Goal: Information Seeking & Learning: Learn about a topic

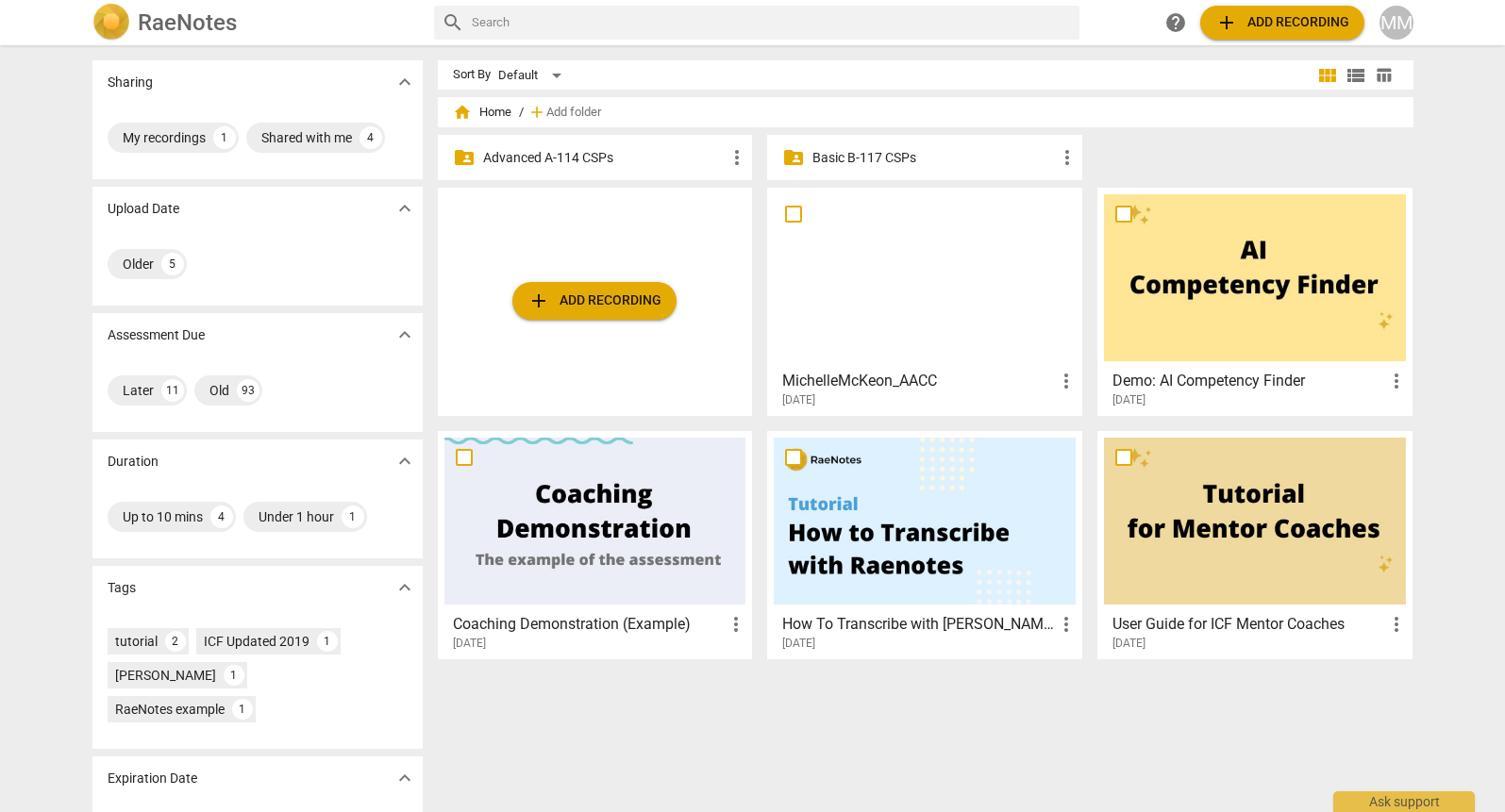
click at [556, 166] on p "Advanced A-114 CSPs" at bounding box center [604, 158] width 243 height 20
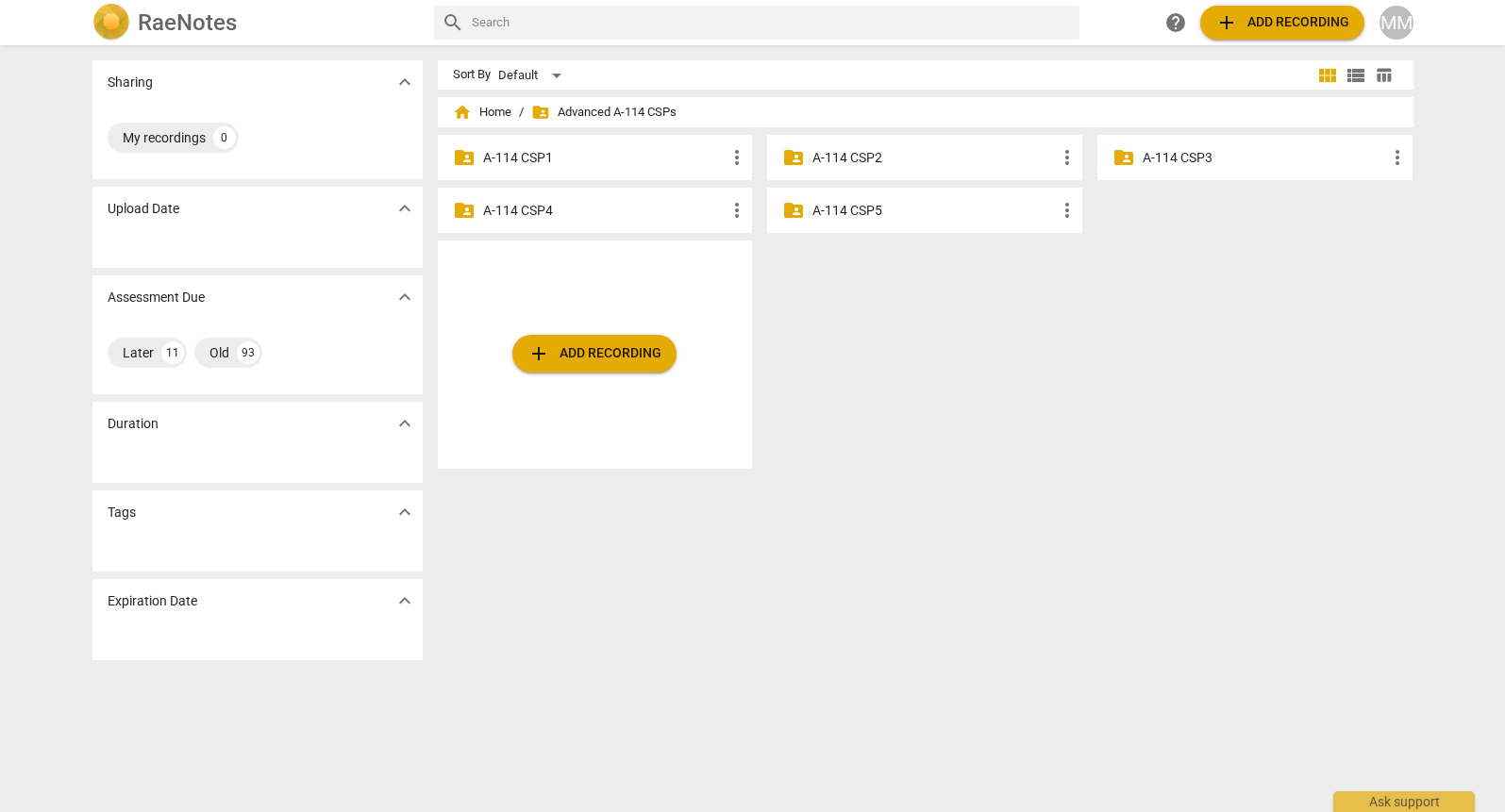
click at [1216, 144] on div "folder_shared A-114 CSP3 more_vert" at bounding box center [1255, 158] width 315 height 45
click at [1204, 162] on p "A-114 CSP3" at bounding box center [1265, 158] width 243 height 20
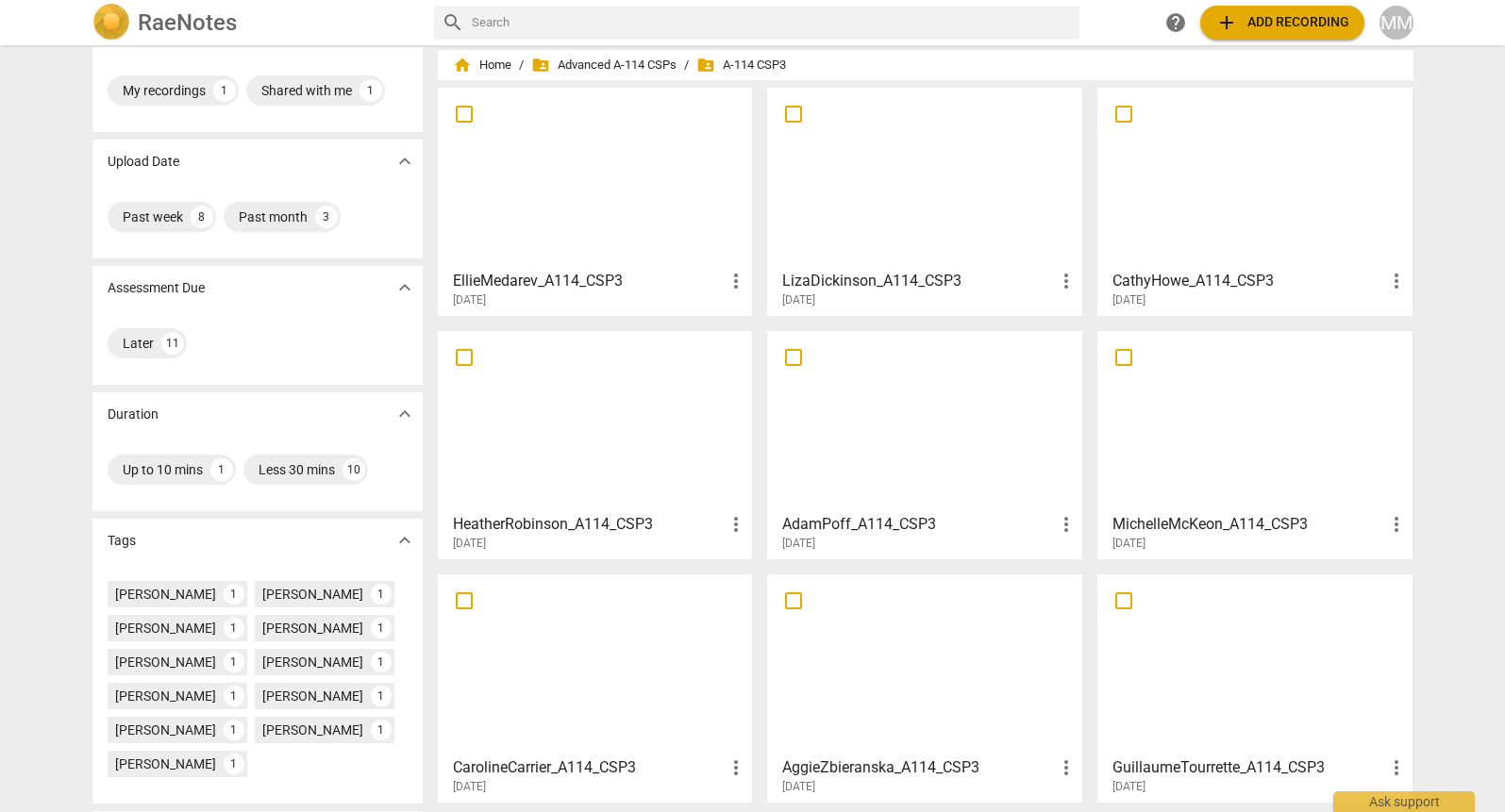
scroll to position [76, 0]
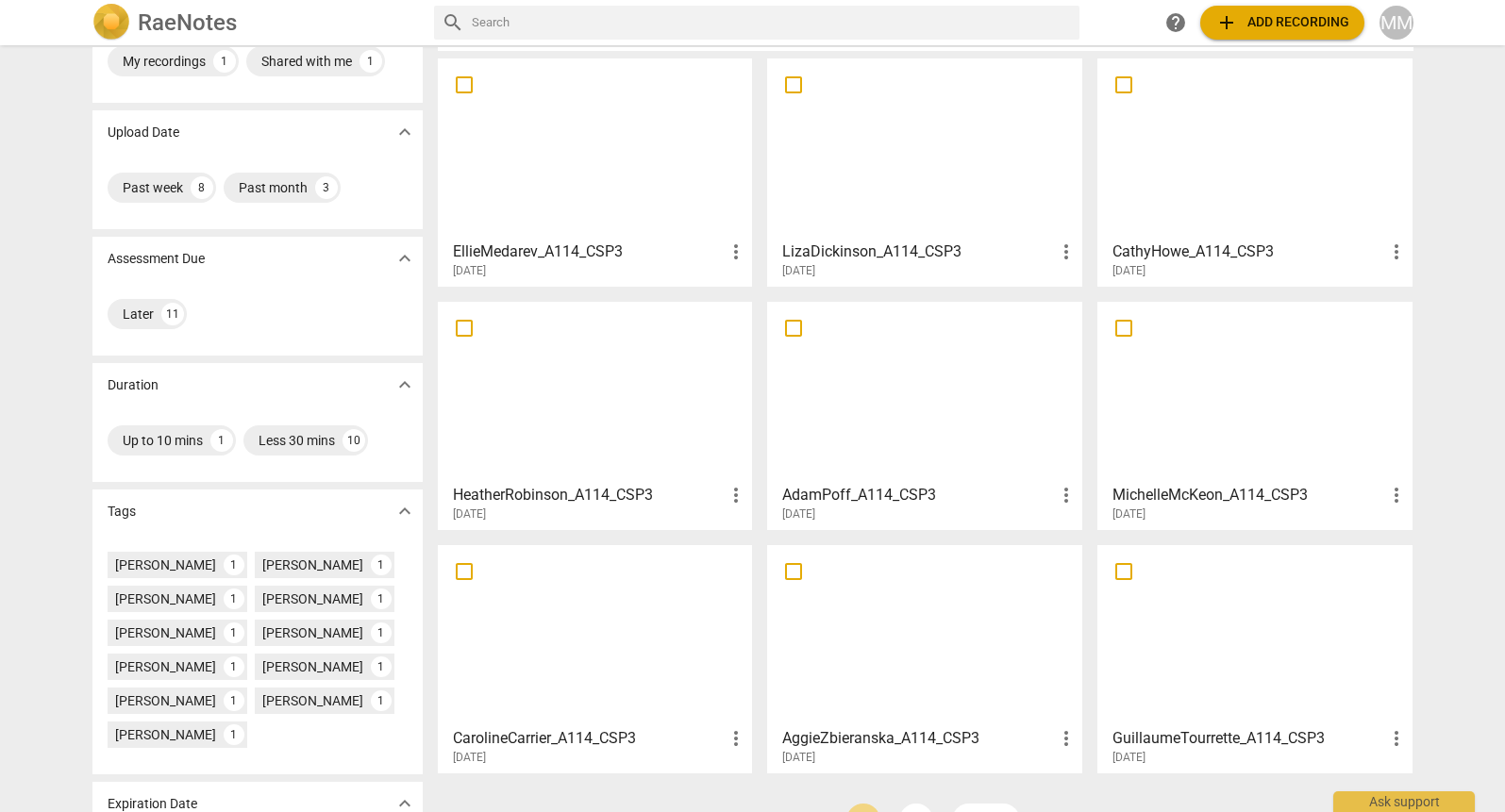
click at [1219, 396] on div at bounding box center [1255, 392] width 302 height 167
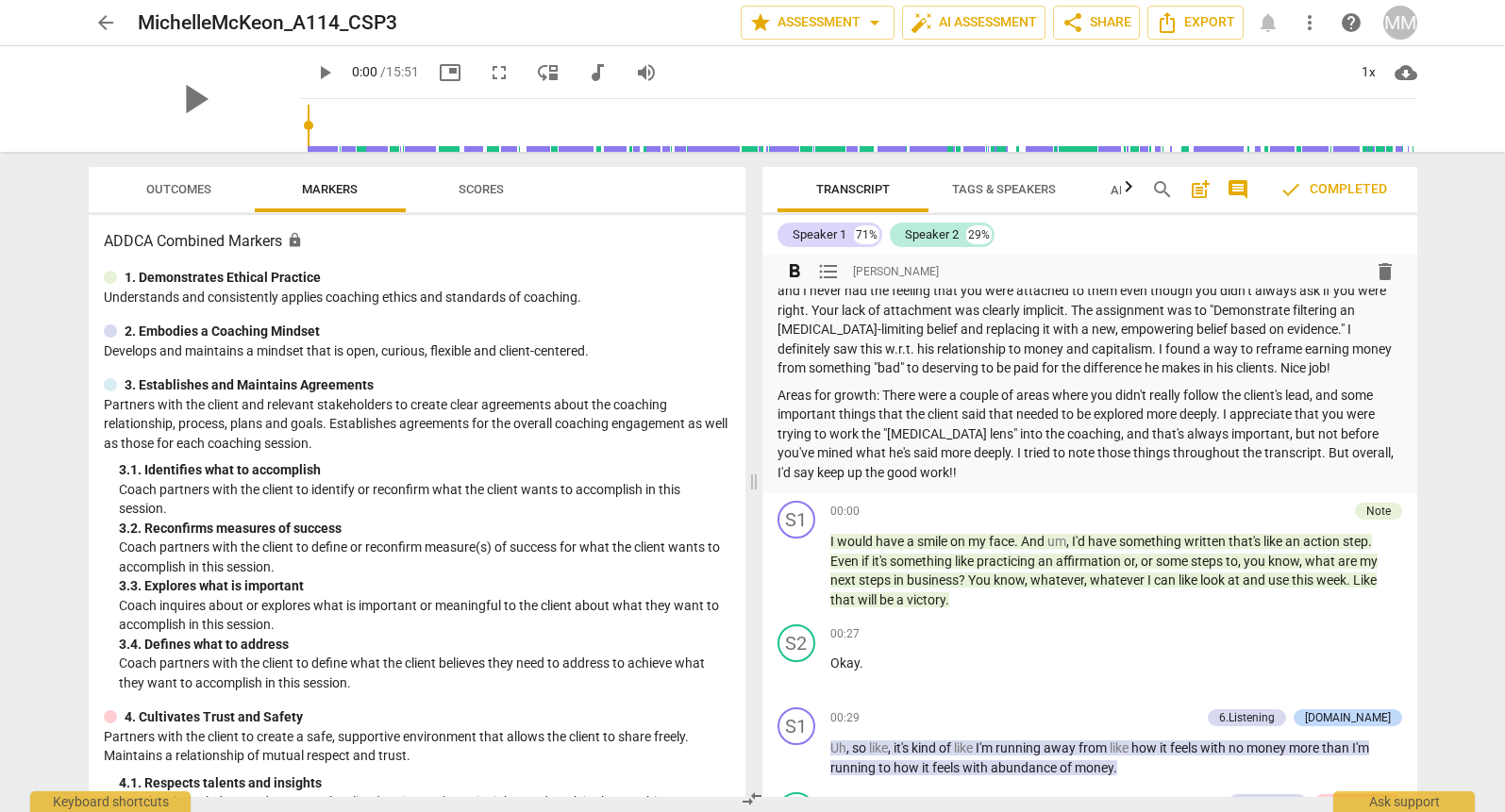
scroll to position [69, 0]
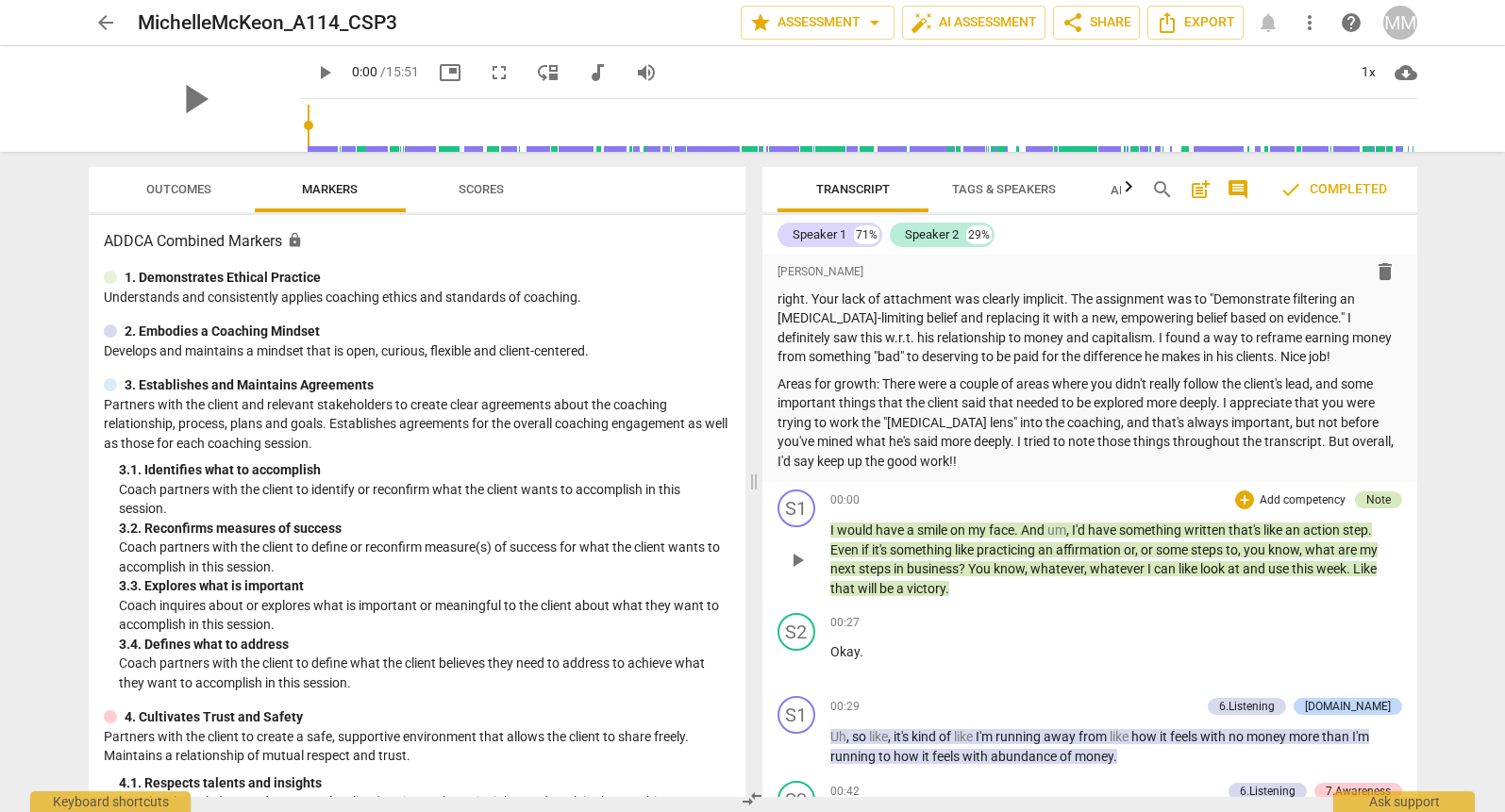
click at [1371, 494] on div "Note" at bounding box center [1378, 499] width 25 height 17
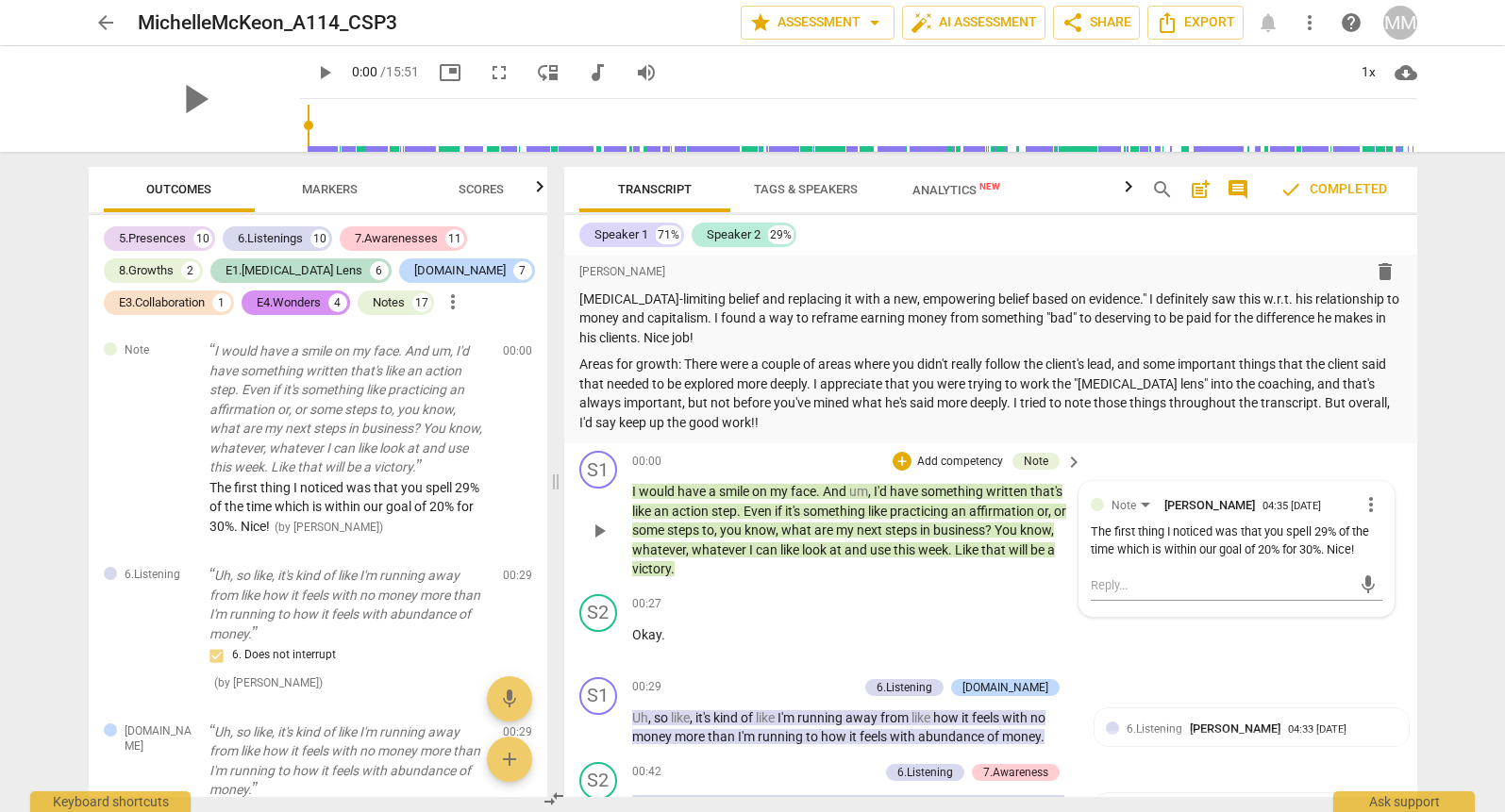
click at [1370, 498] on span "more_vert" at bounding box center [1371, 504] width 23 height 23
click at [1288, 651] on div at bounding box center [752, 406] width 1505 height 812
click at [1288, 651] on div "S2 play_arrow pause 00:27 + Add competency keyboard_arrow_right Okay ." at bounding box center [991, 628] width 854 height 83
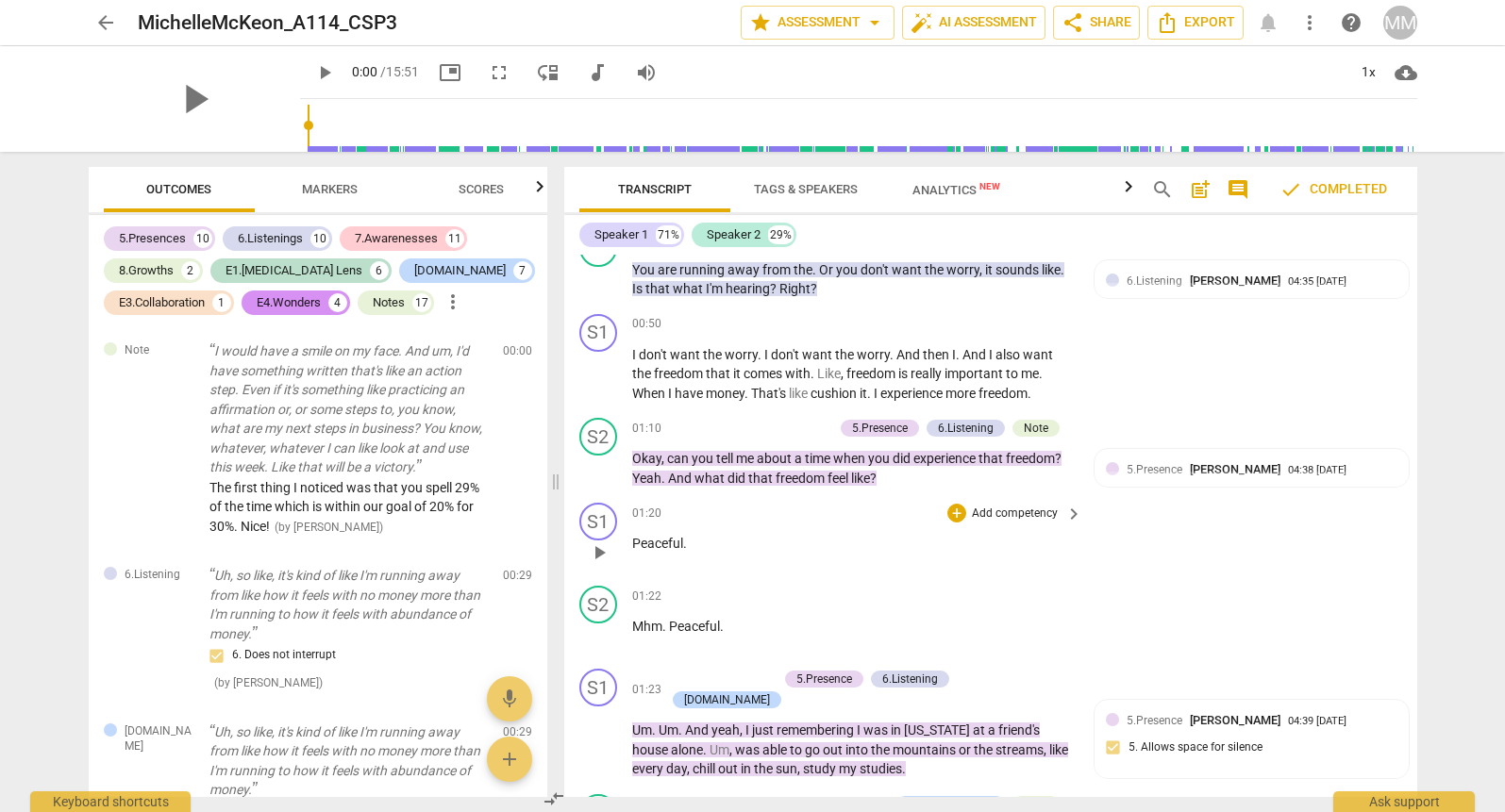
scroll to position [619, 0]
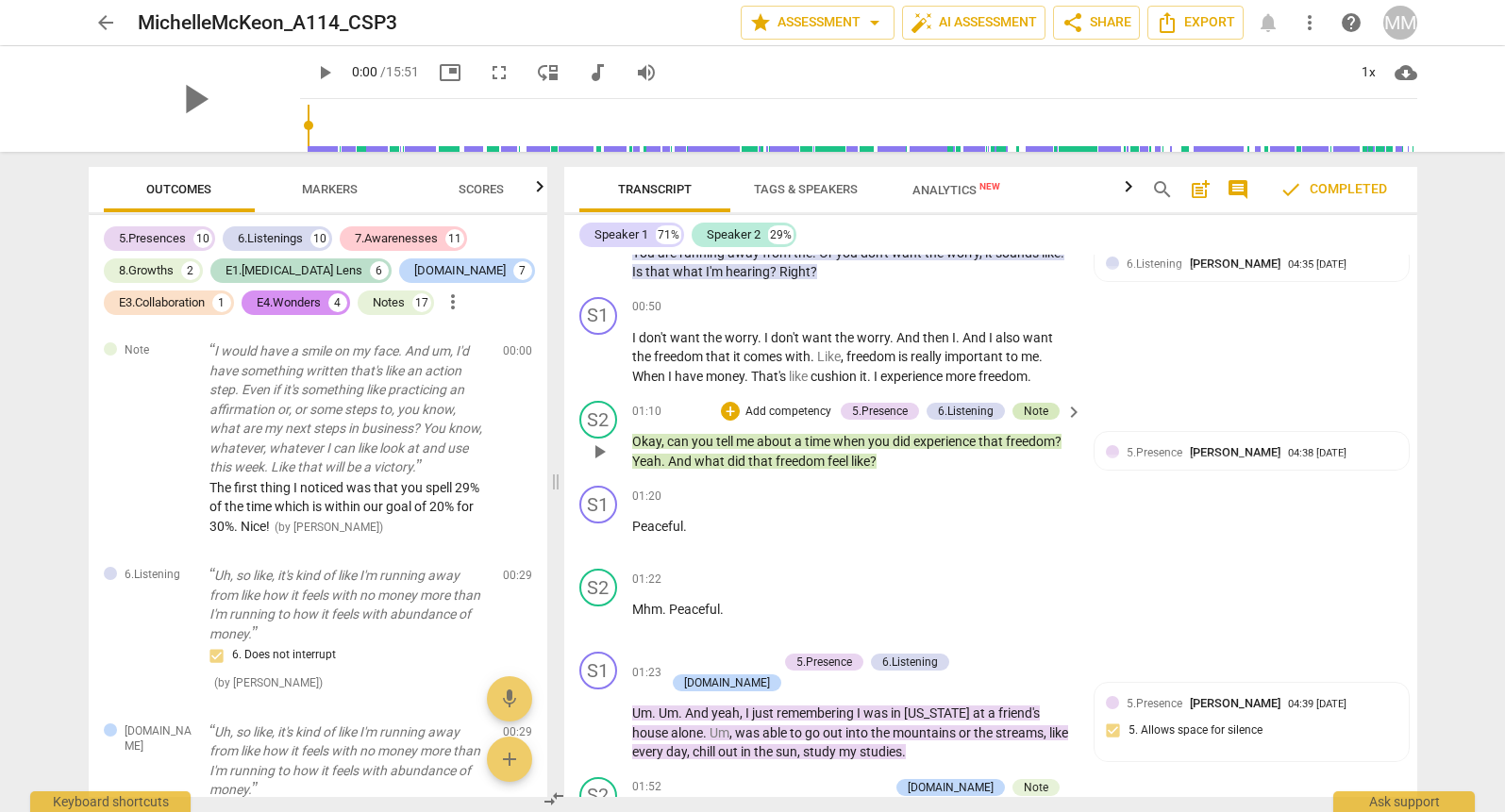
click at [1031, 406] on div "Note" at bounding box center [1036, 411] width 25 height 17
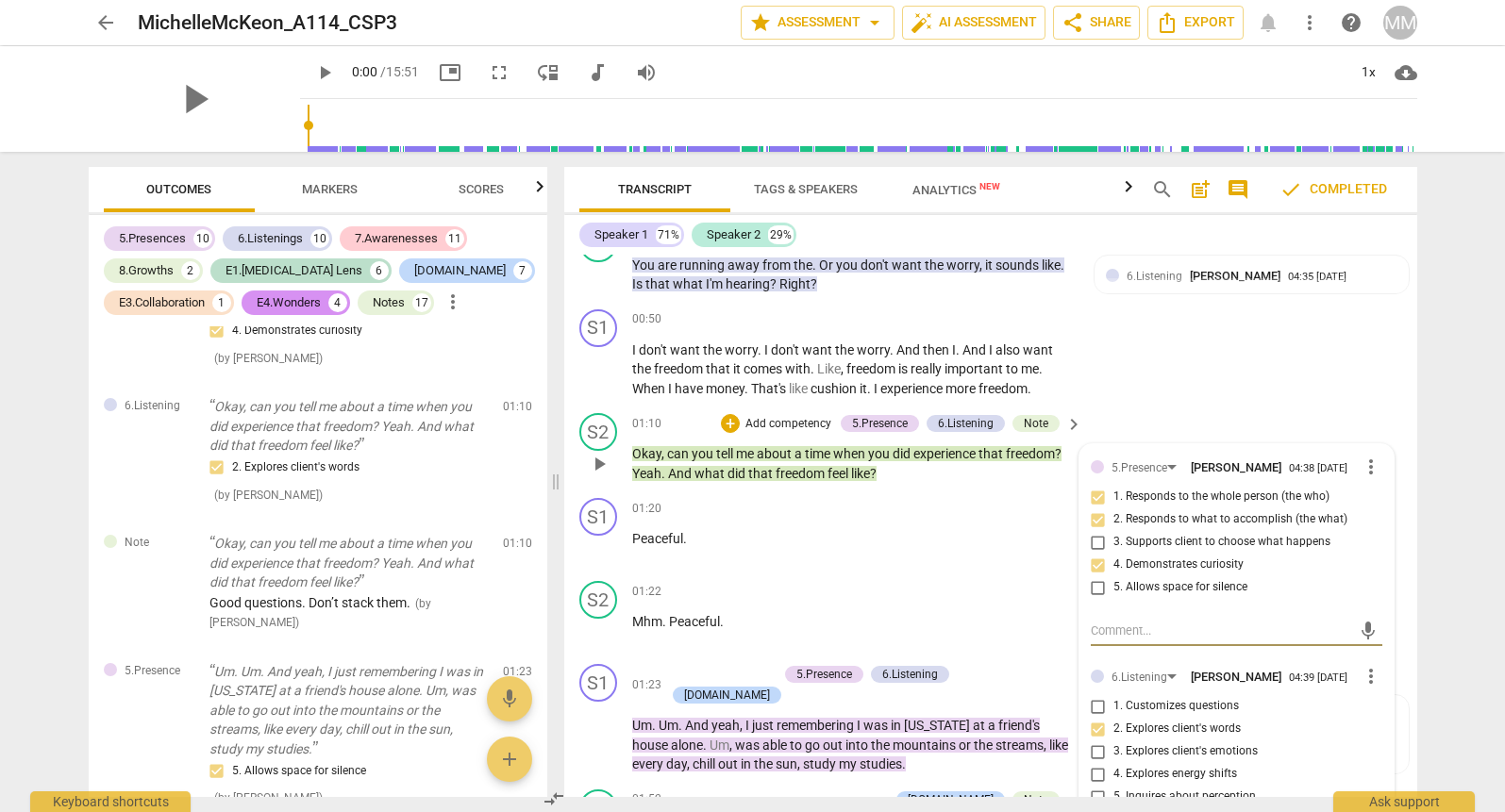
scroll to position [613, 0]
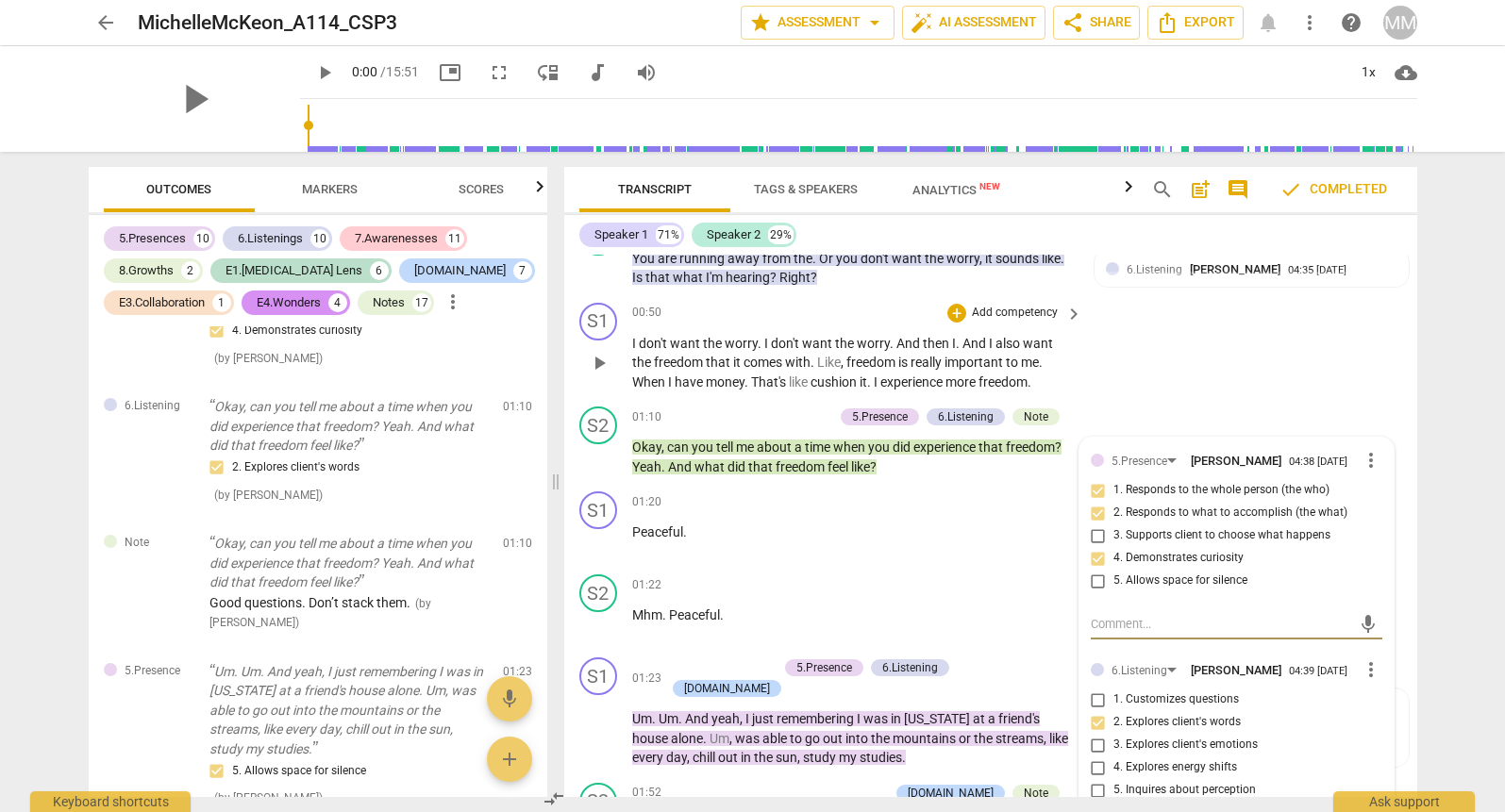
click at [1323, 381] on div "S1 play_arrow pause 00:50 + Add competency keyboard_arrow_right I don't want th…" at bounding box center [991, 347] width 854 height 105
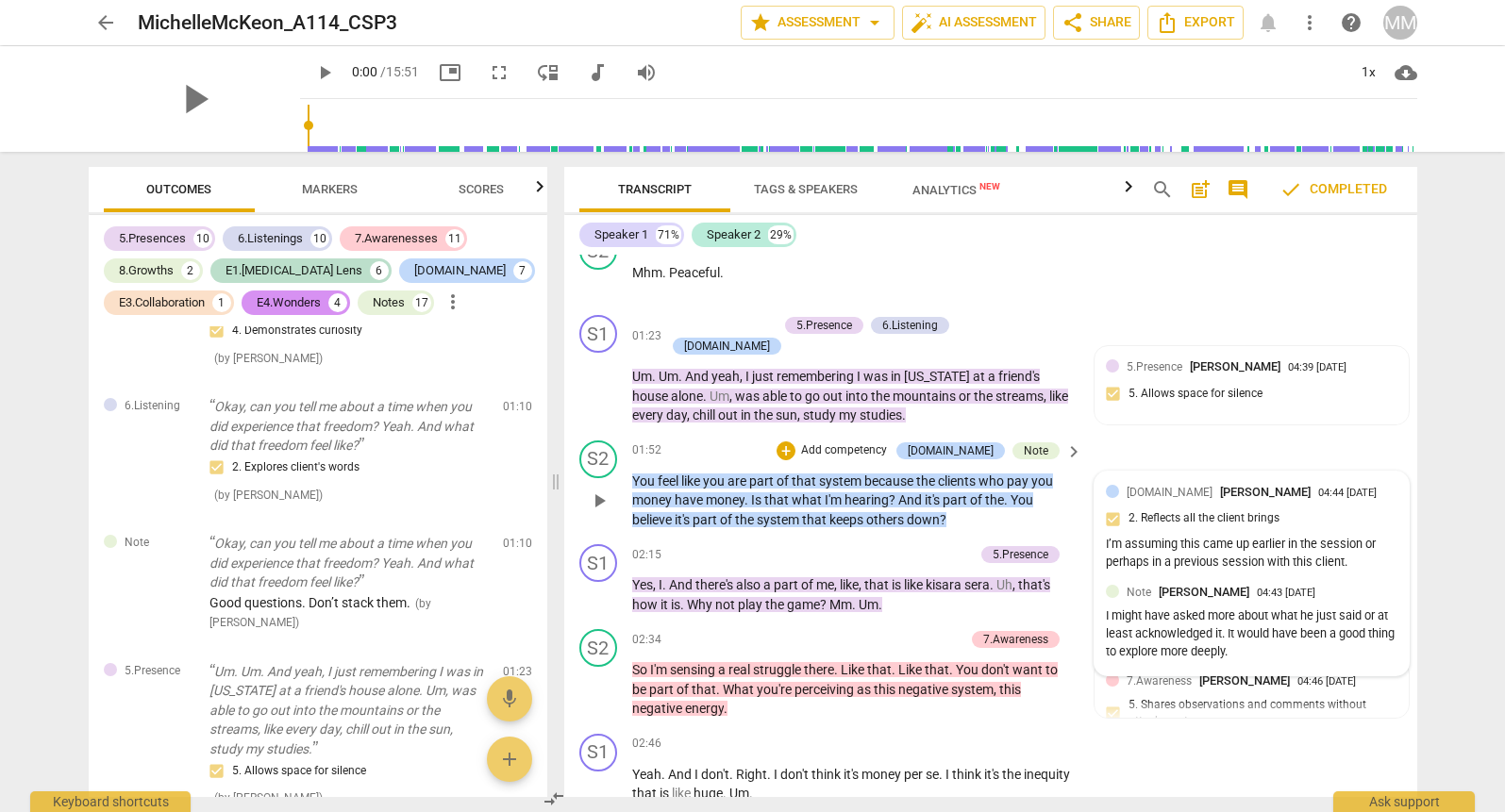
scroll to position [957, 0]
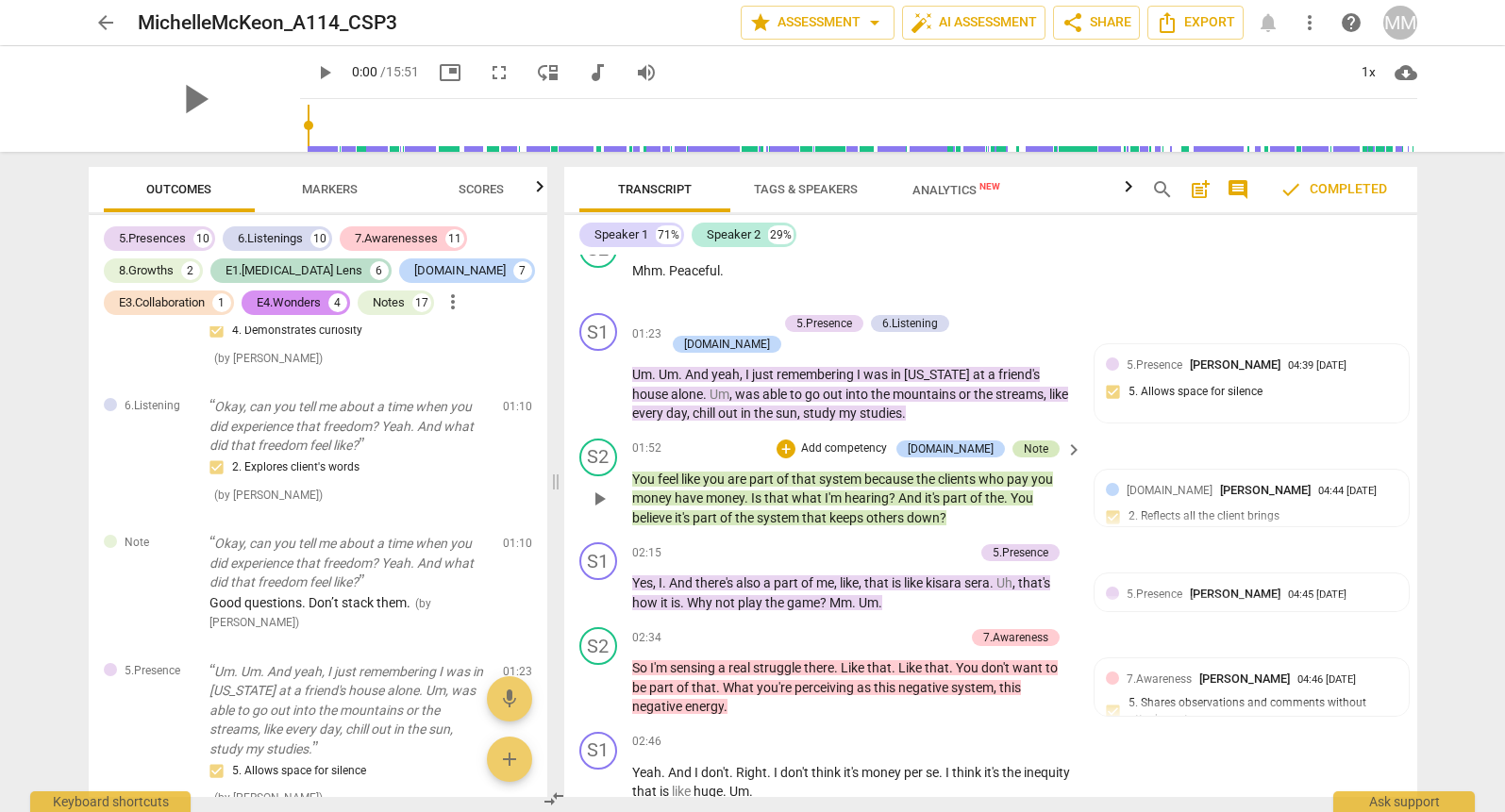
click at [1034, 440] on div "Note" at bounding box center [1036, 448] width 25 height 17
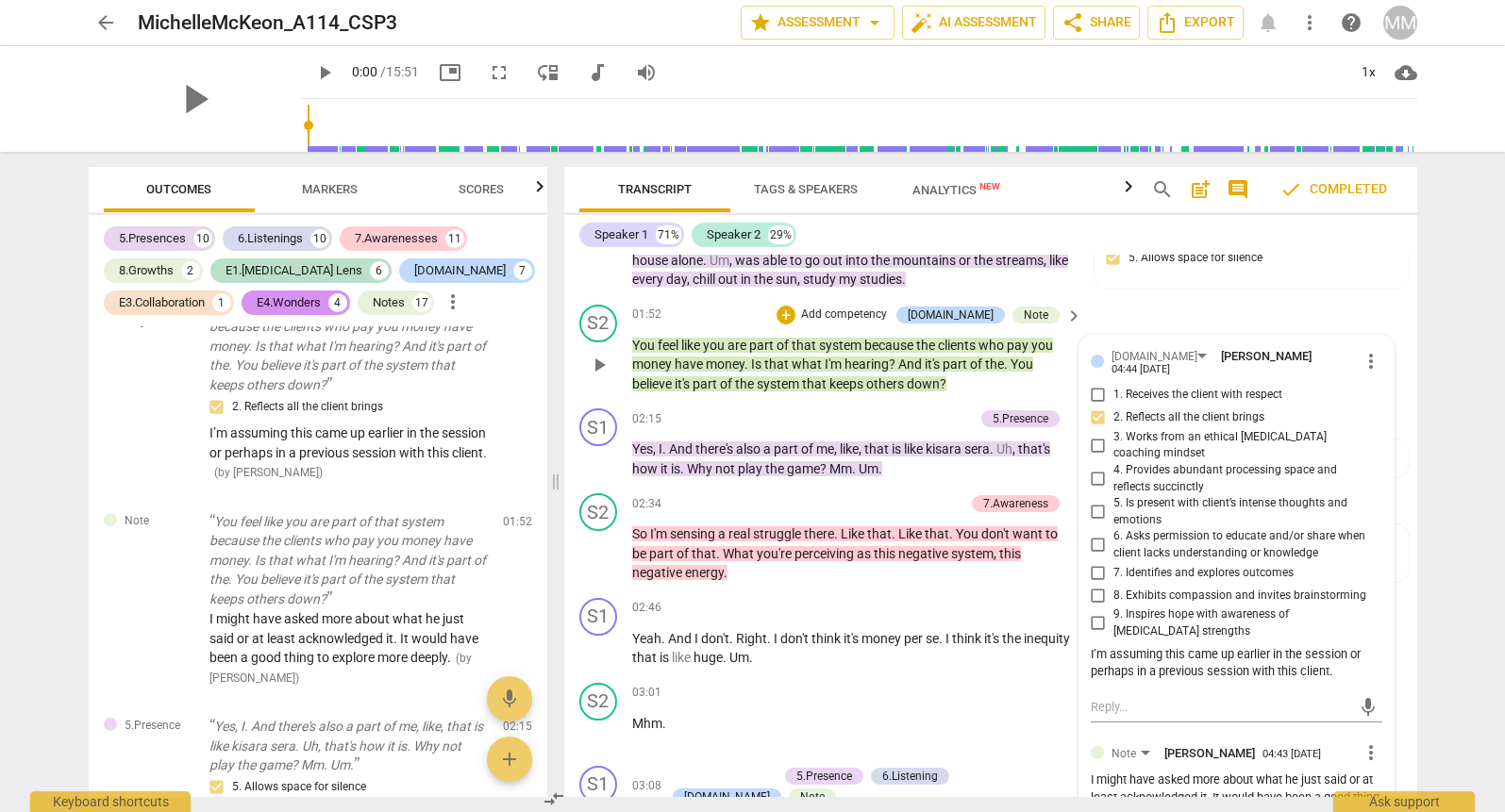
scroll to position [1037, 0]
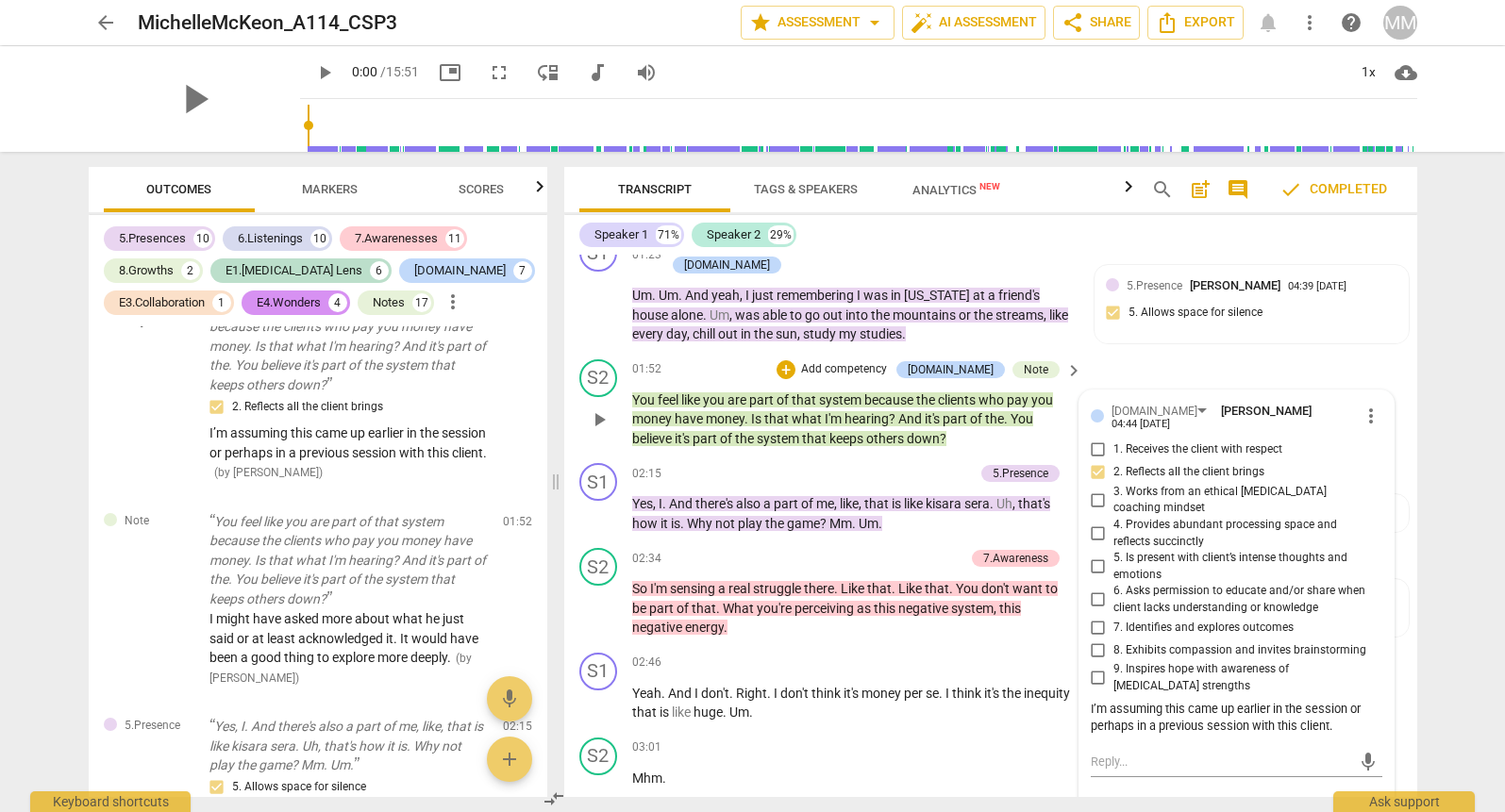
click at [1069, 359] on span "keyboard_arrow_right" at bounding box center [1073, 370] width 23 height 23
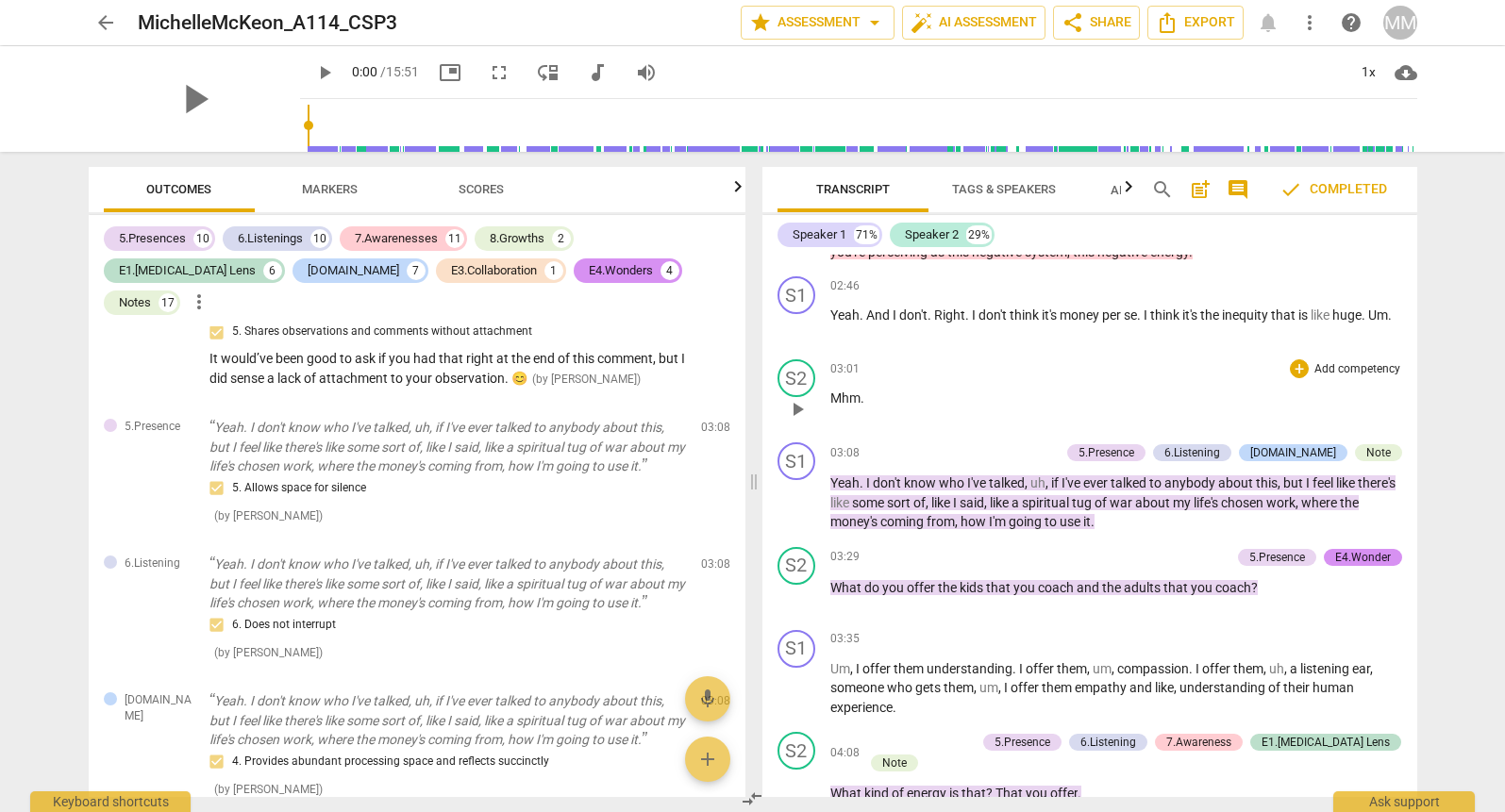
scroll to position [1372, 0]
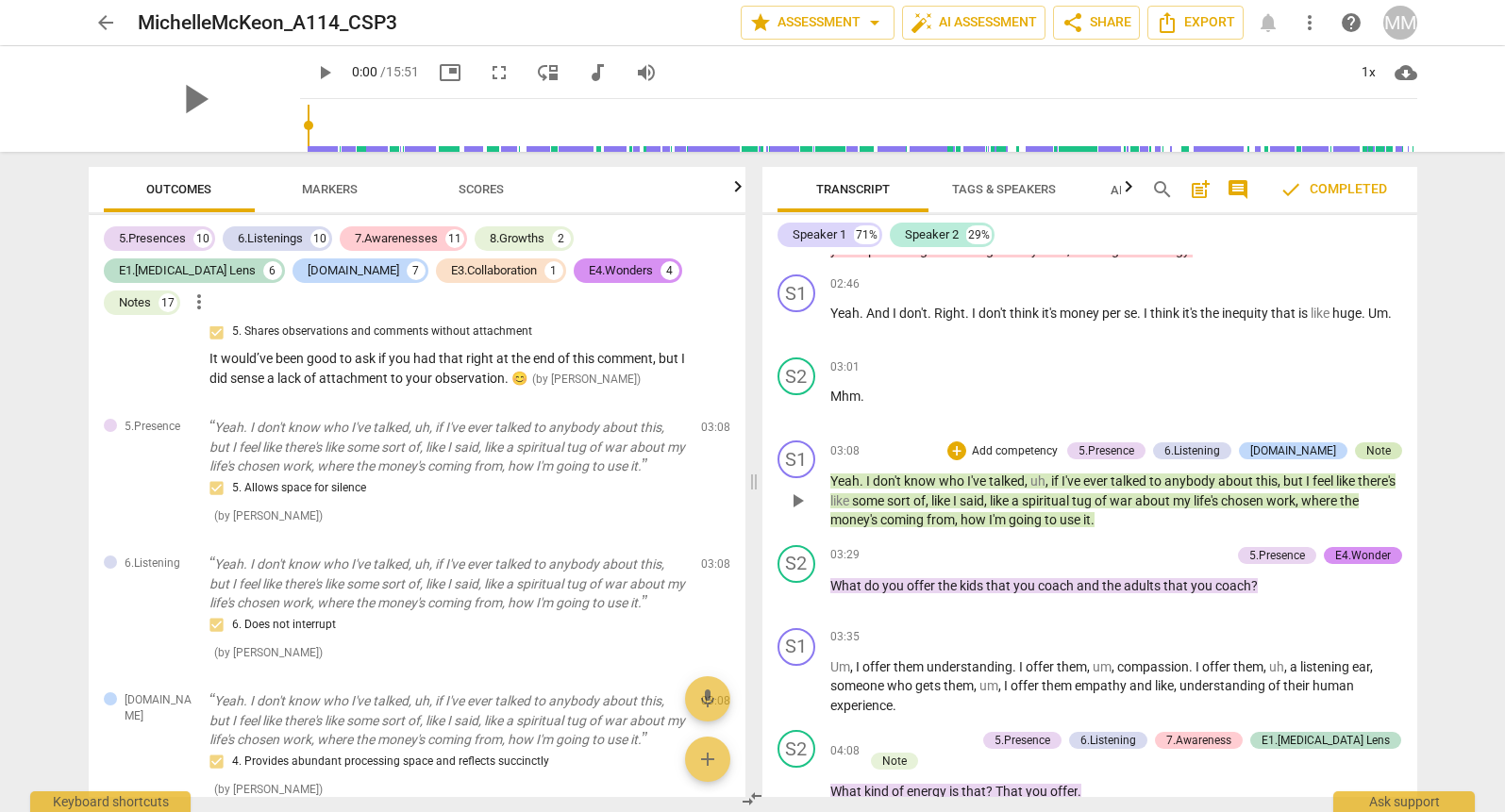
click at [1375, 442] on div "Note" at bounding box center [1378, 450] width 25 height 17
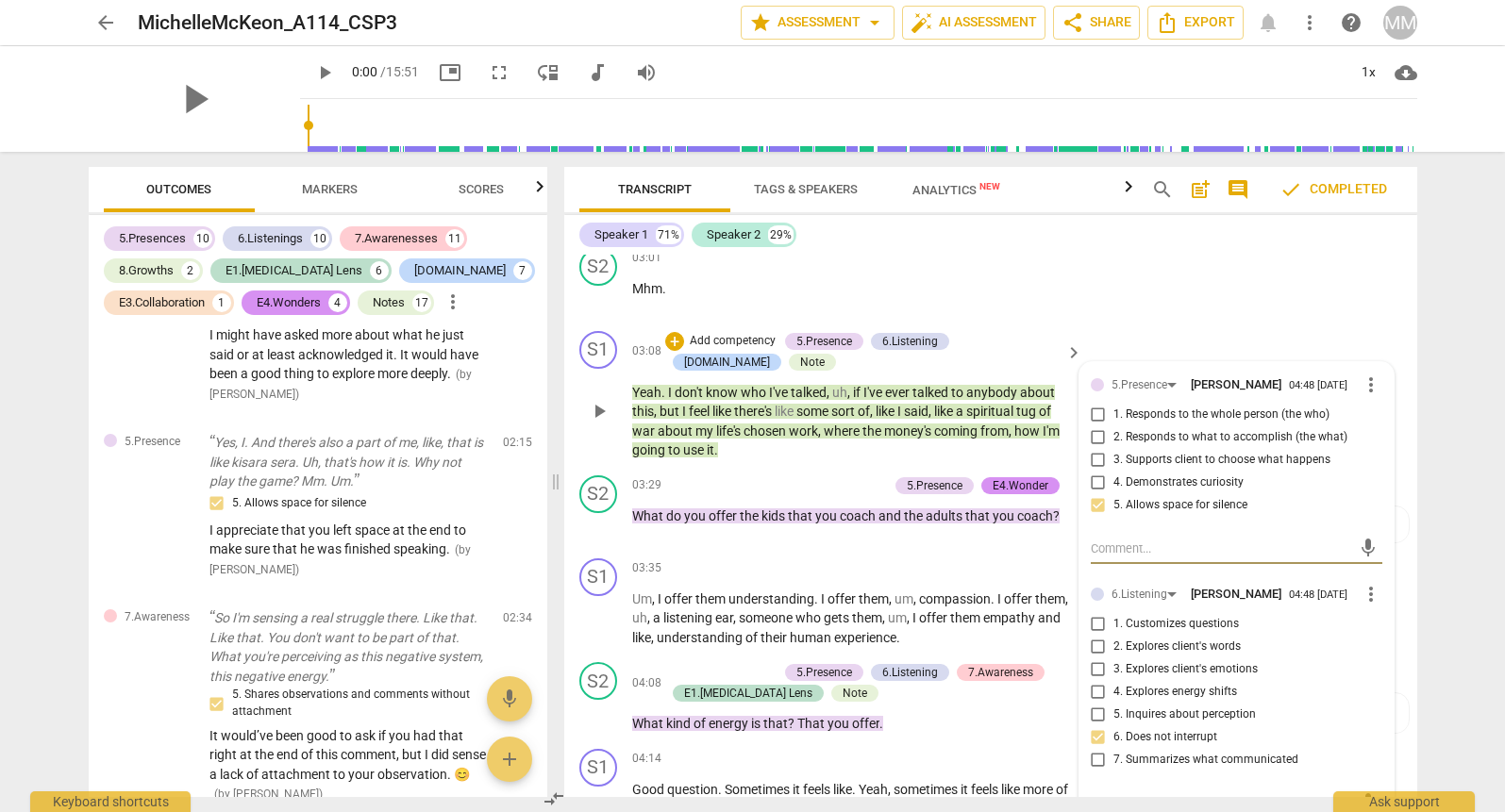
scroll to position [1521, 0]
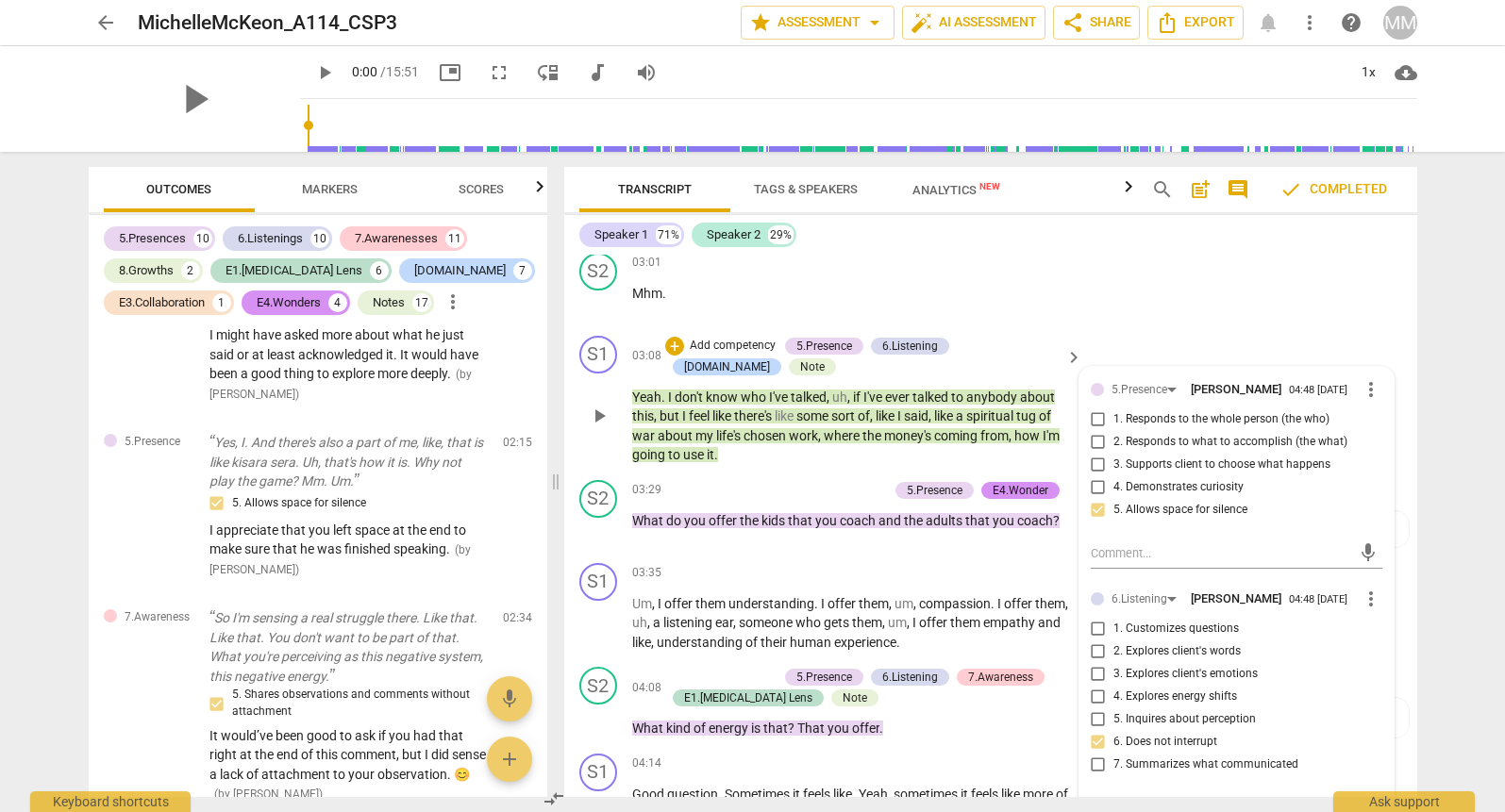
click at [1373, 329] on div "S1 play_arrow pause 03:08 + Add competency 5.Presence 6.Listening [DOMAIN_NAME]…" at bounding box center [991, 400] width 854 height 144
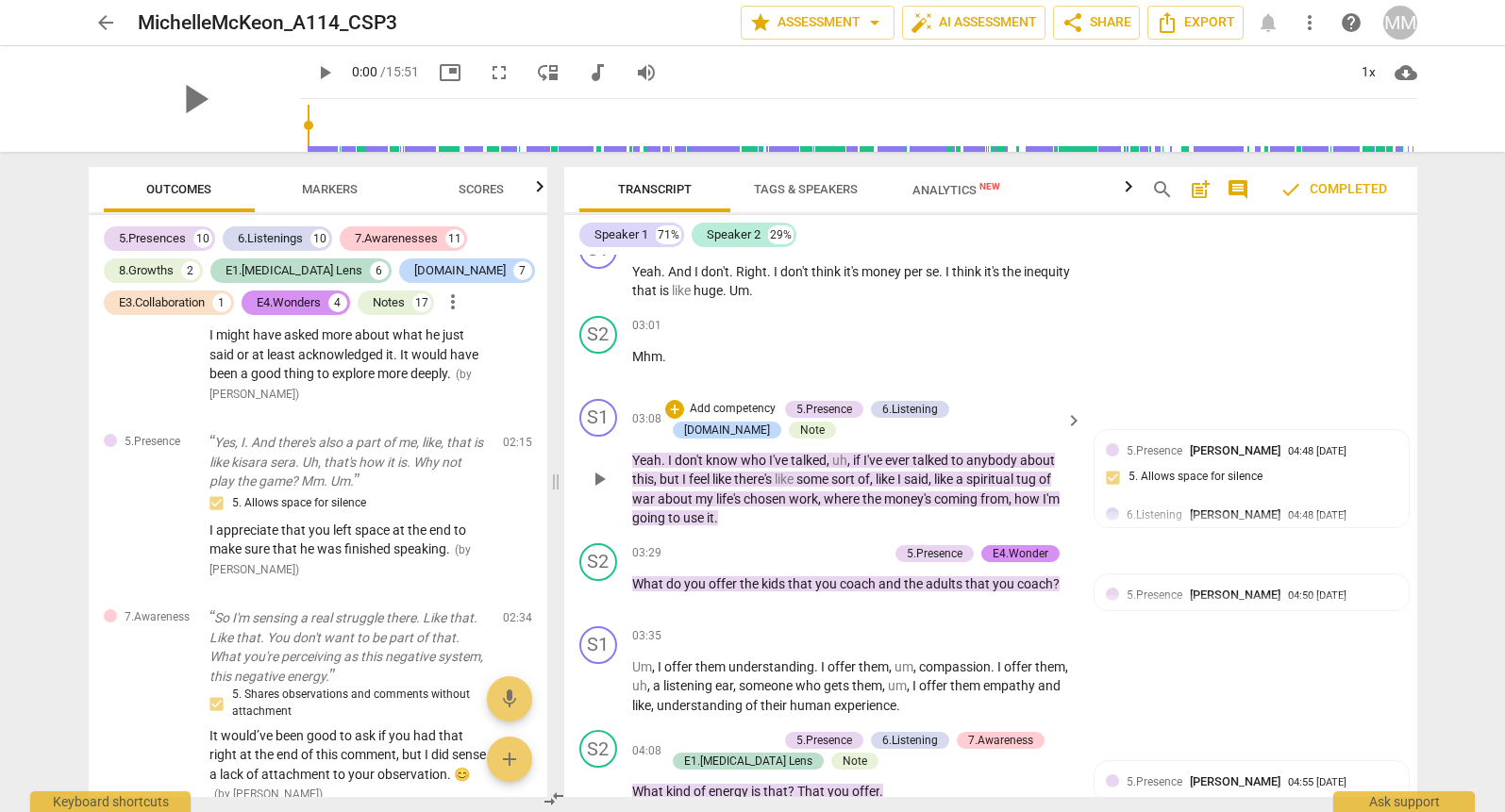
scroll to position [1475, 0]
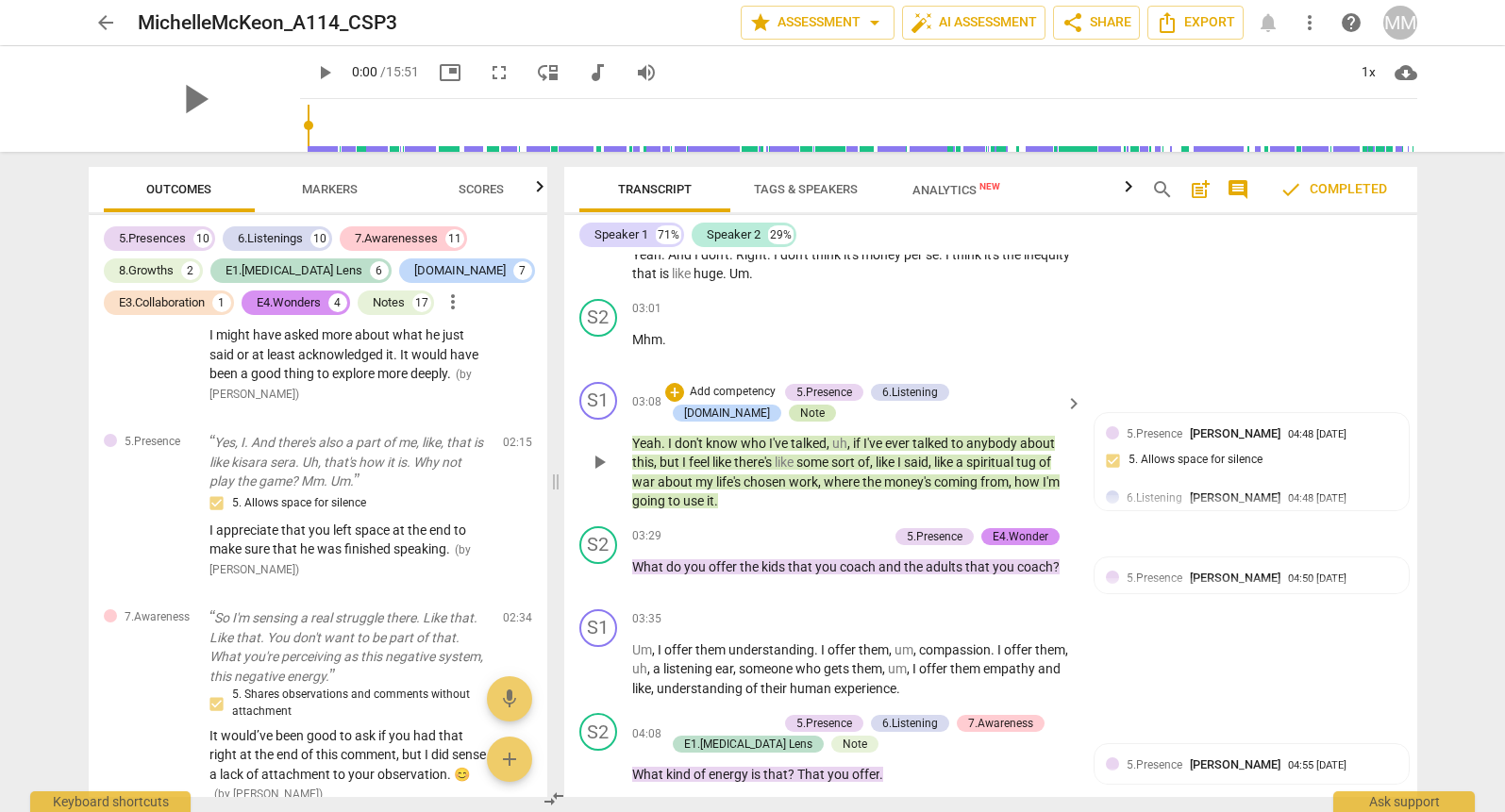
click at [801, 405] on div "Note" at bounding box center [812, 413] width 25 height 17
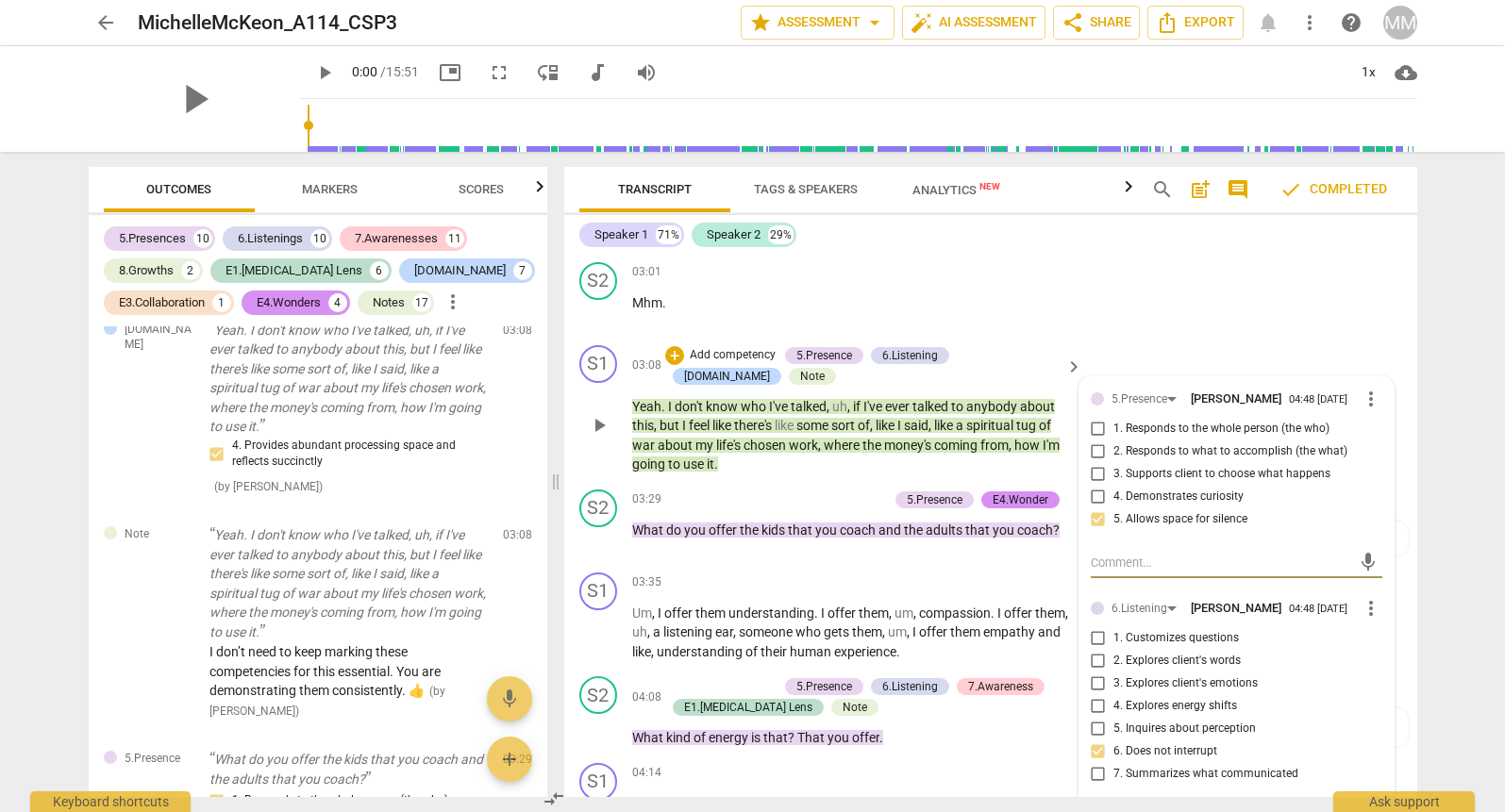
scroll to position [1497, 0]
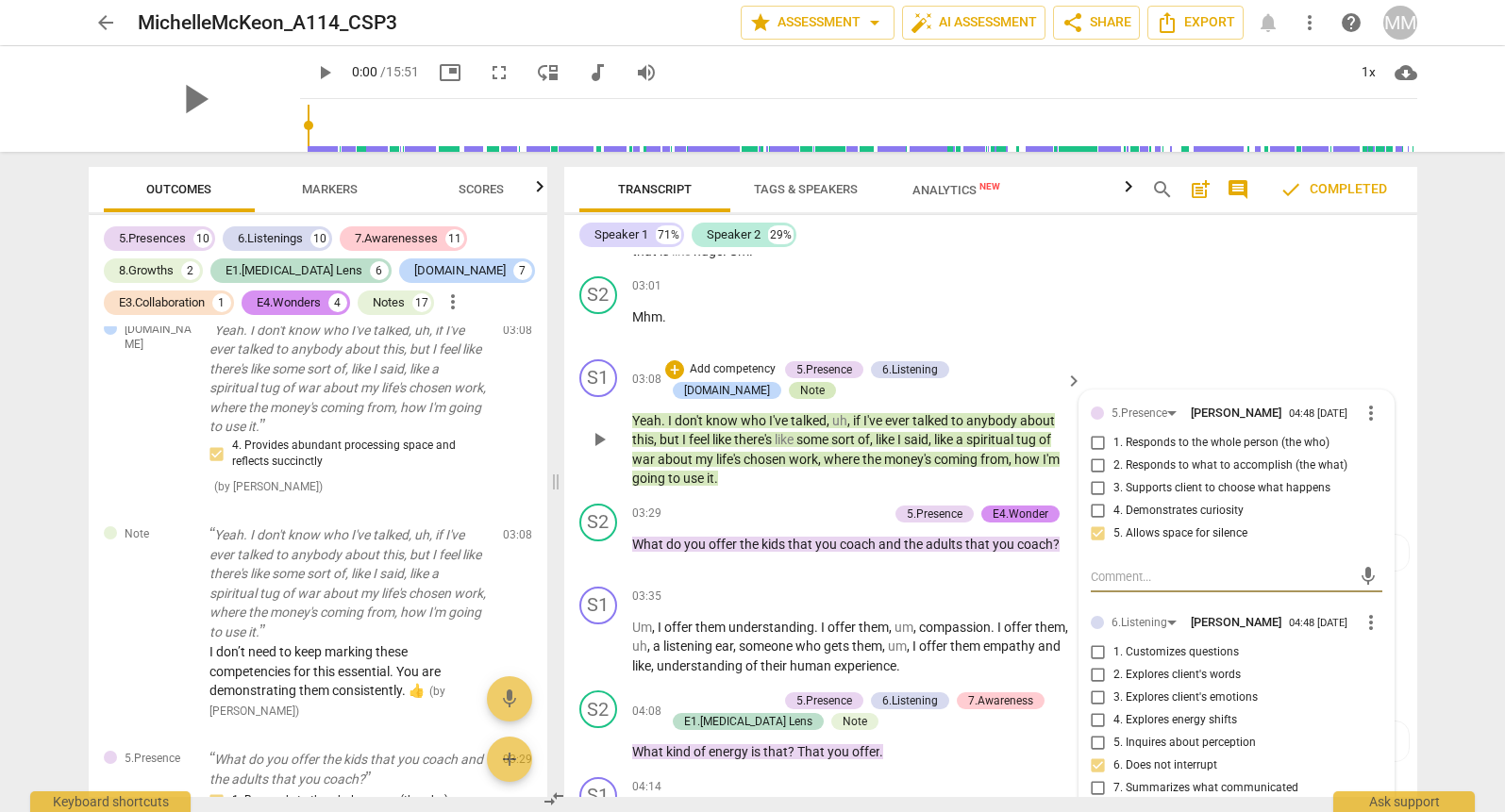
click at [801, 382] on div "Note" at bounding box center [812, 390] width 25 height 17
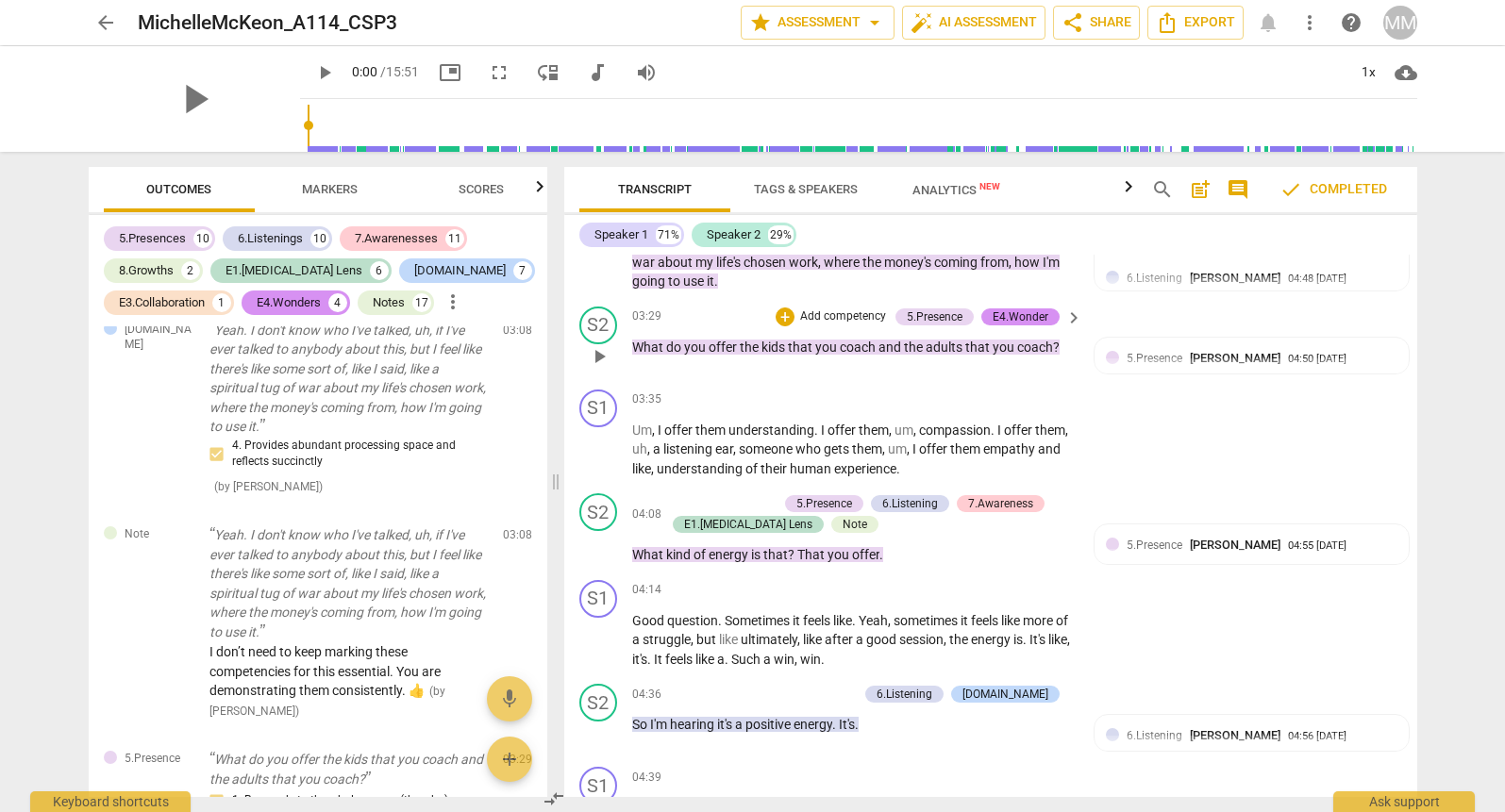
scroll to position [1746, 0]
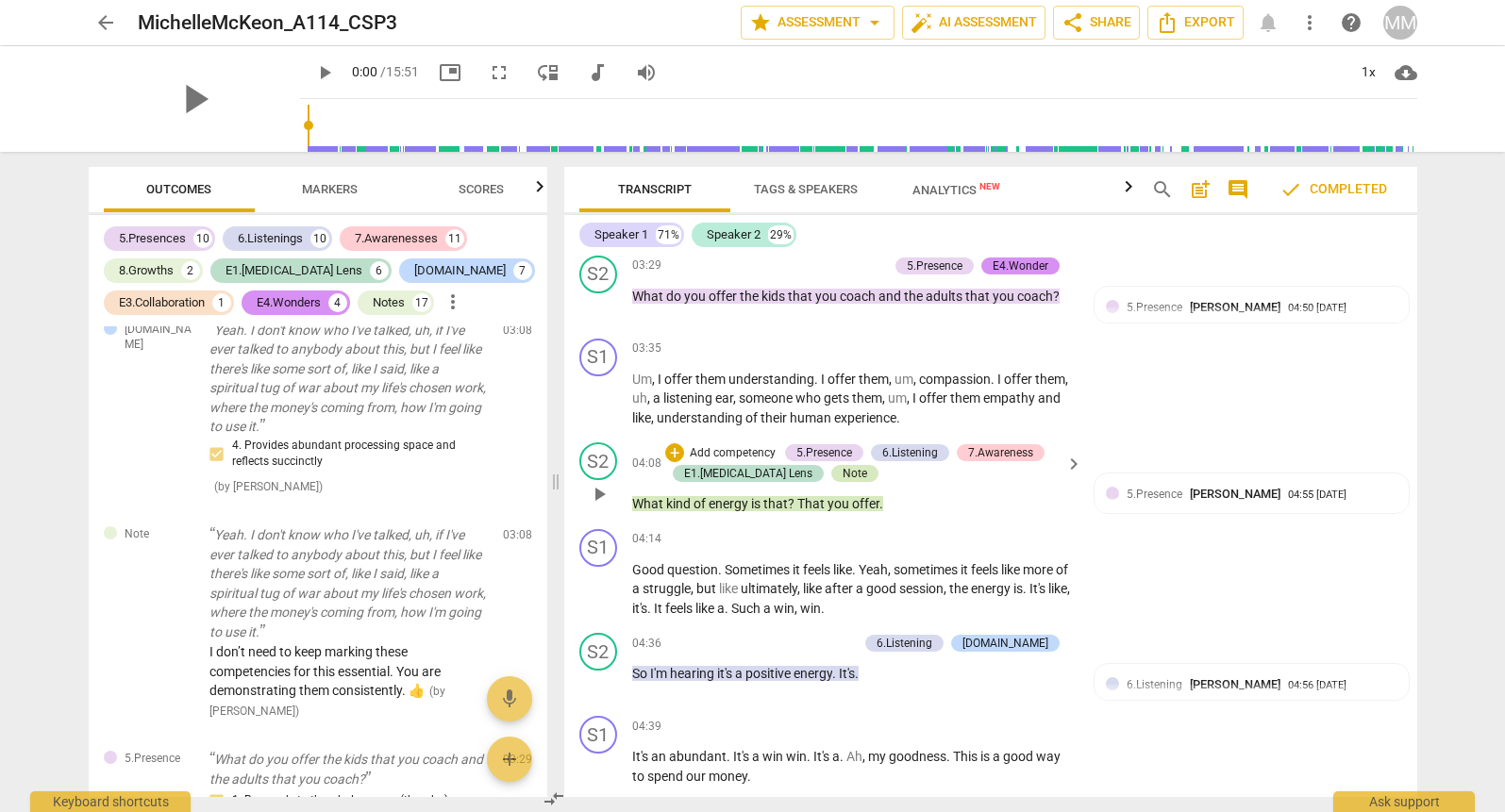
click at [843, 465] on div "Note" at bounding box center [855, 473] width 25 height 17
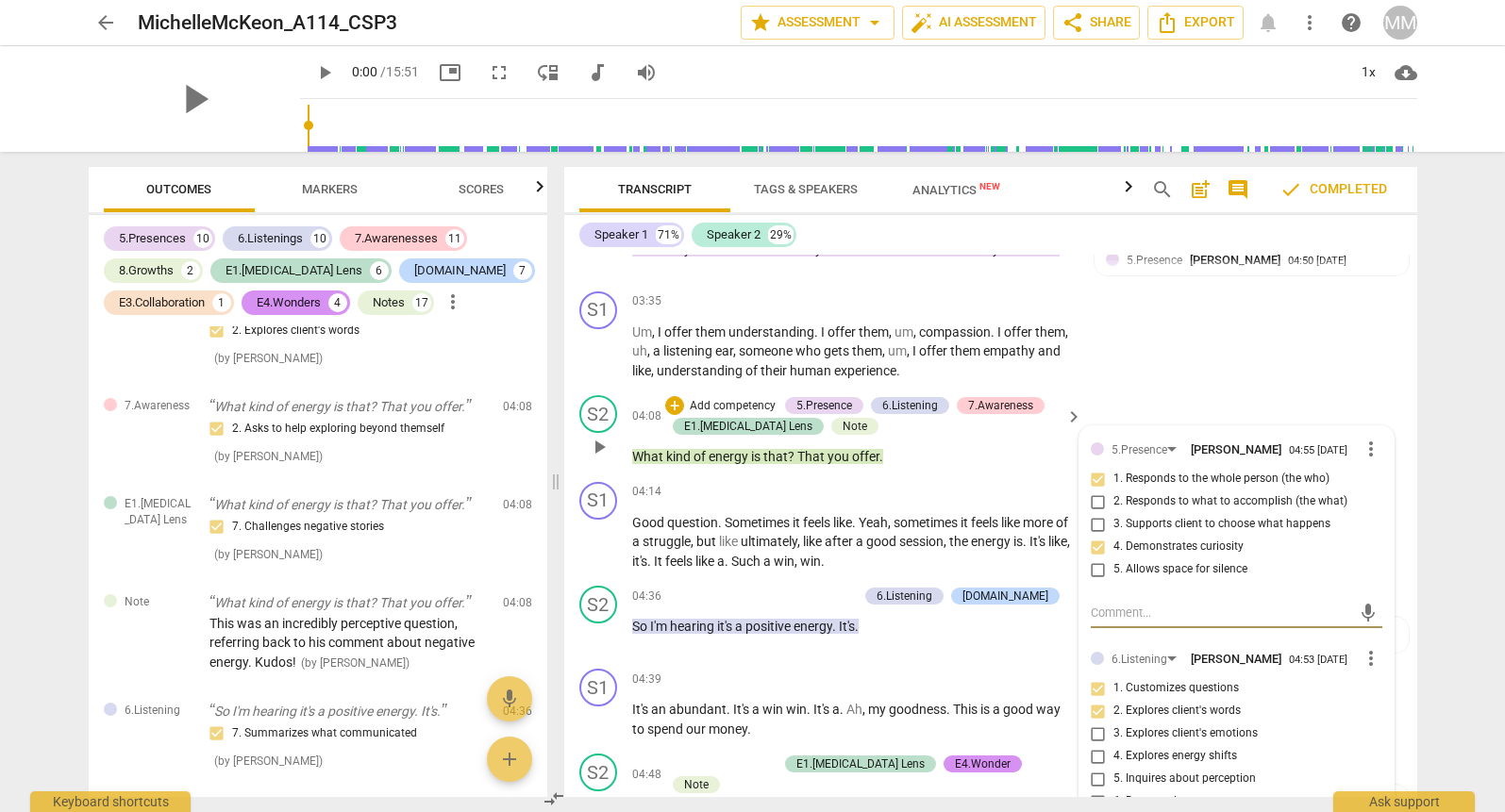
scroll to position [1781, 0]
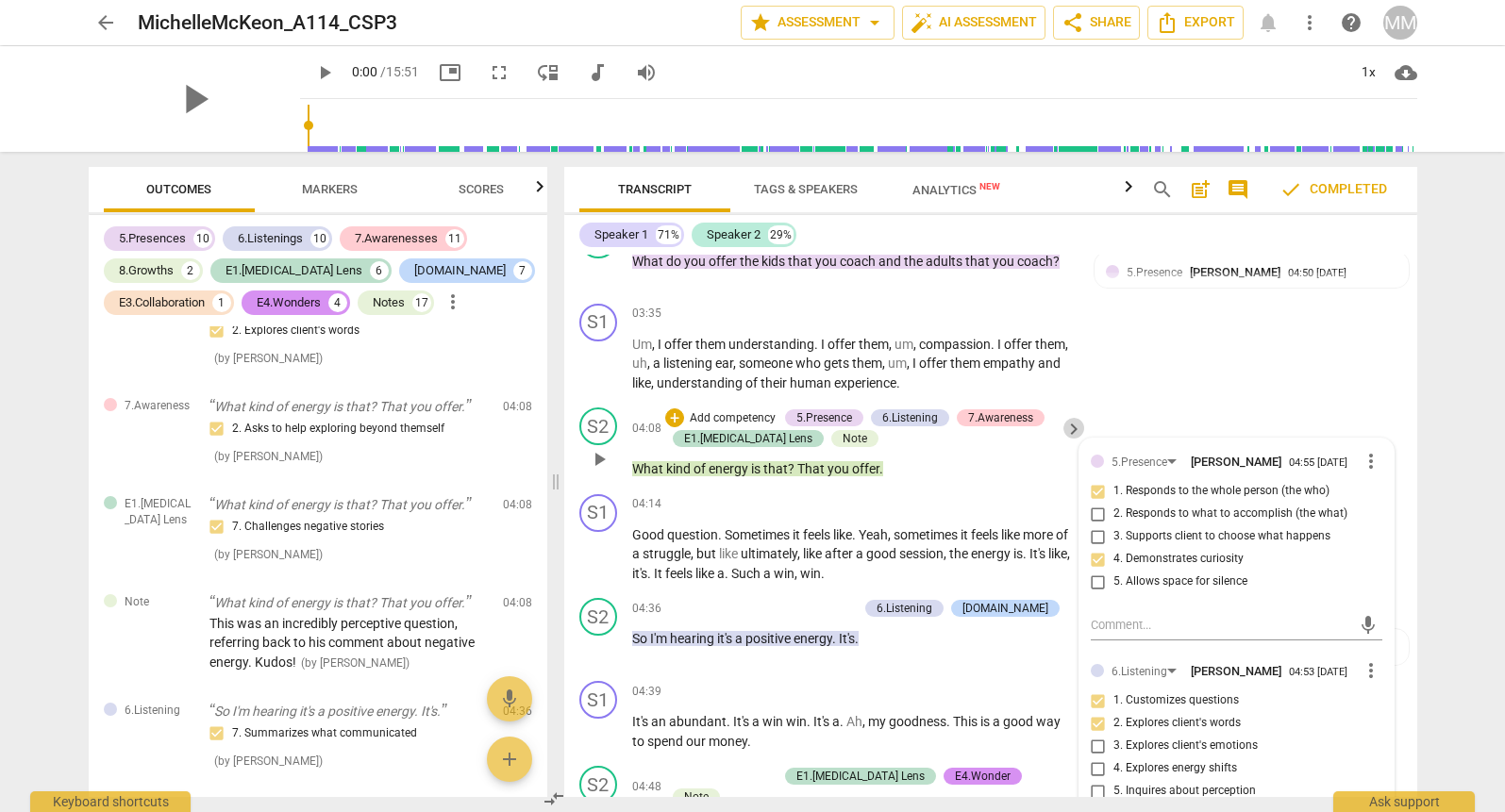
click at [1070, 418] on span "keyboard_arrow_right" at bounding box center [1073, 429] width 23 height 23
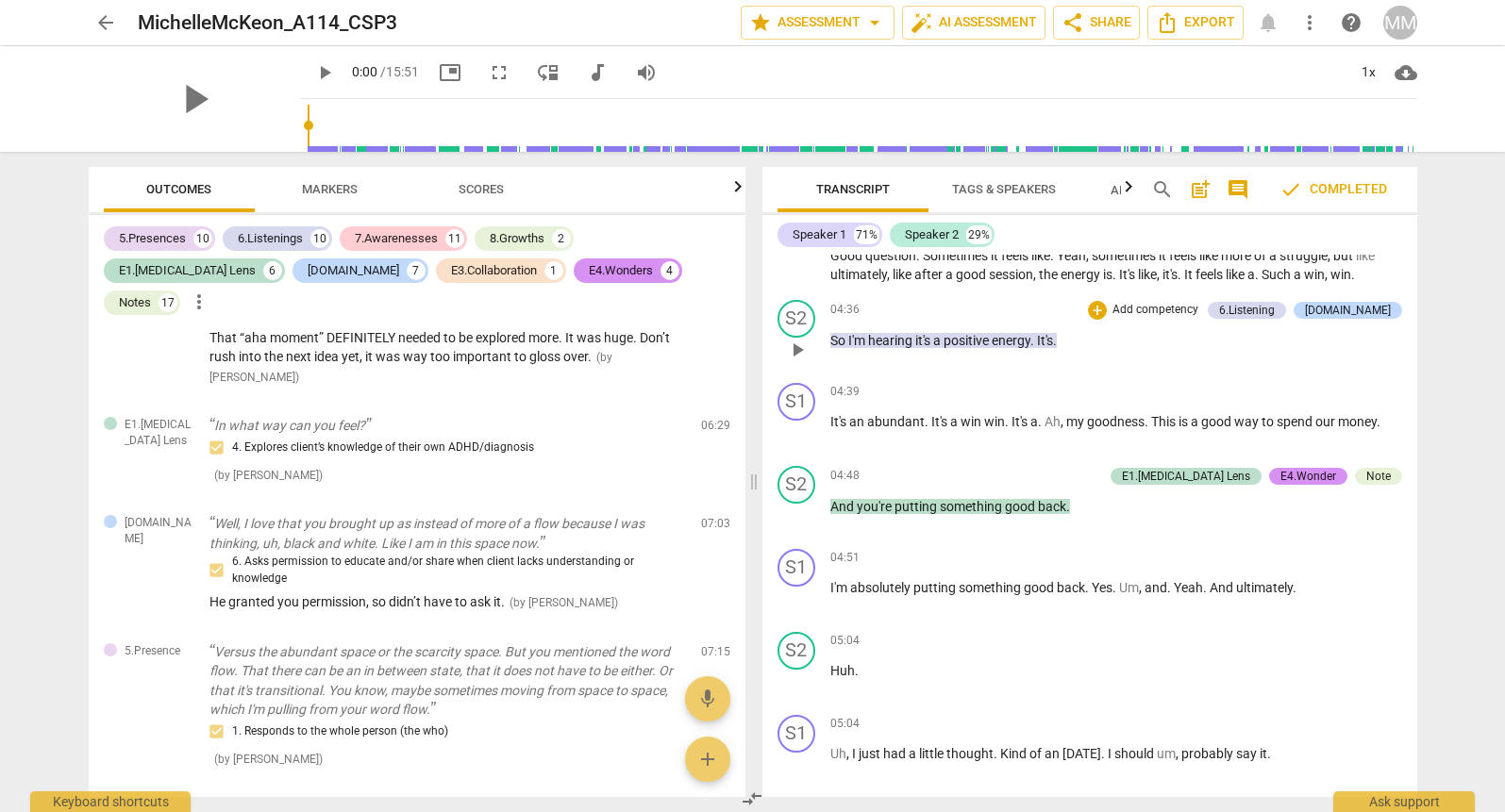
scroll to position [1980, 0]
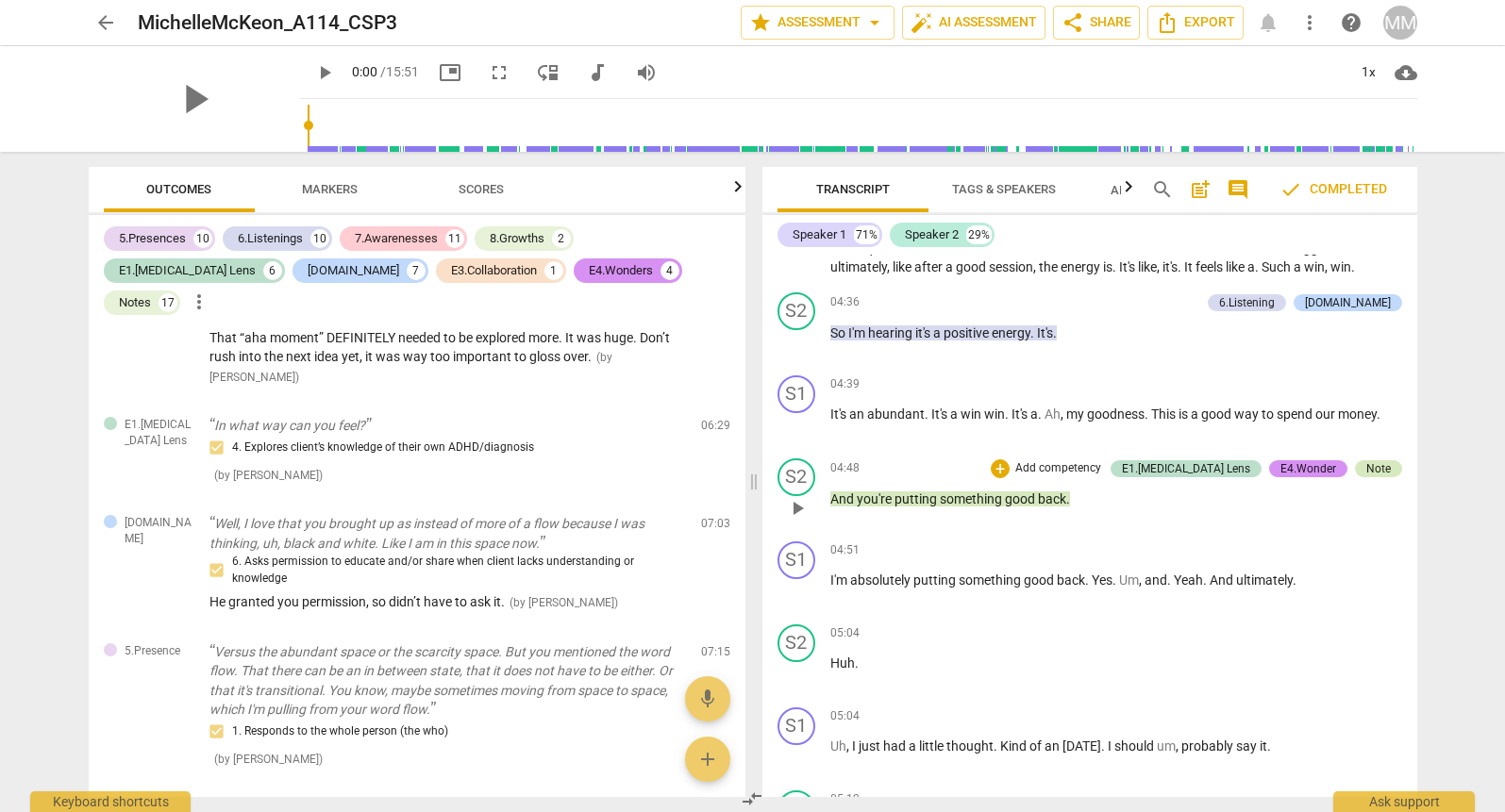
click at [1376, 460] on div "Note" at bounding box center [1378, 468] width 25 height 17
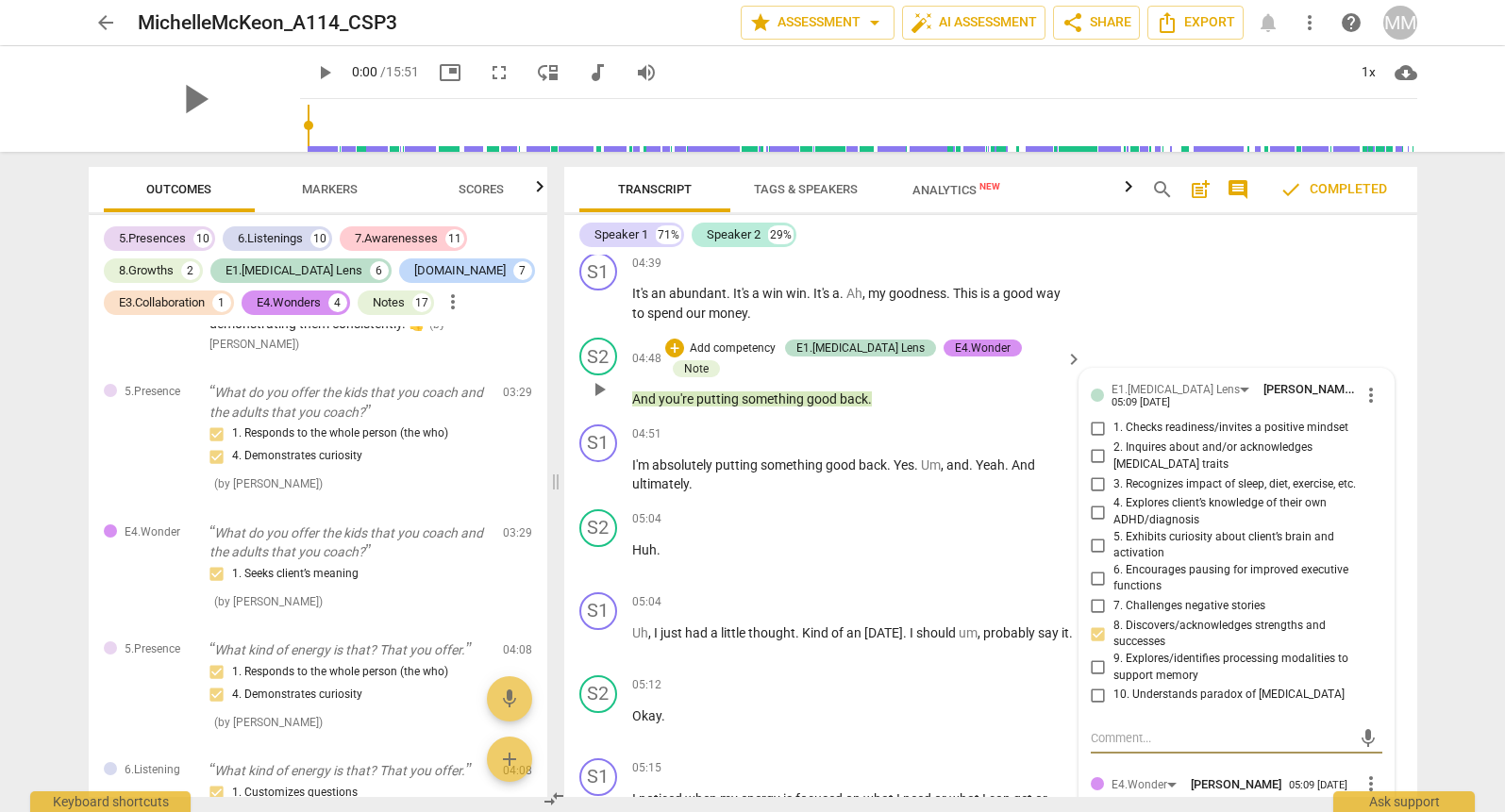
scroll to position [2179, 0]
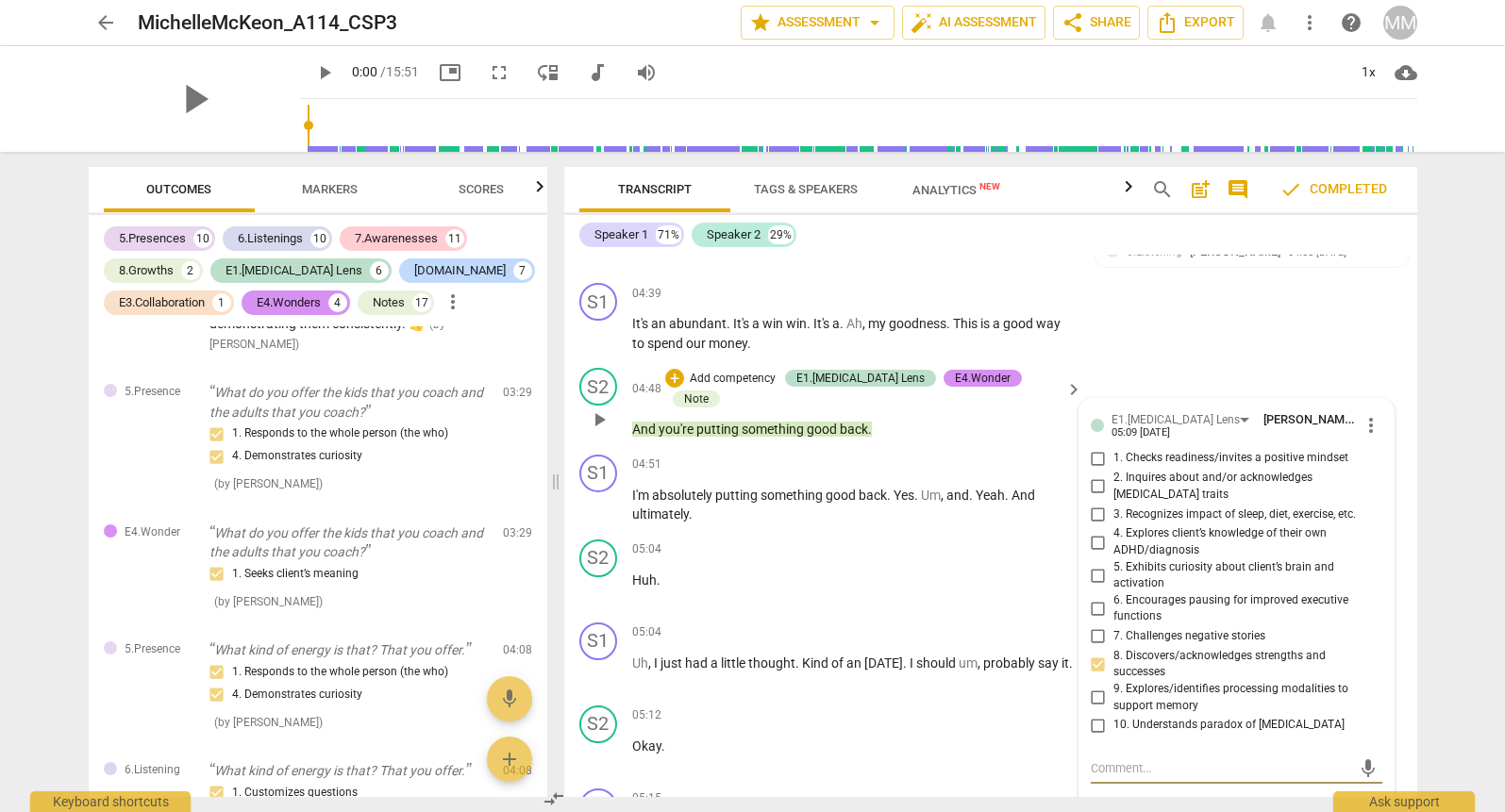
click at [1072, 379] on span "keyboard_arrow_right" at bounding box center [1073, 389] width 23 height 23
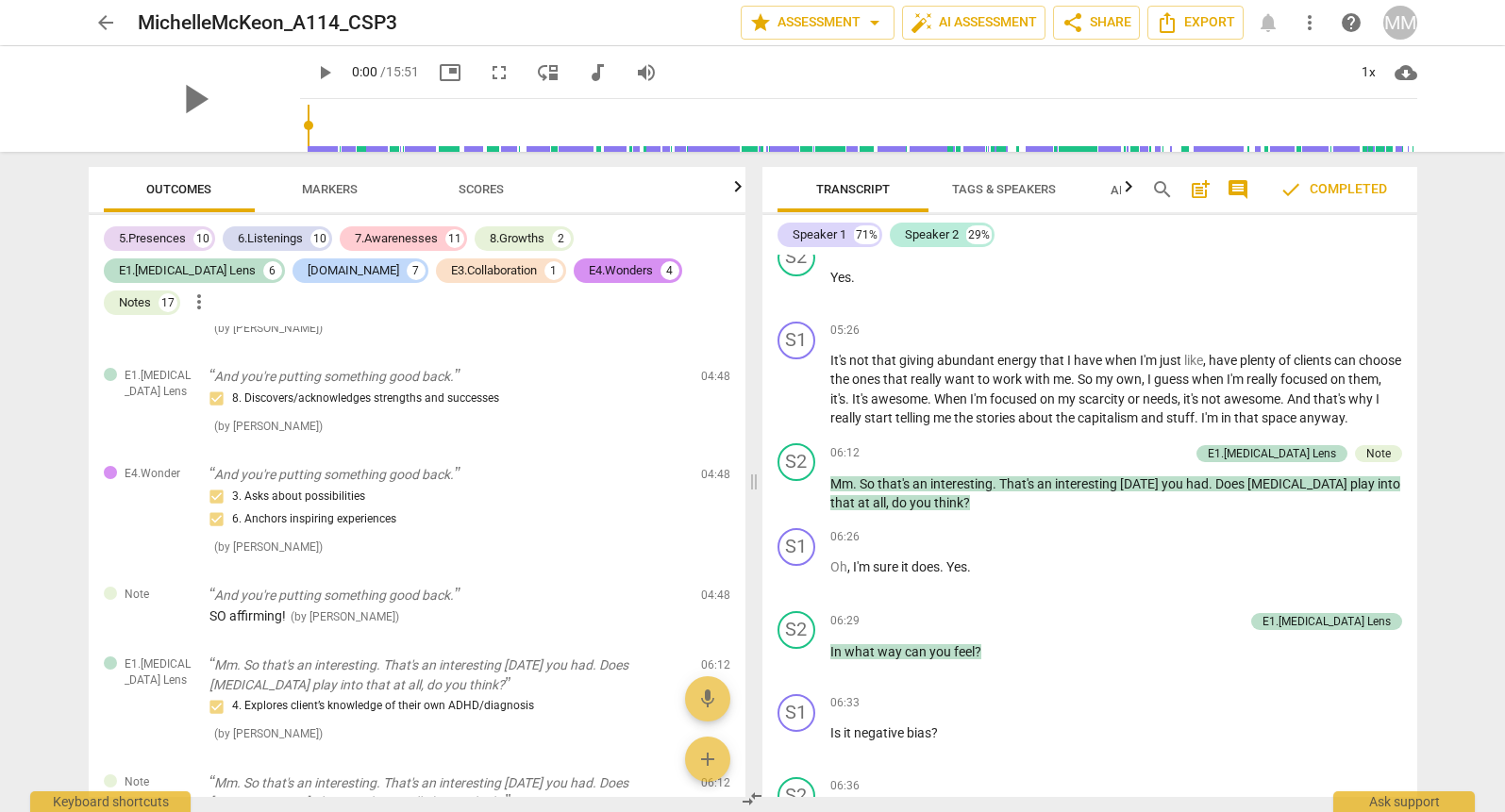
scroll to position [2700, 0]
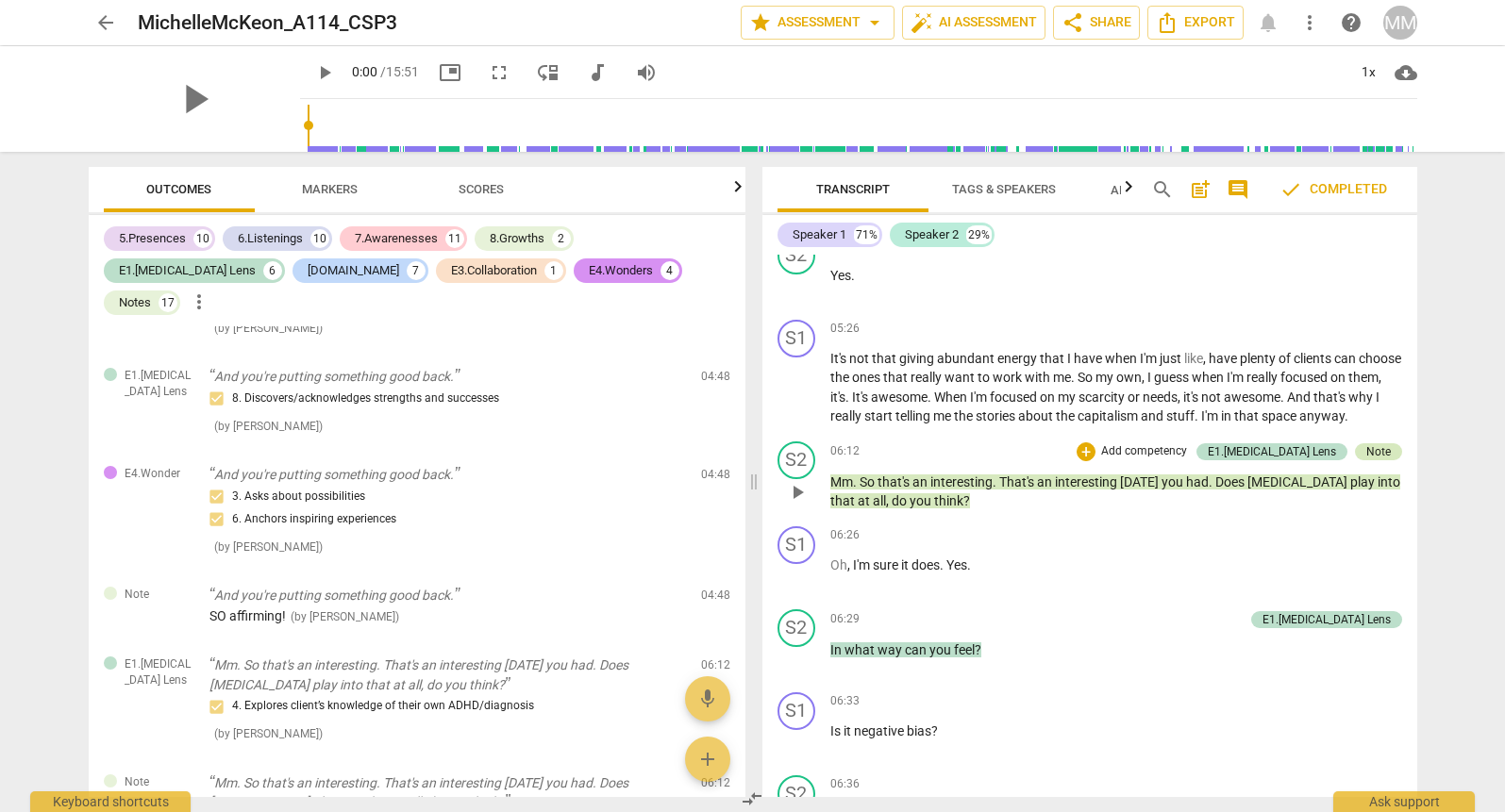
click at [1377, 443] on div "Note" at bounding box center [1378, 451] width 25 height 17
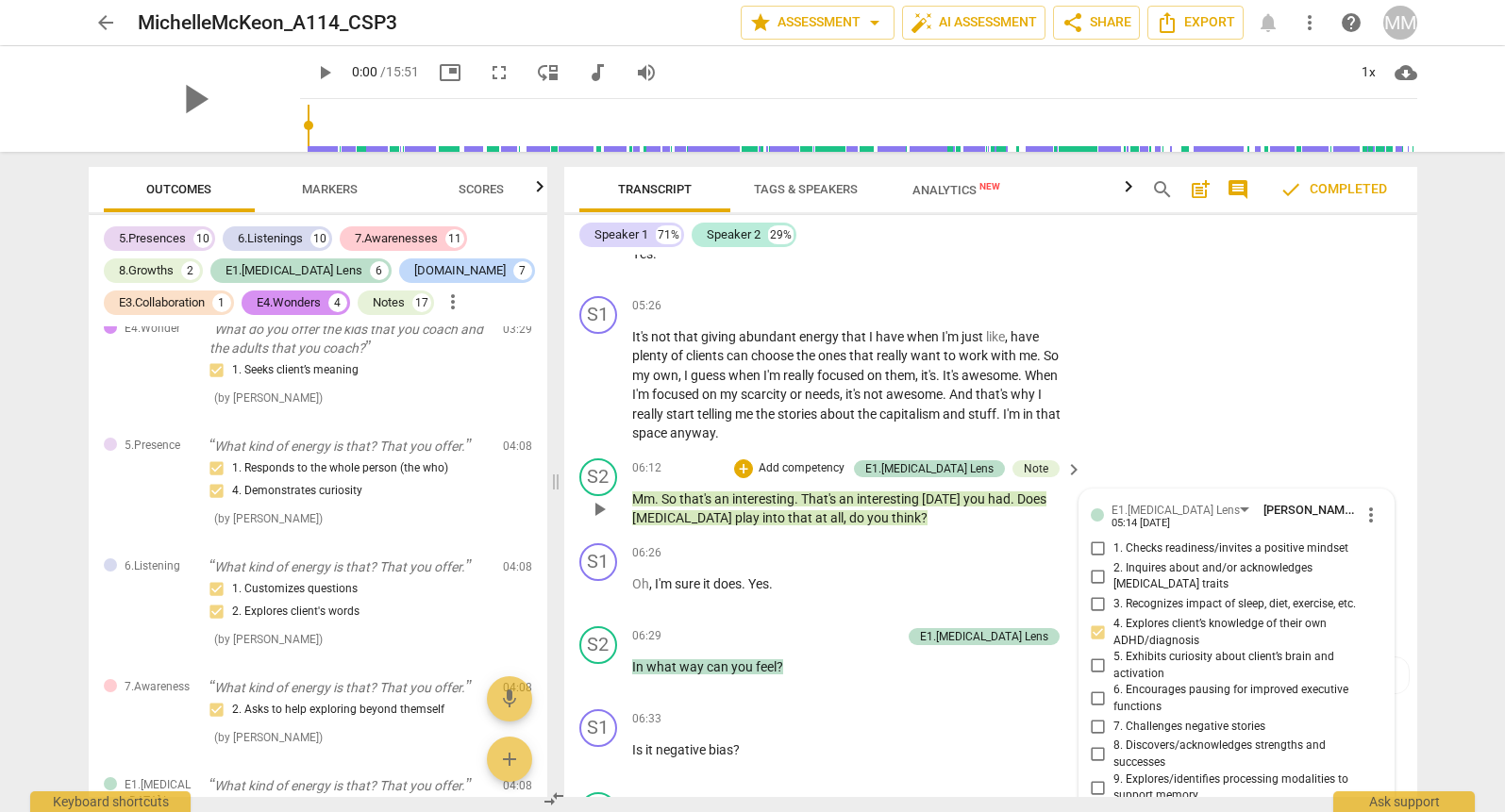
scroll to position [2833, 0]
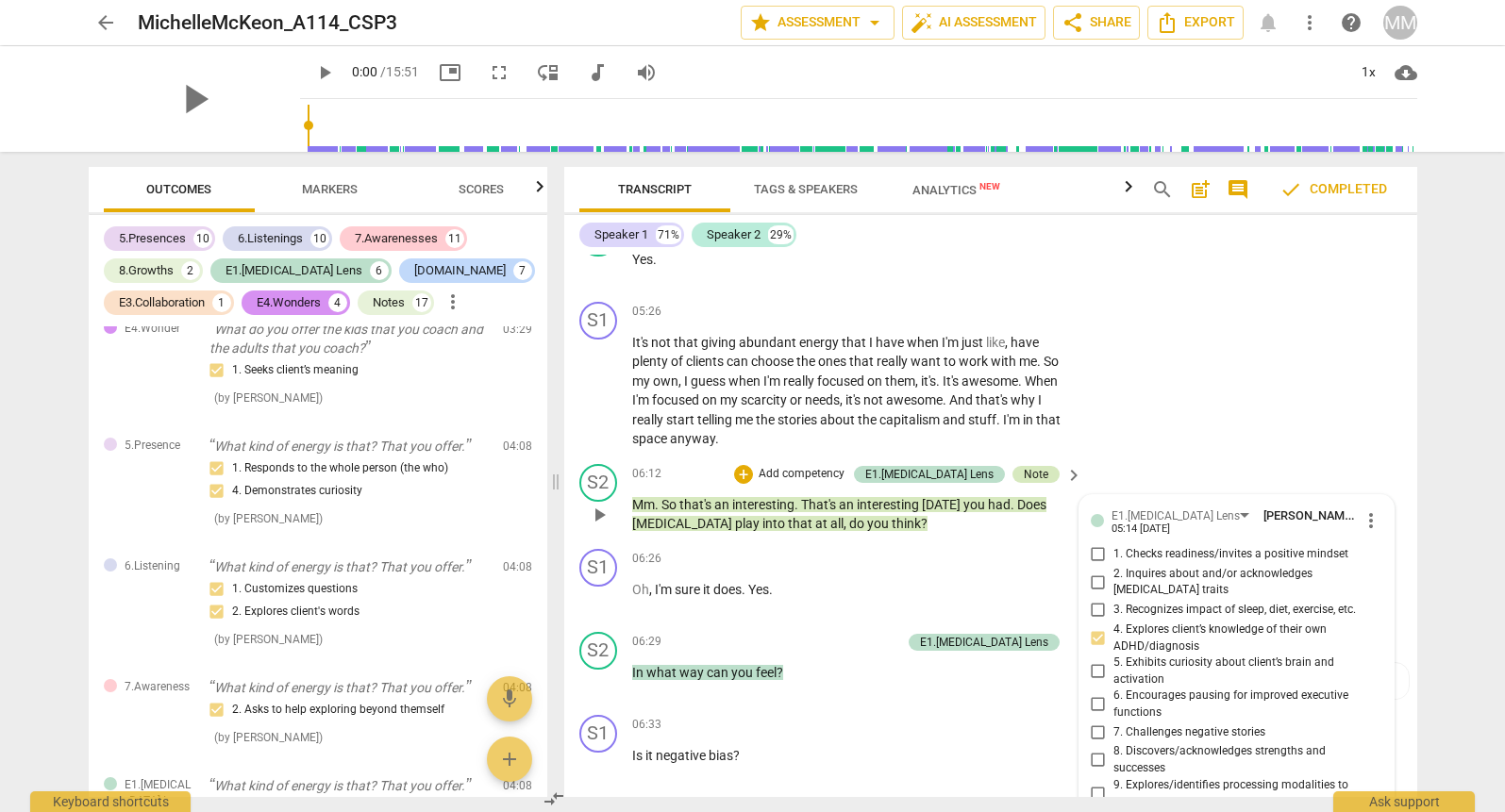
click at [1042, 466] on div "Note" at bounding box center [1036, 474] width 25 height 17
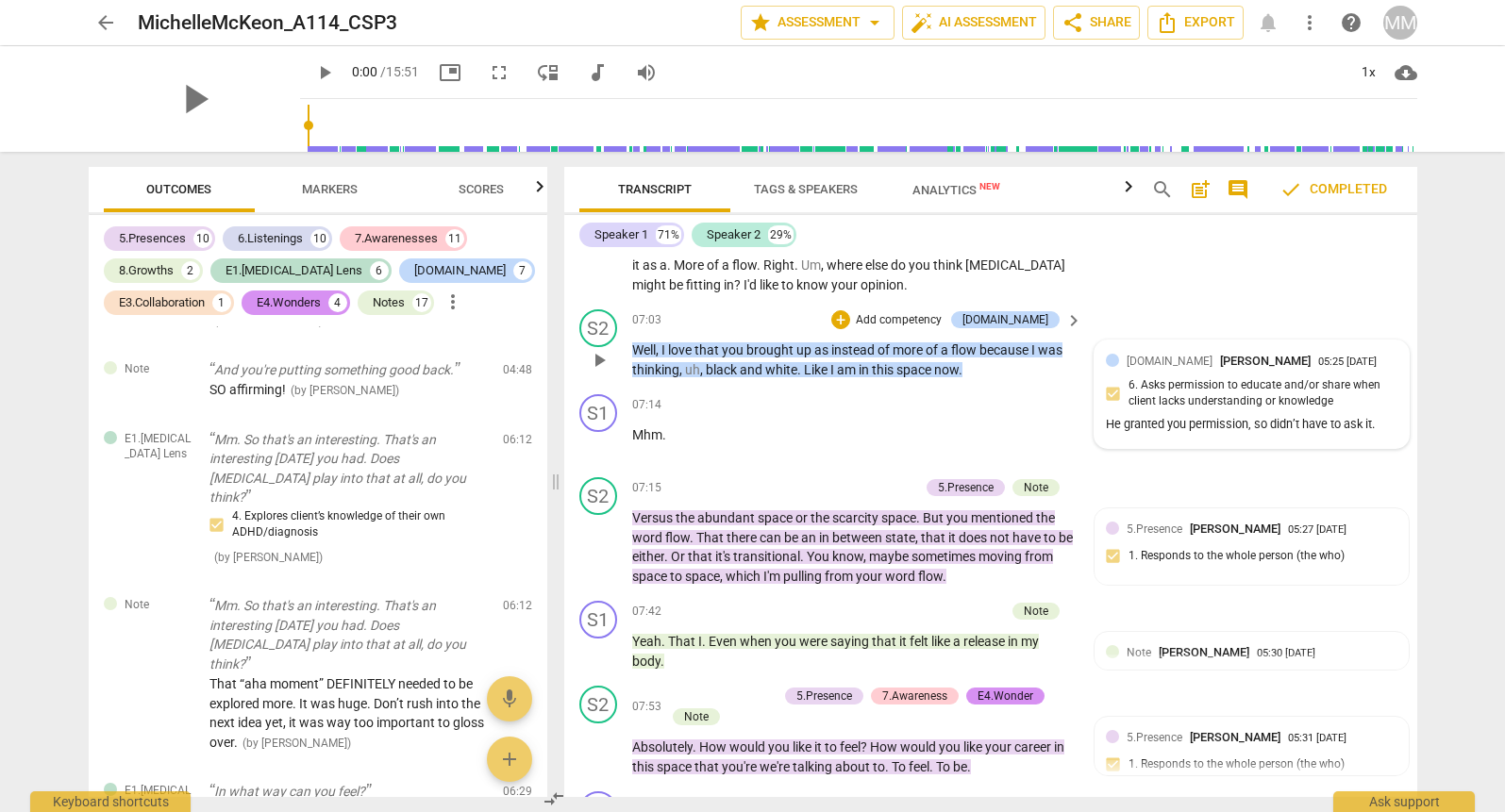
scroll to position [3532, 0]
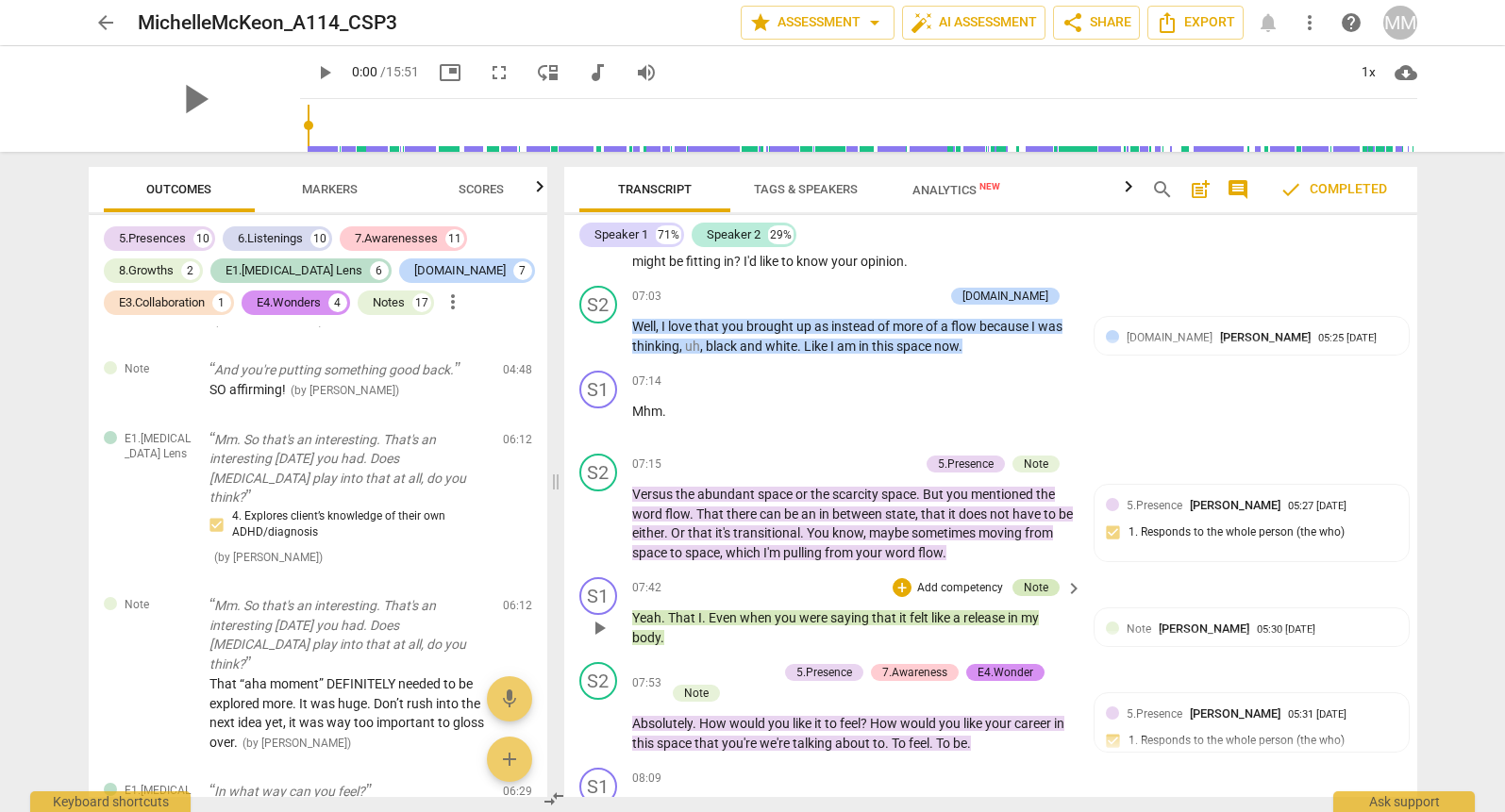
click at [1039, 580] on div "Note" at bounding box center [1036, 587] width 25 height 17
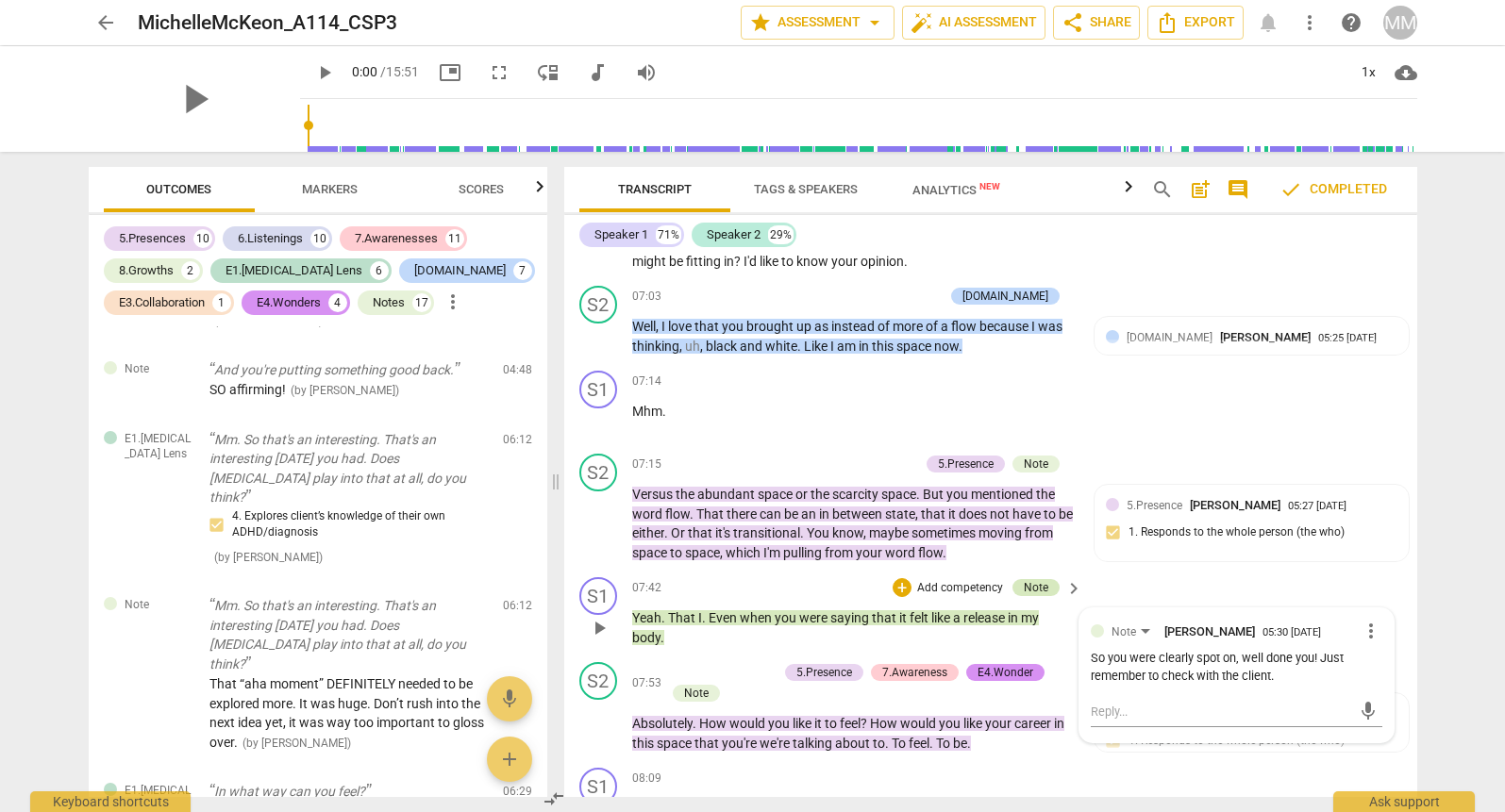
scroll to position [5600, 0]
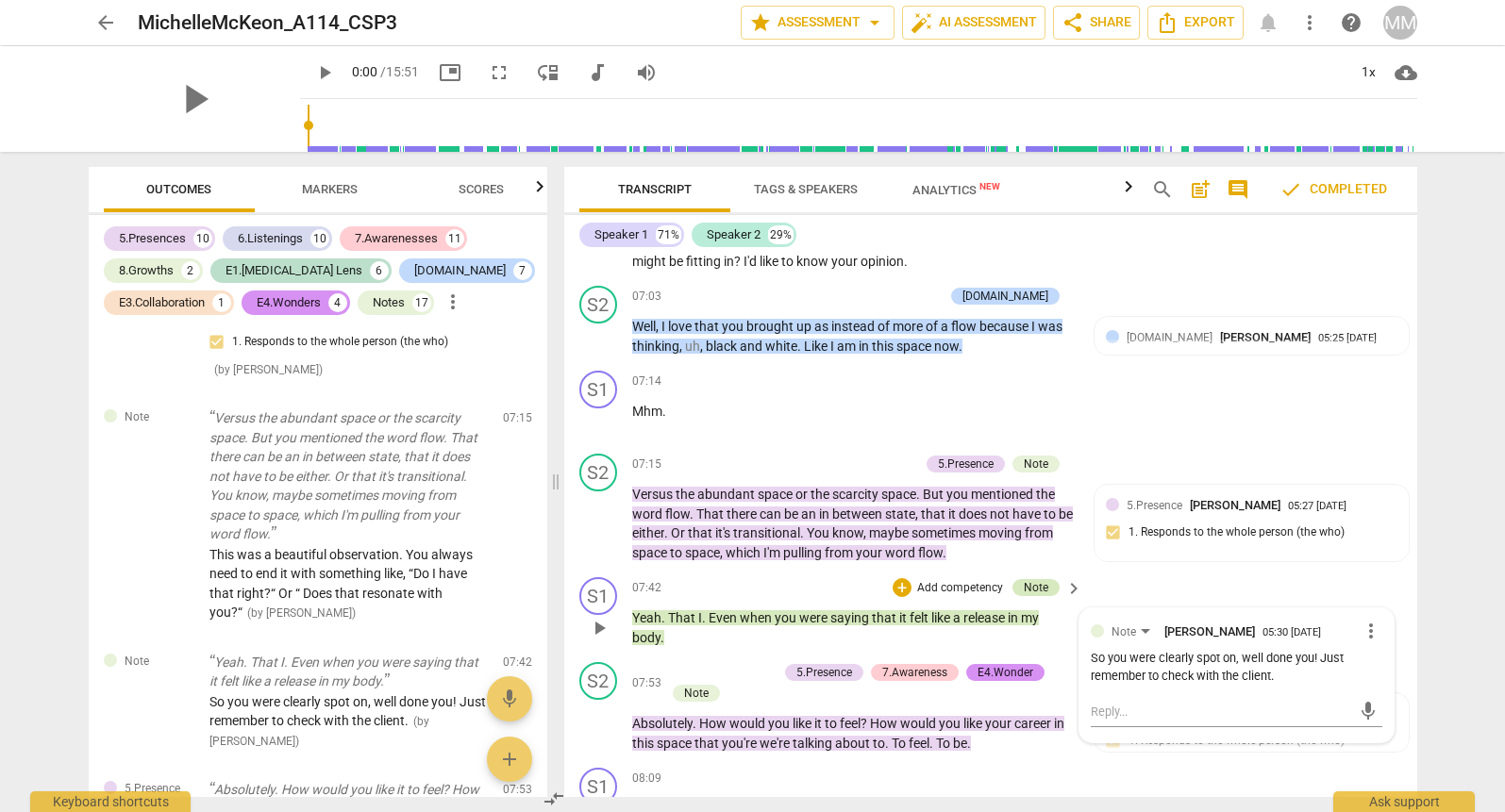
click at [1039, 580] on div "Note" at bounding box center [1036, 587] width 25 height 17
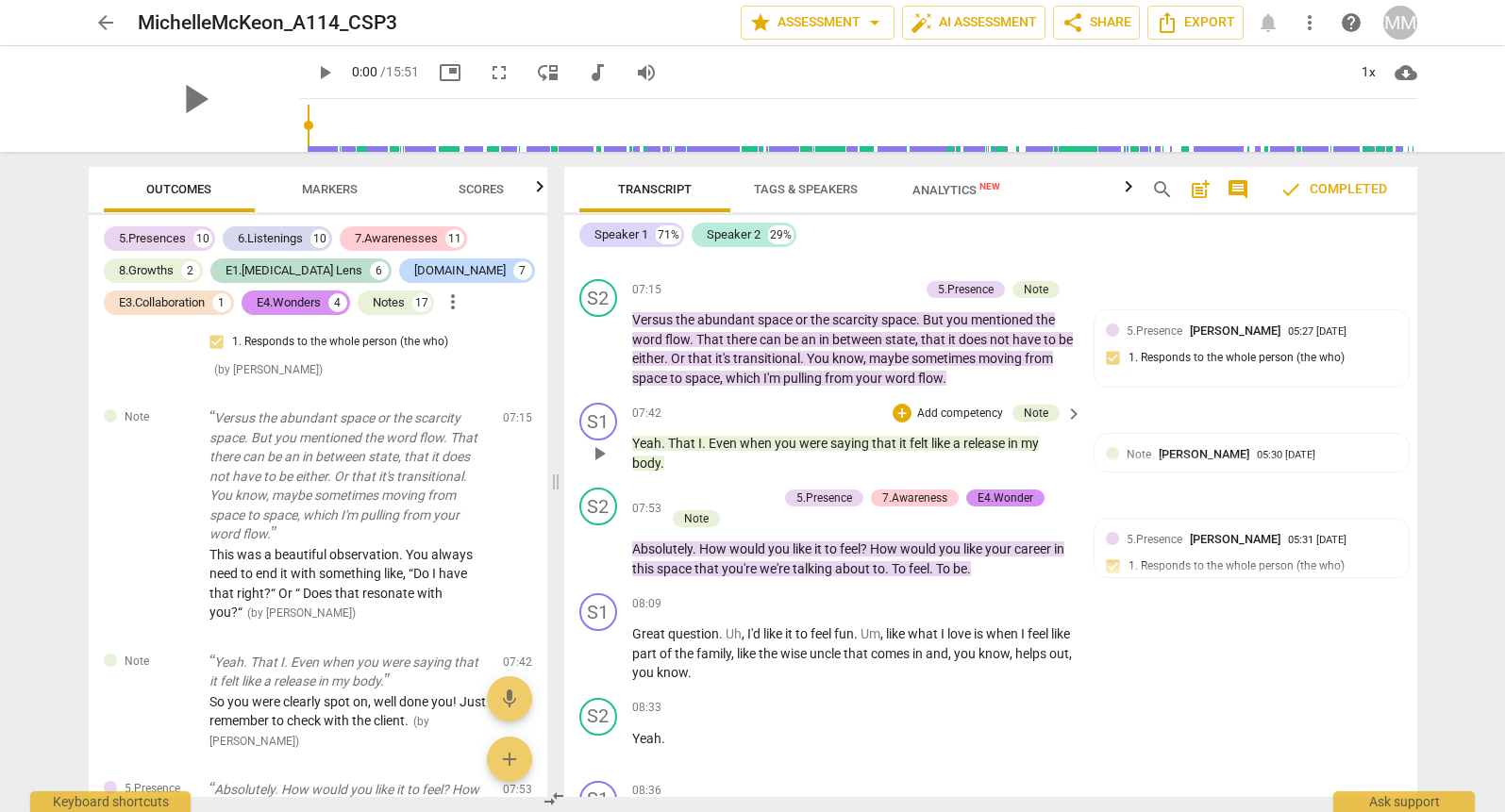
scroll to position [3710, 0]
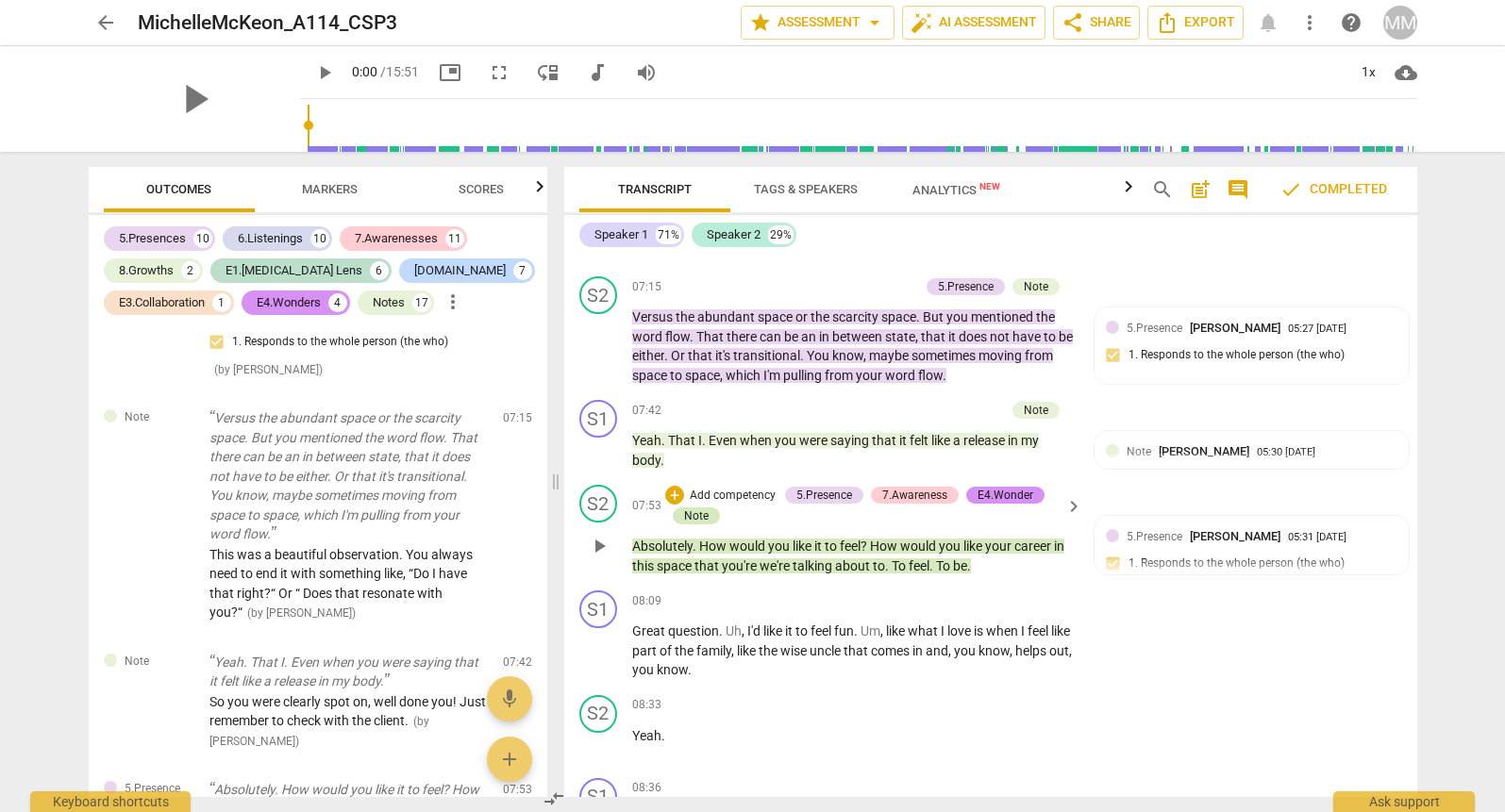
click at [698, 507] on div "Note" at bounding box center [696, 515] width 25 height 17
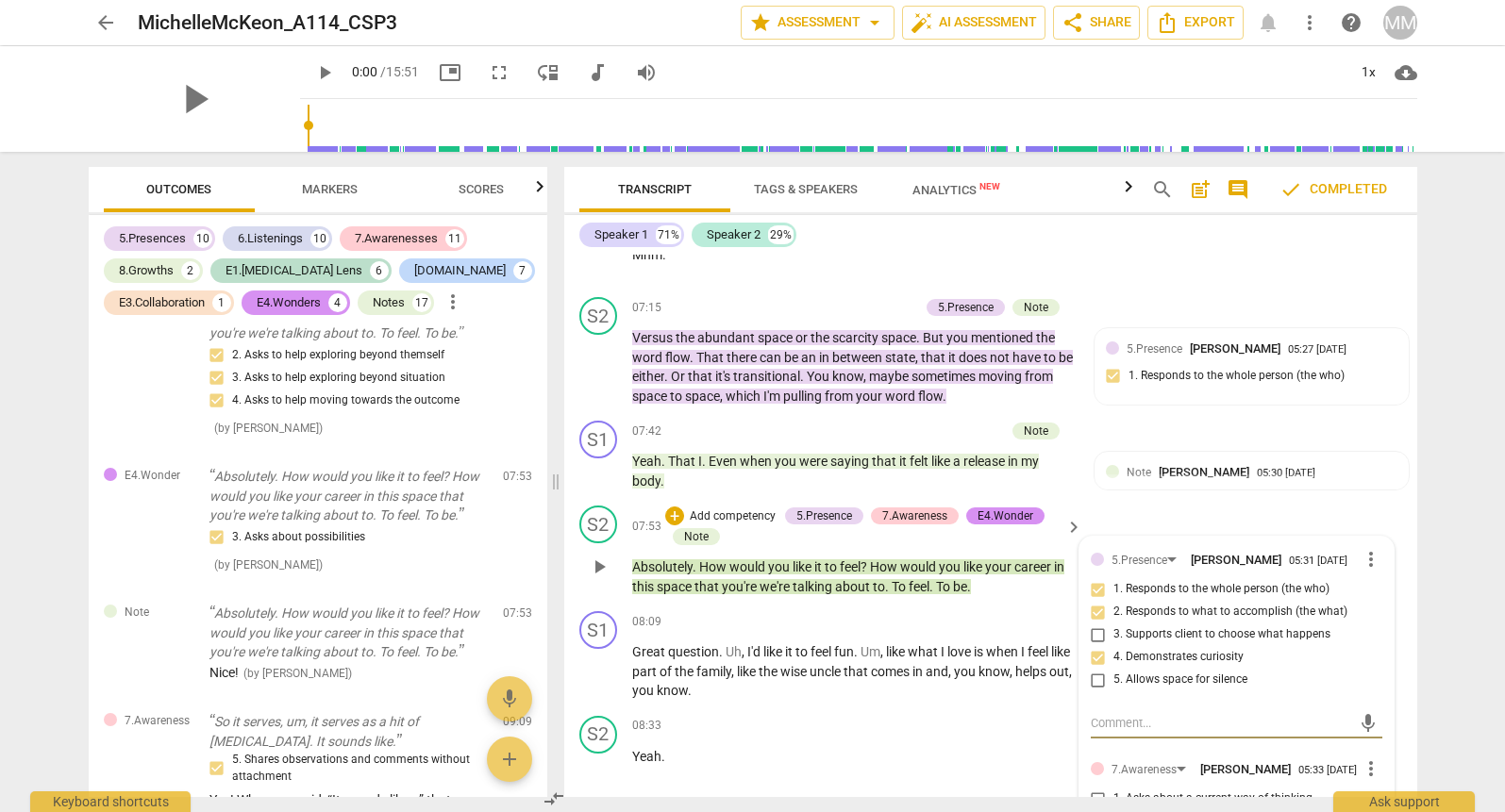
scroll to position [3668, 0]
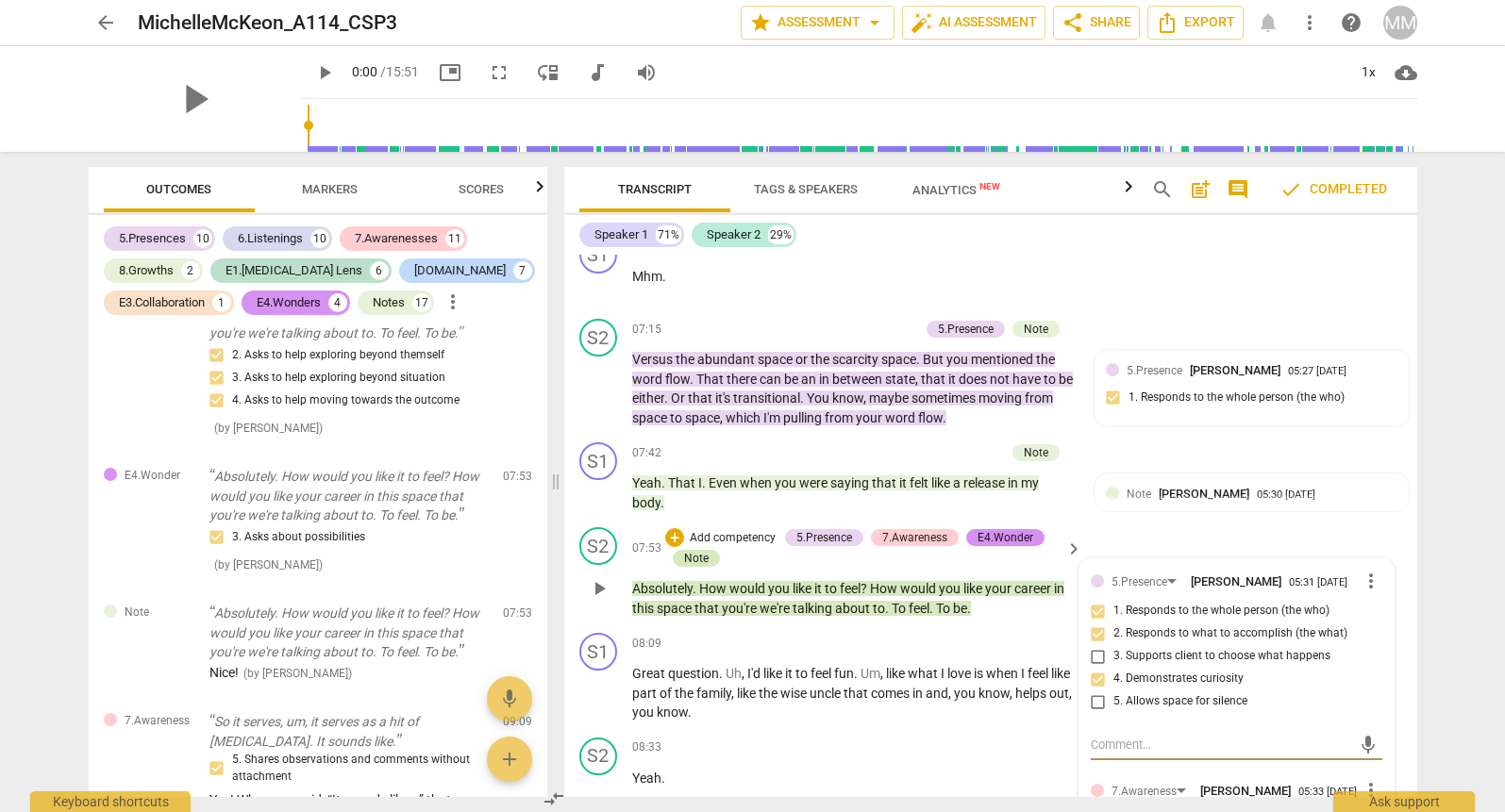
click at [698, 550] on div "Note" at bounding box center [696, 558] width 25 height 17
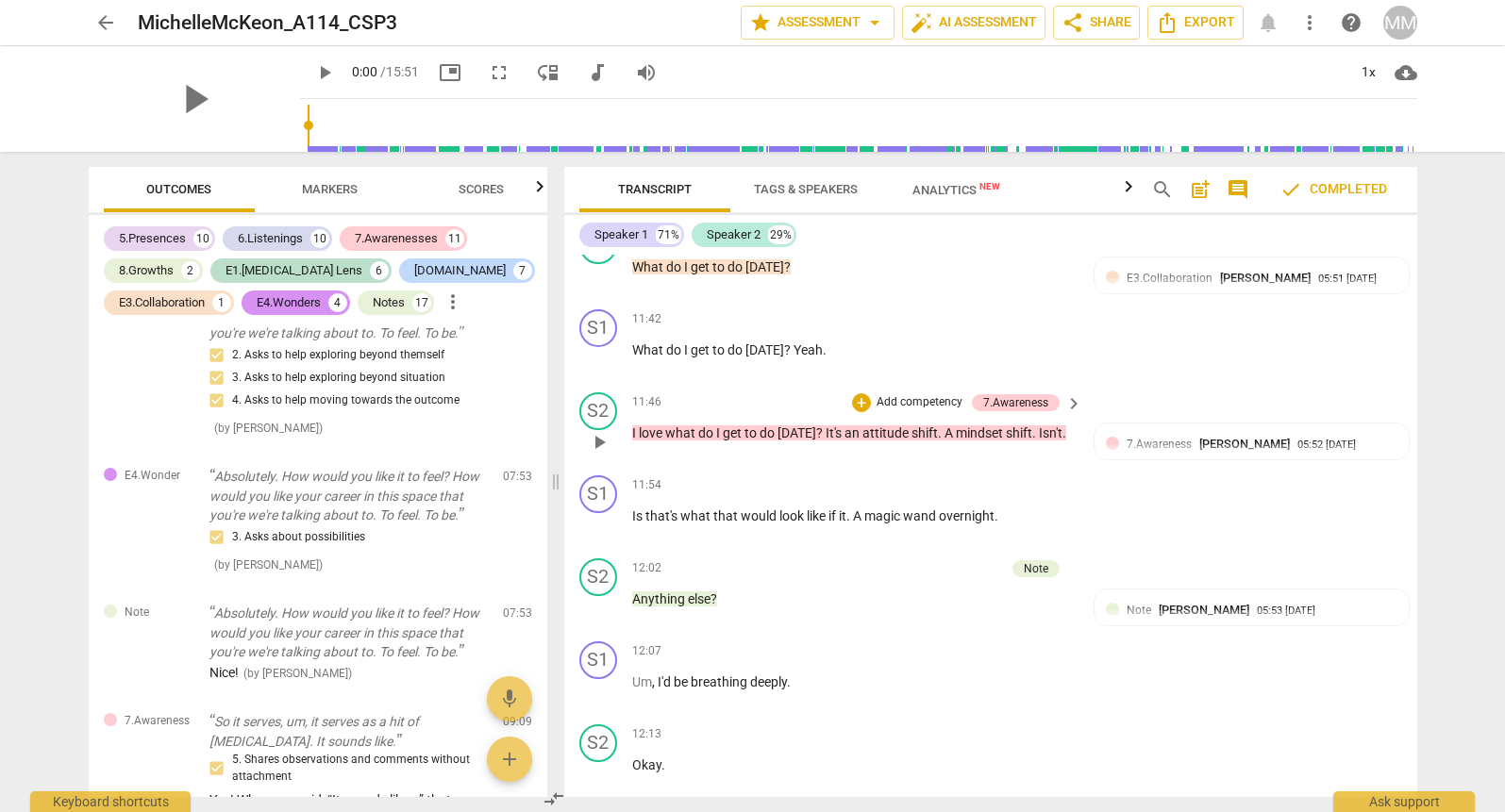
scroll to position [5901, 0]
click at [1032, 559] on div "Note" at bounding box center [1036, 567] width 25 height 17
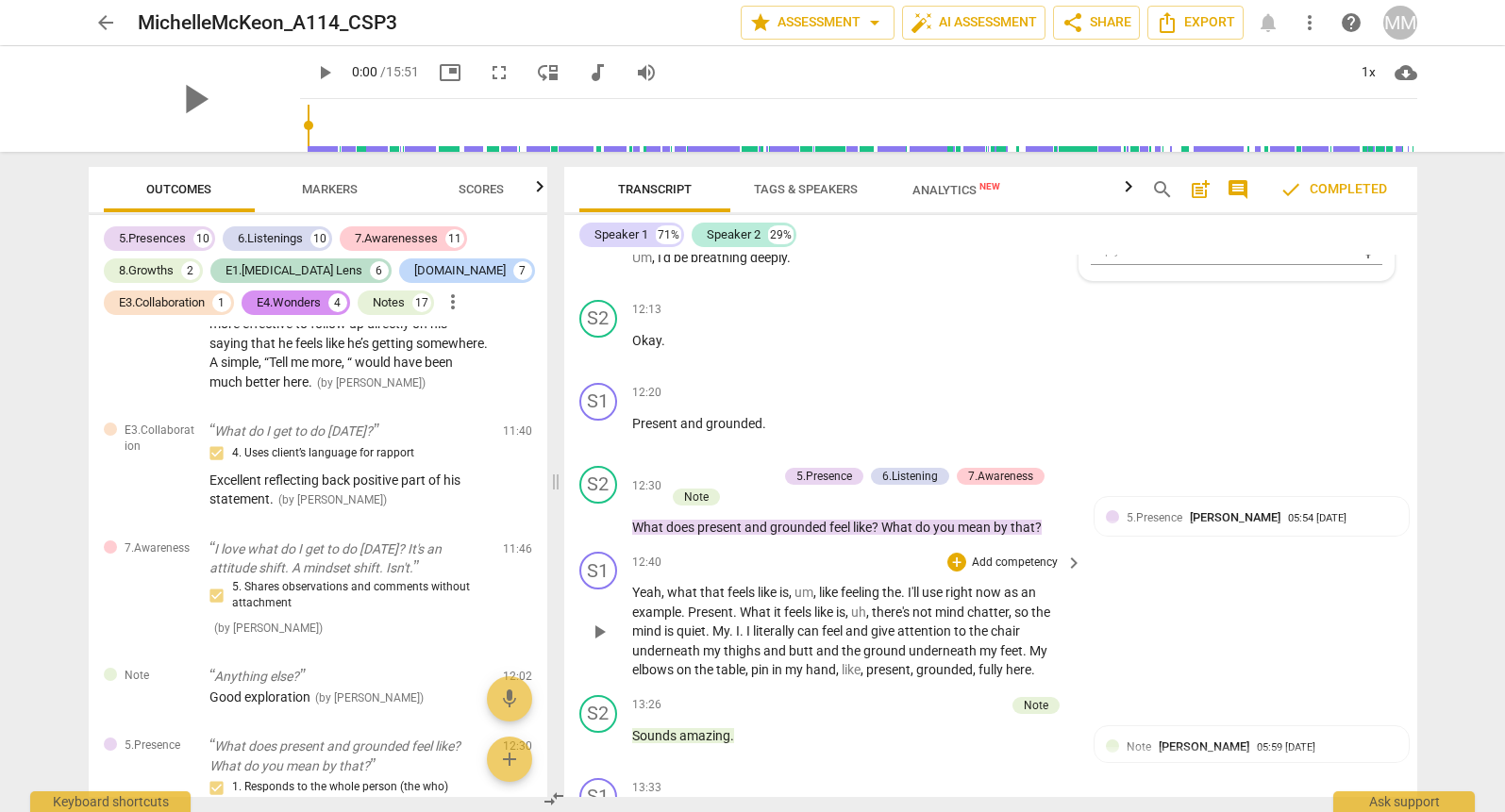
scroll to position [6323, 0]
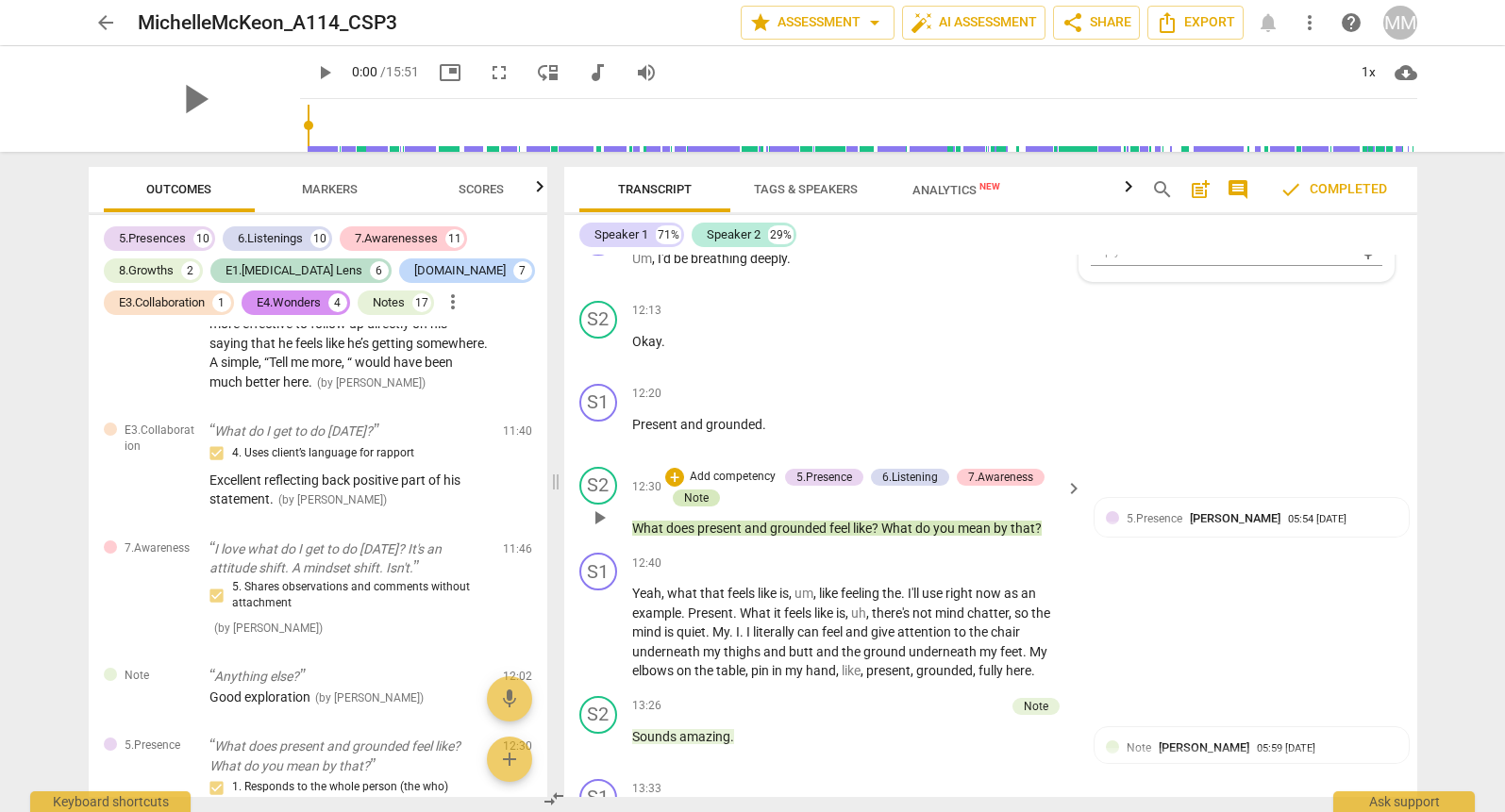
click at [693, 489] on div "Note" at bounding box center [696, 497] width 25 height 17
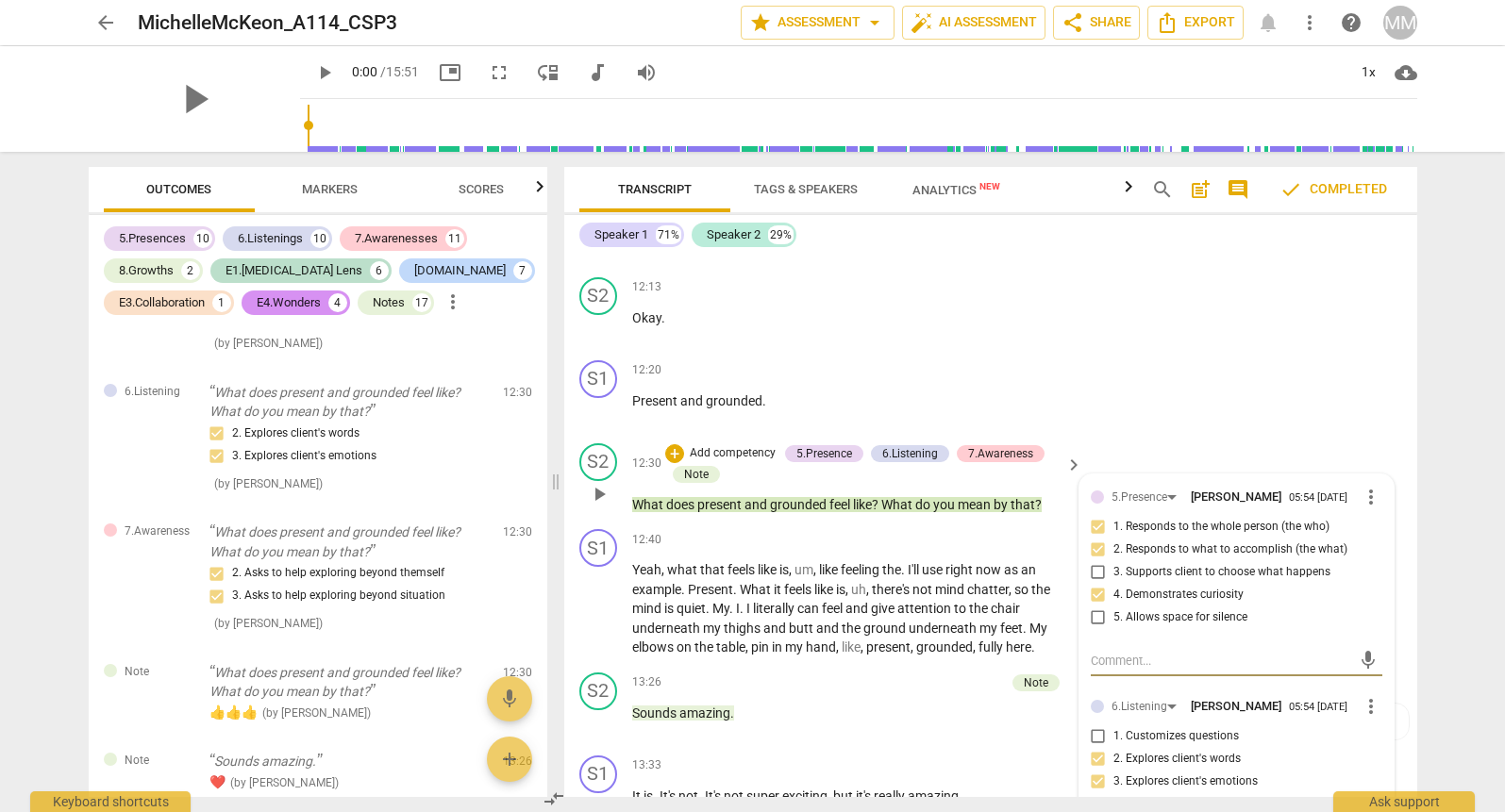
scroll to position [6331, 0]
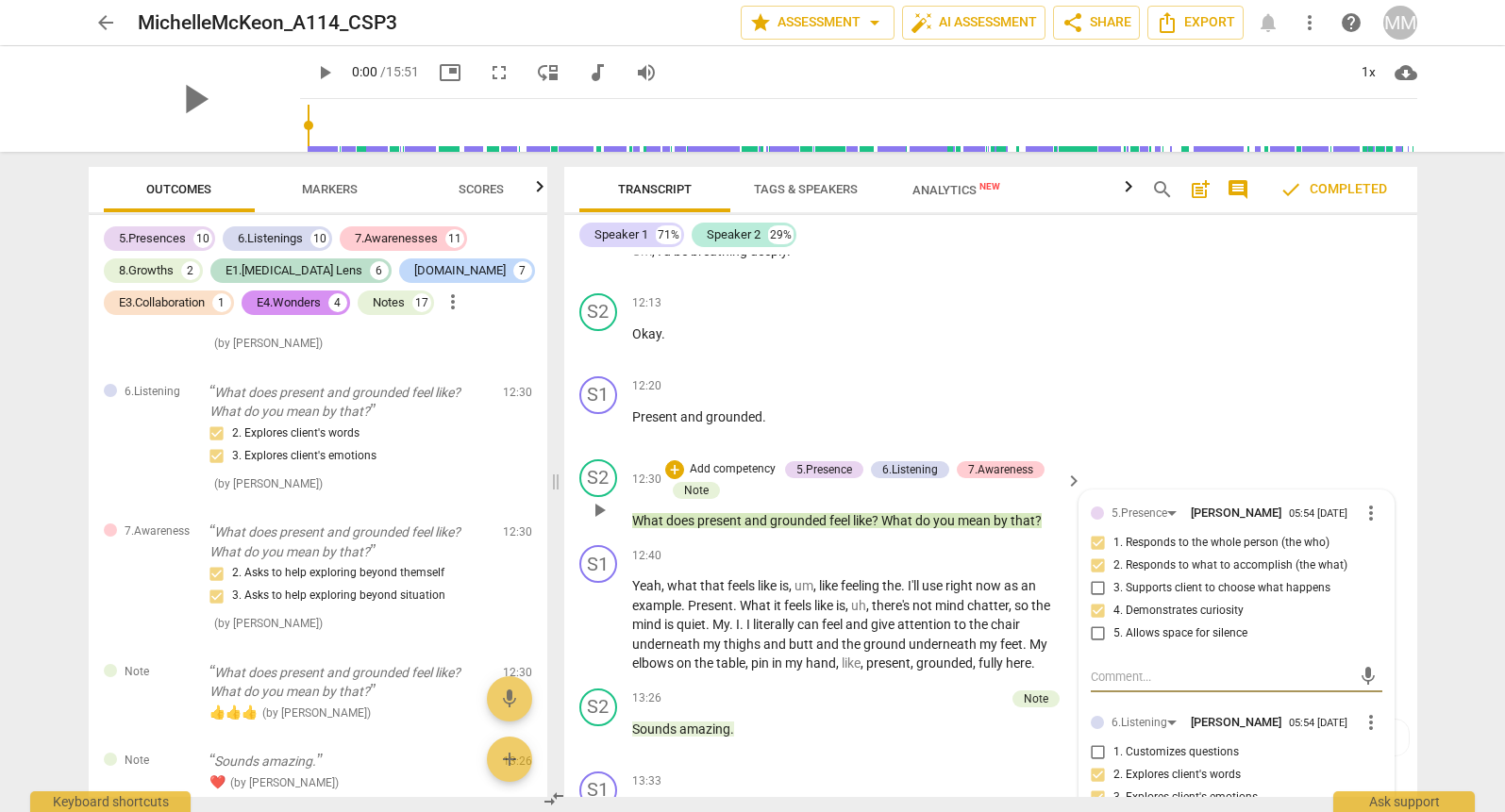
click at [1069, 470] on span "keyboard_arrow_right" at bounding box center [1073, 481] width 23 height 23
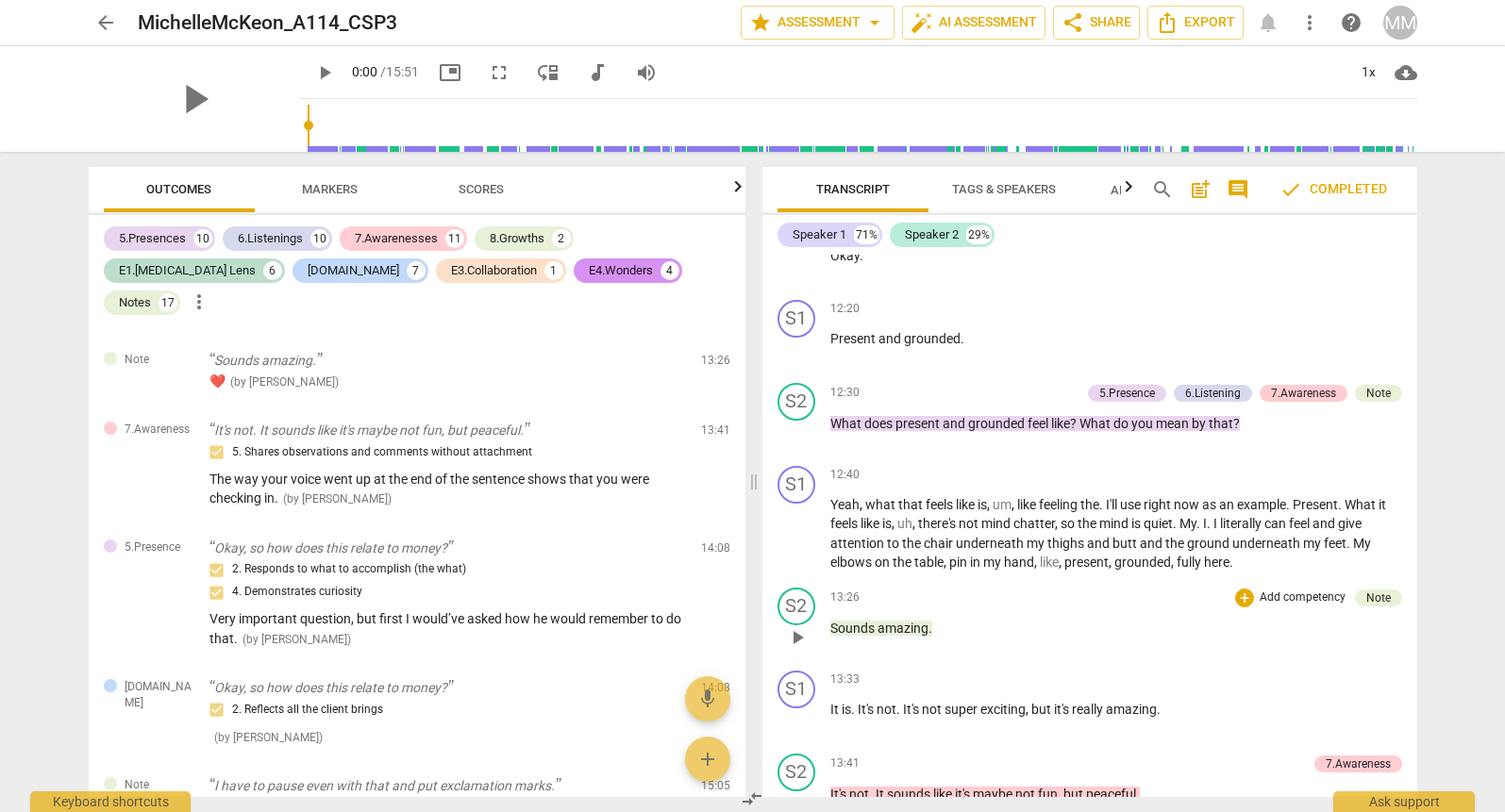
scroll to position [6098, 0]
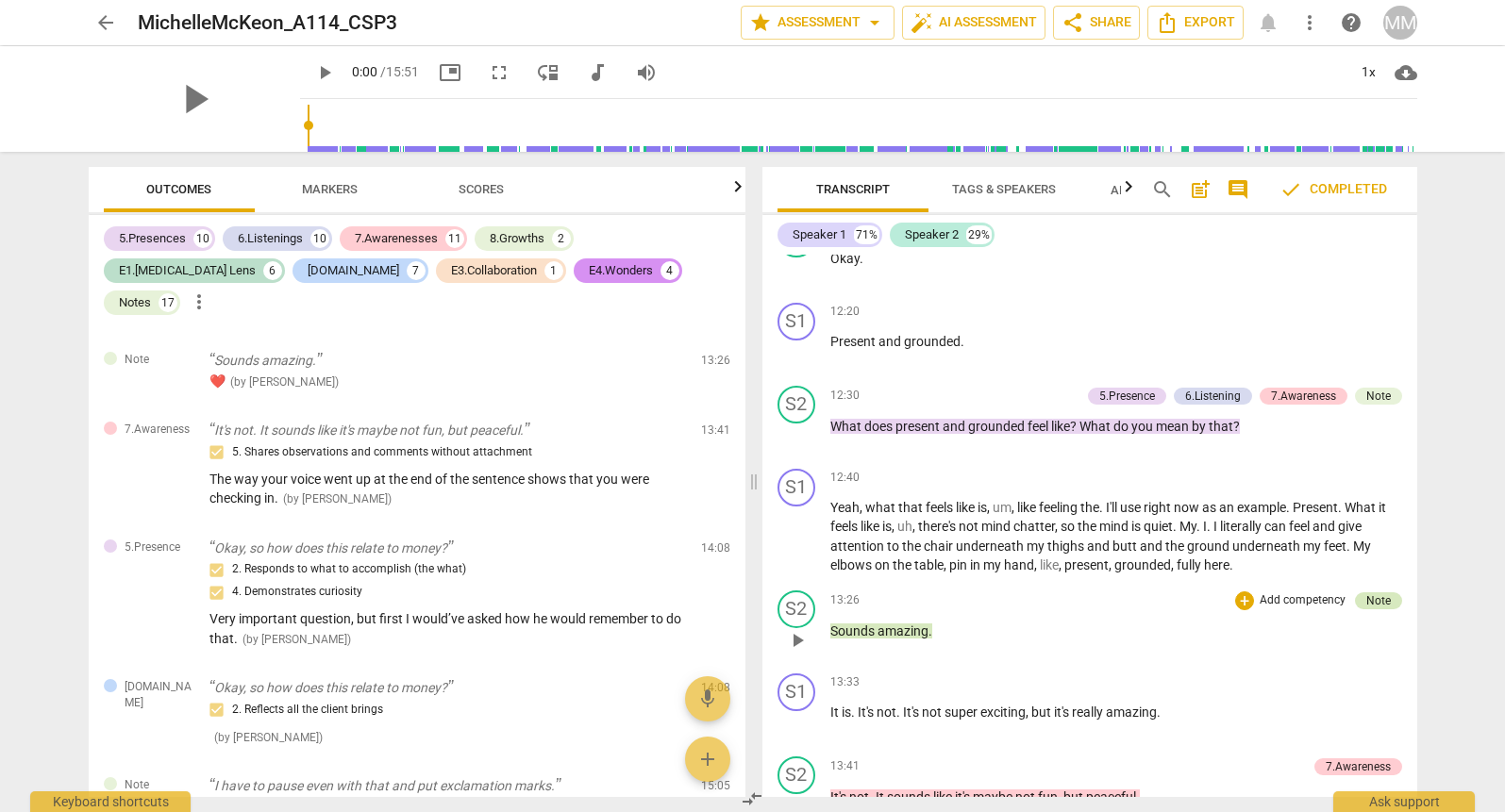
click at [1375, 592] on div "Note" at bounding box center [1378, 600] width 25 height 17
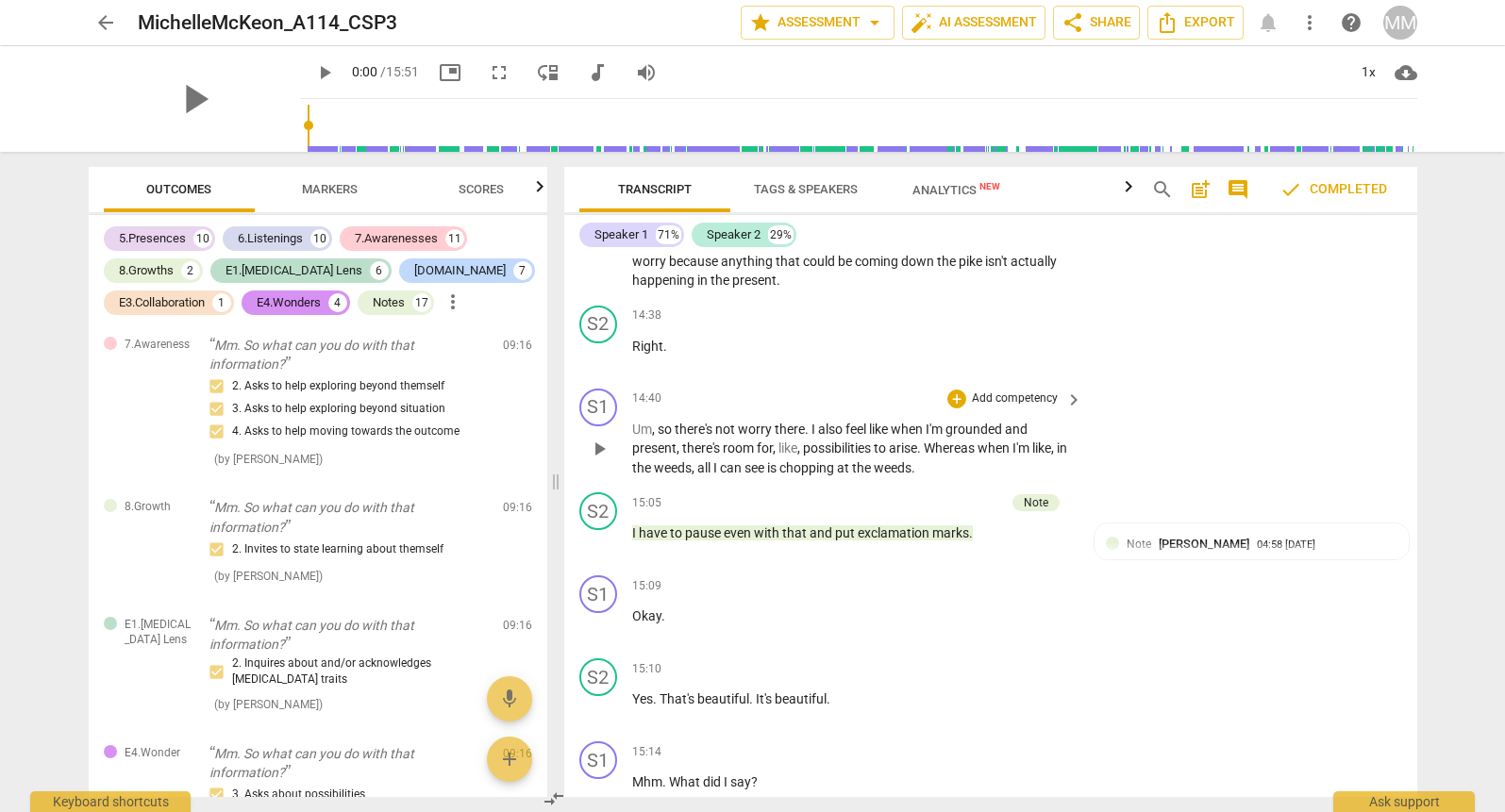
scroll to position [7267, 0]
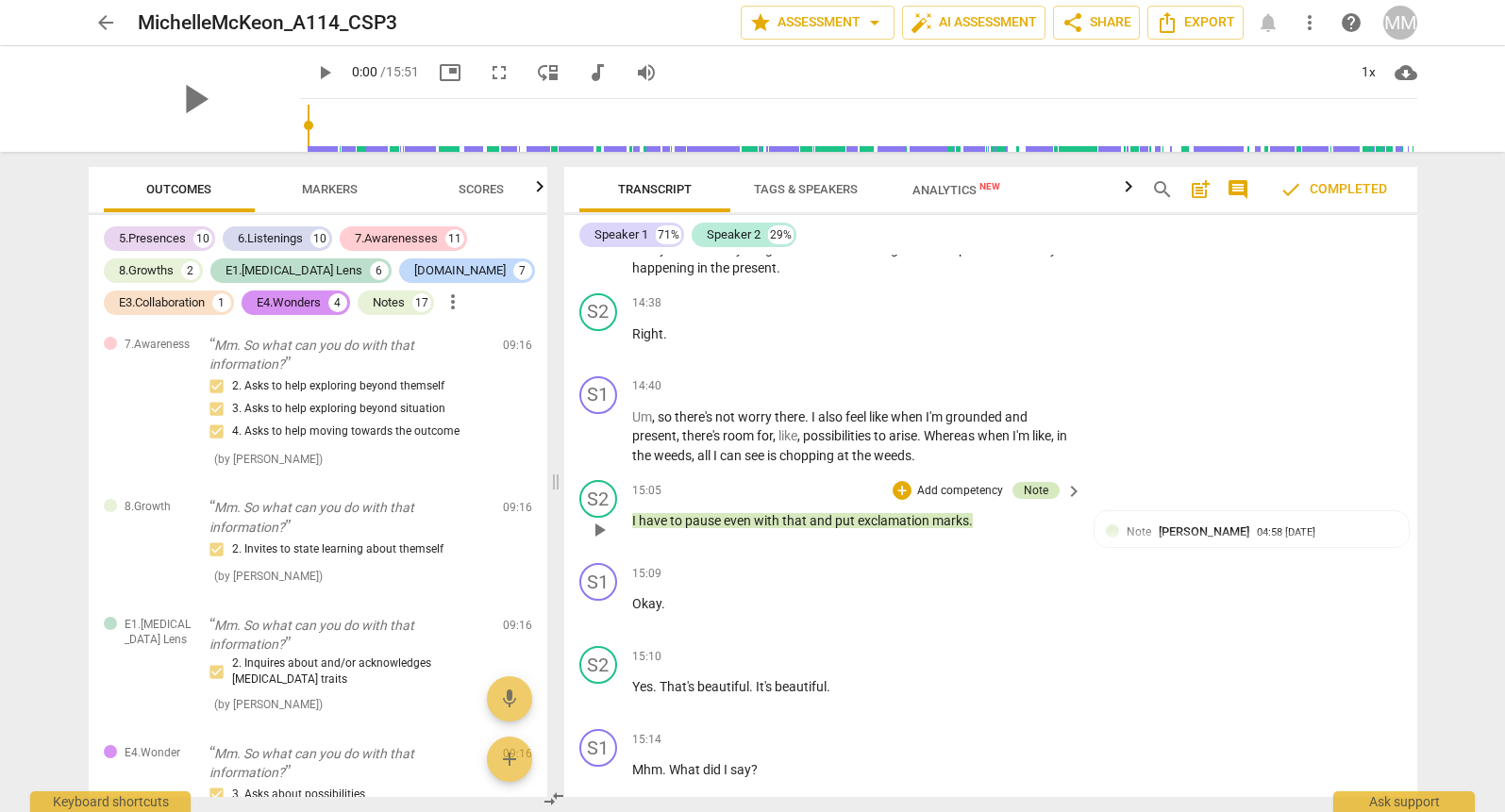
click at [1031, 482] on div "Note" at bounding box center [1036, 490] width 25 height 17
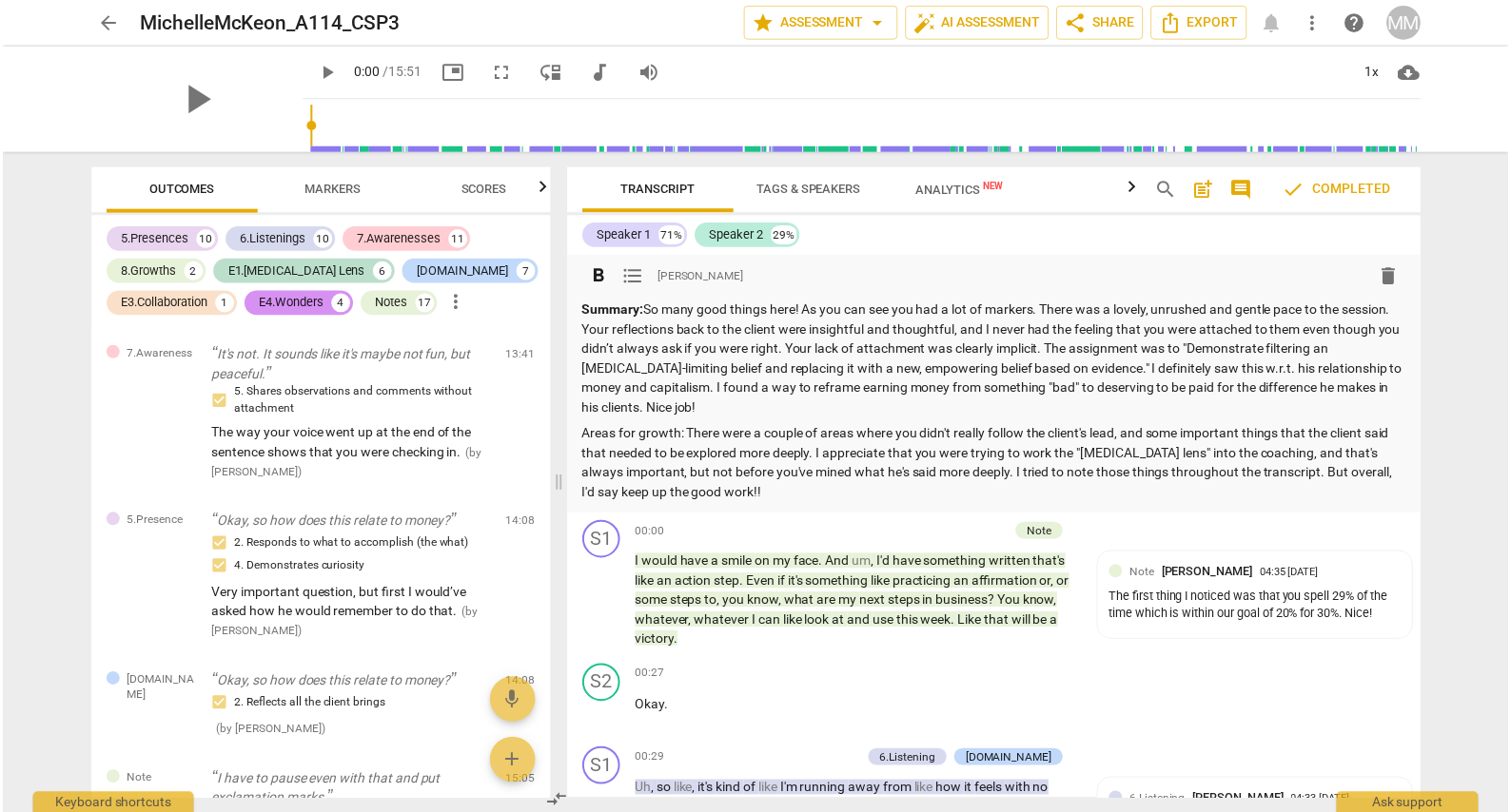
scroll to position [0, 0]
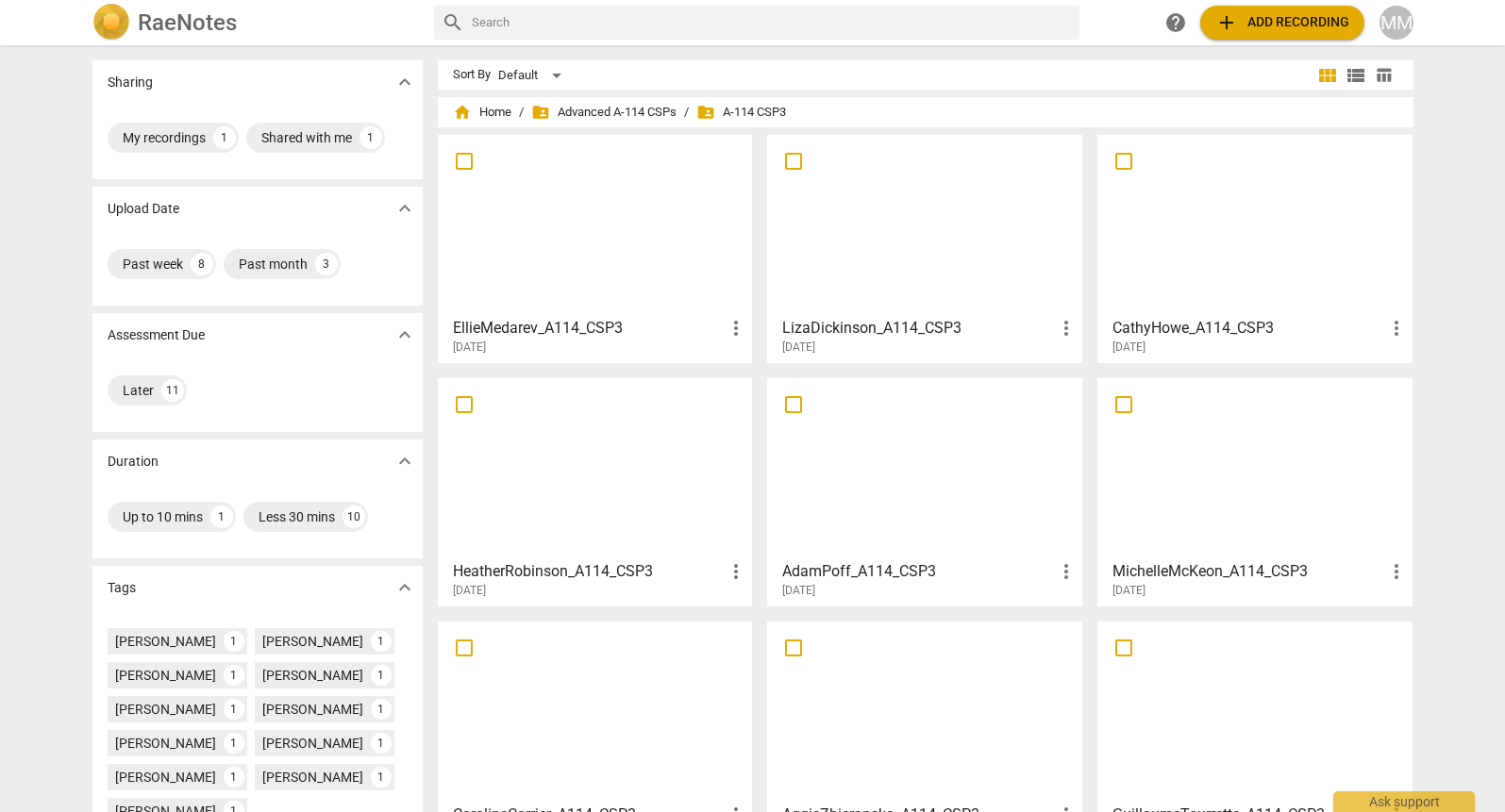
click at [1264, 251] on div at bounding box center [1255, 225] width 302 height 167
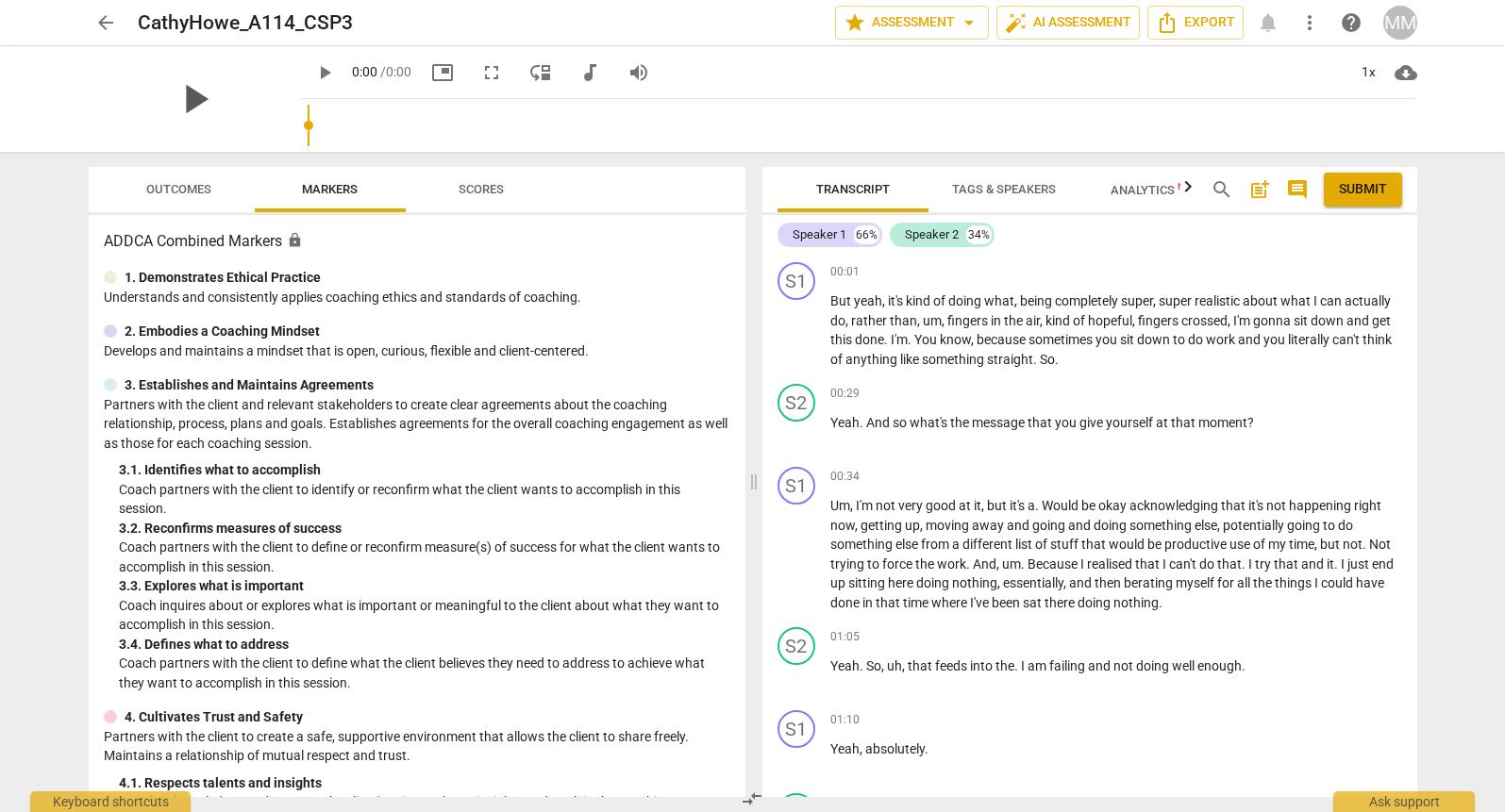
click at [202, 99] on span "play_arrow" at bounding box center [194, 99] width 49 height 49
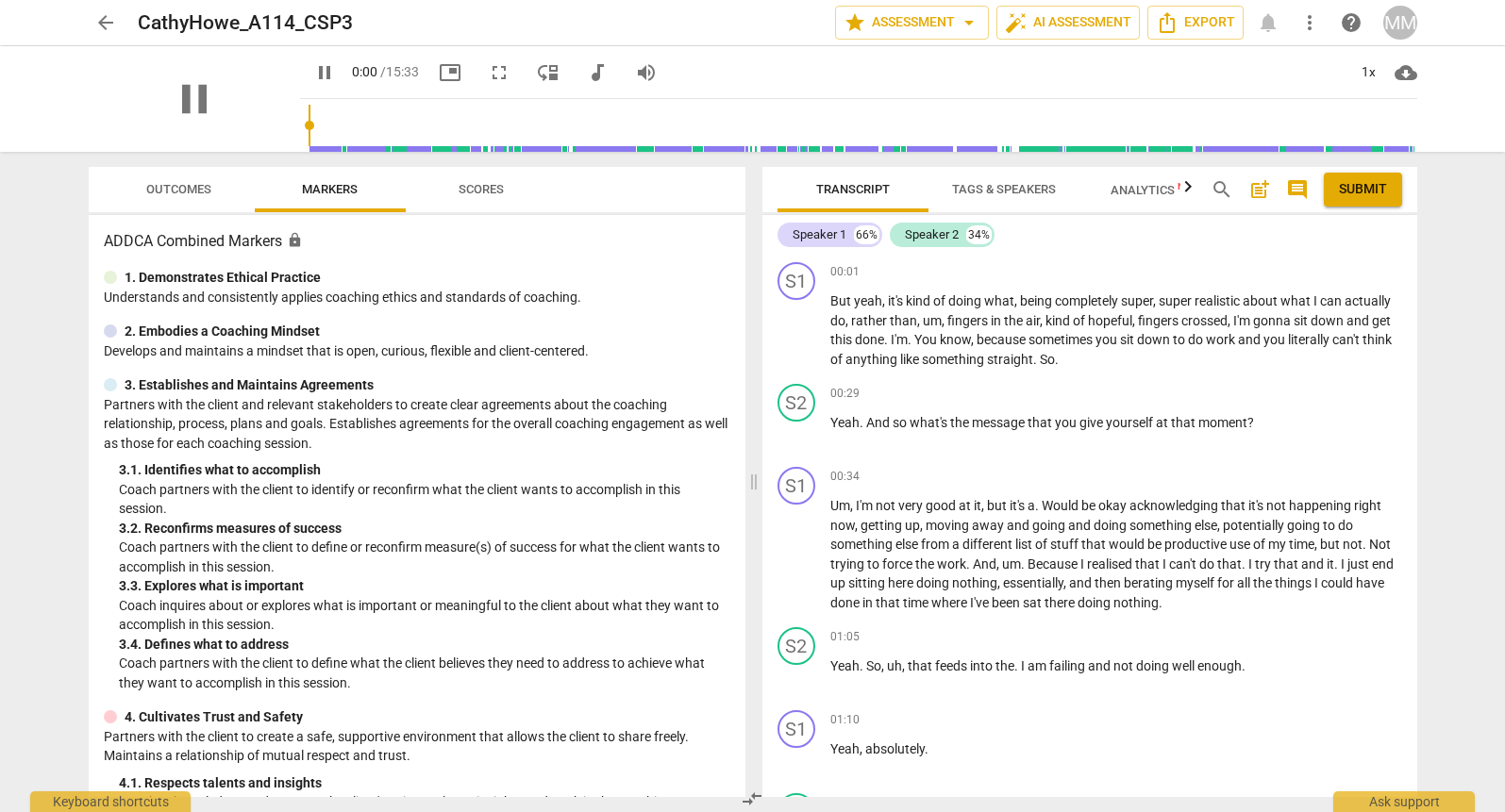
click at [251, 59] on div "pause" at bounding box center [193, 99] width 211 height 106
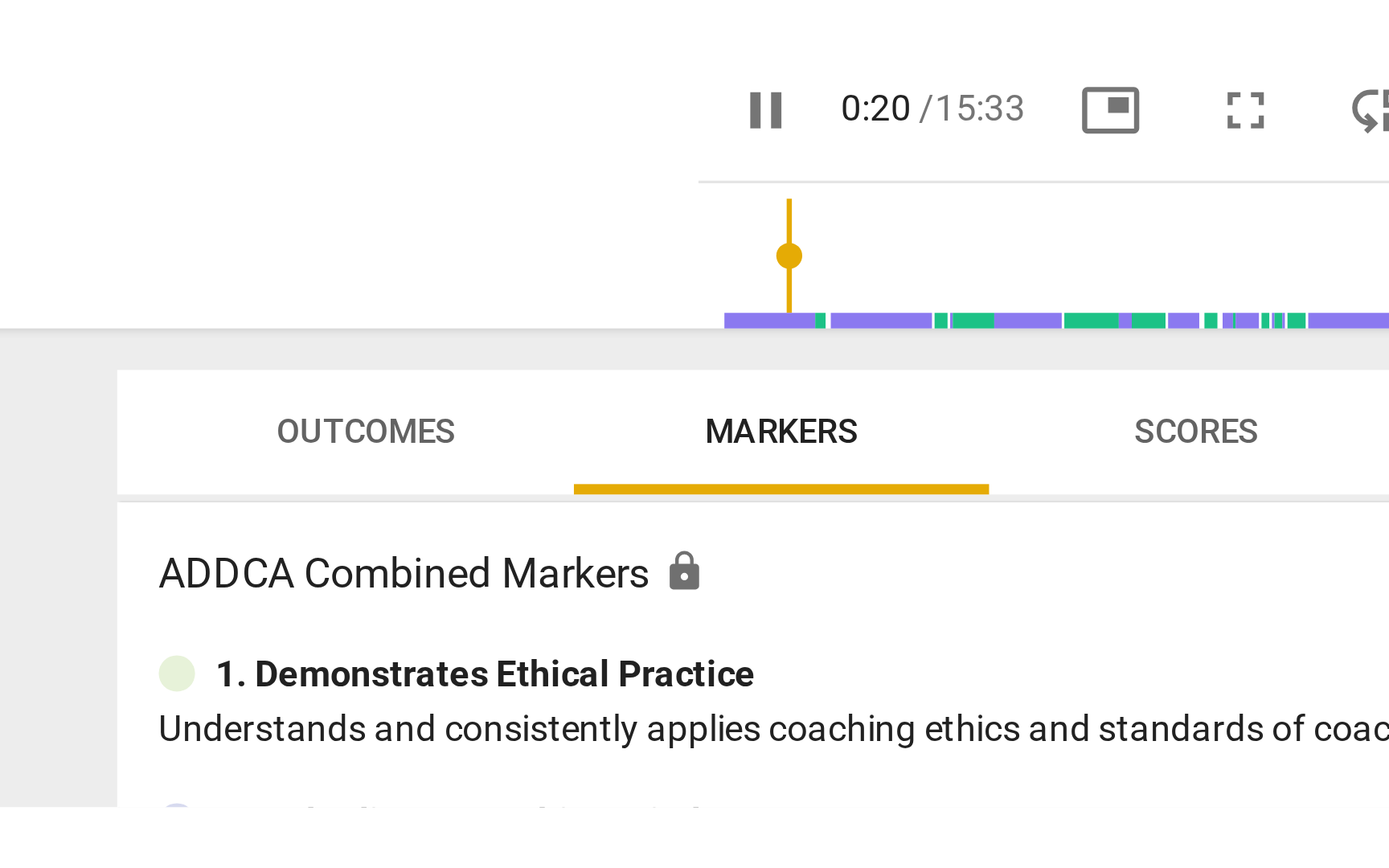
scroll to position [65, 0]
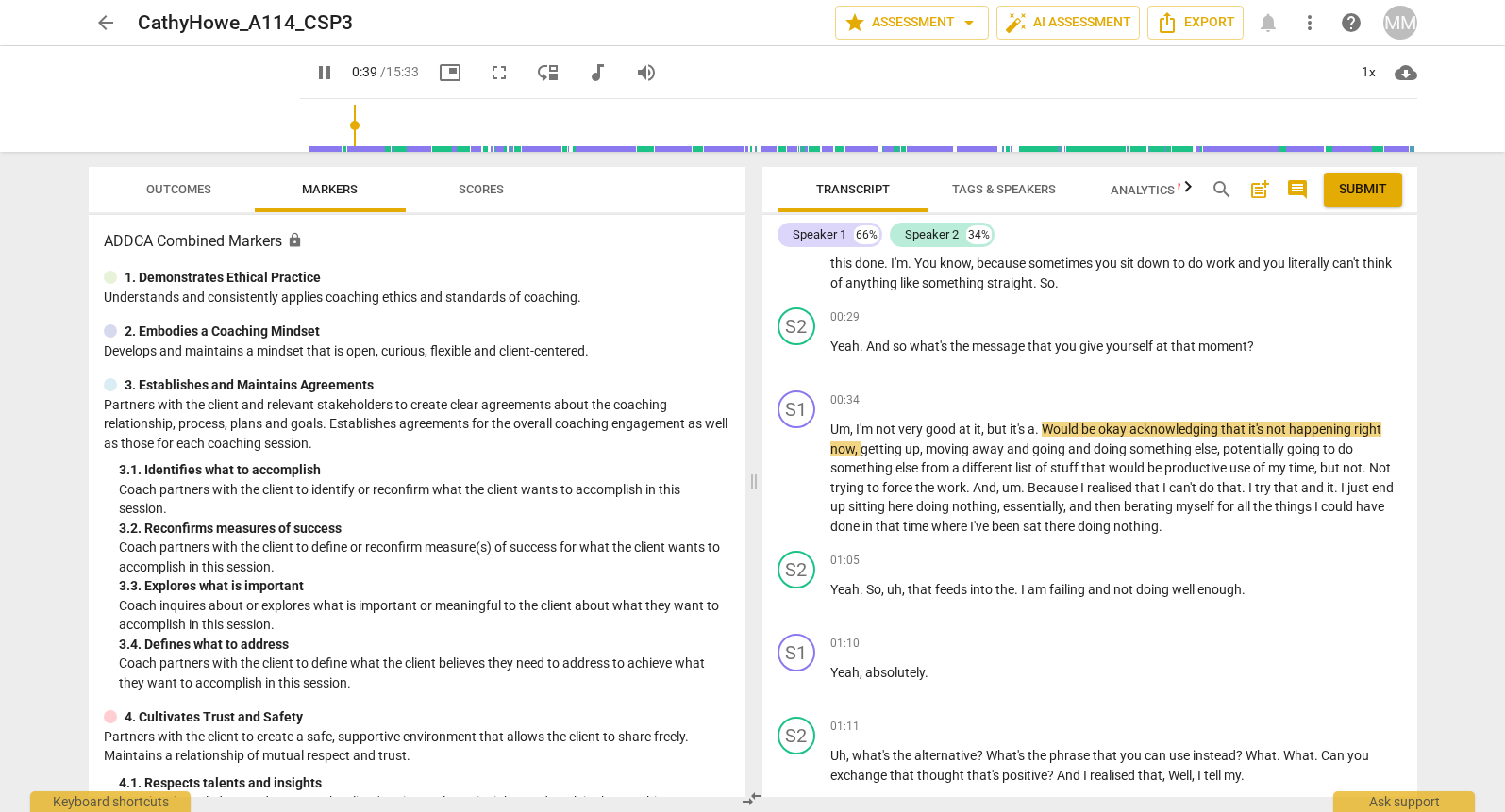
click at [439, 76] on span "picture_in_picture" at bounding box center [449, 73] width 23 height 23
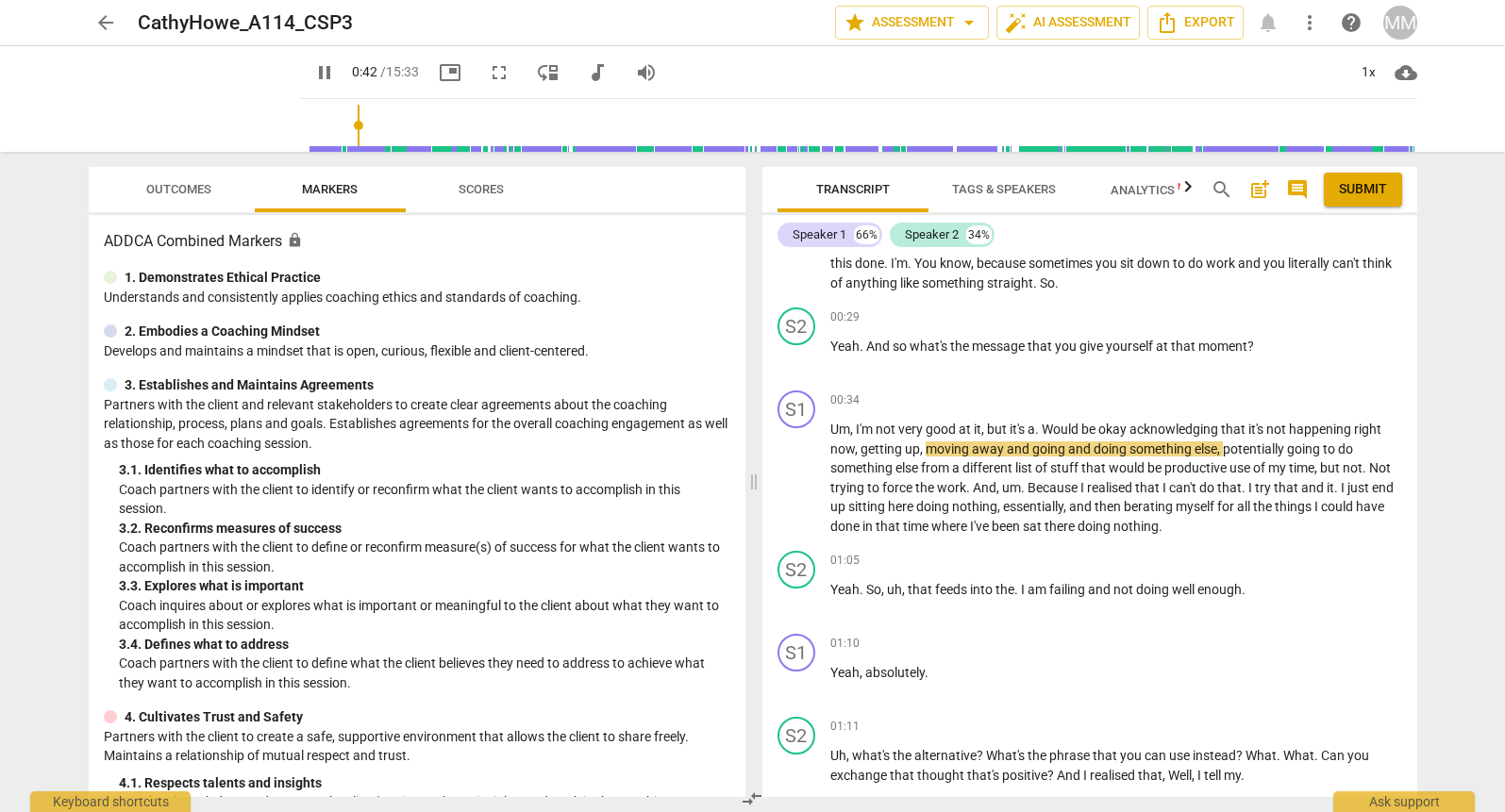
click at [439, 76] on span "picture_in_picture" at bounding box center [449, 73] width 23 height 23
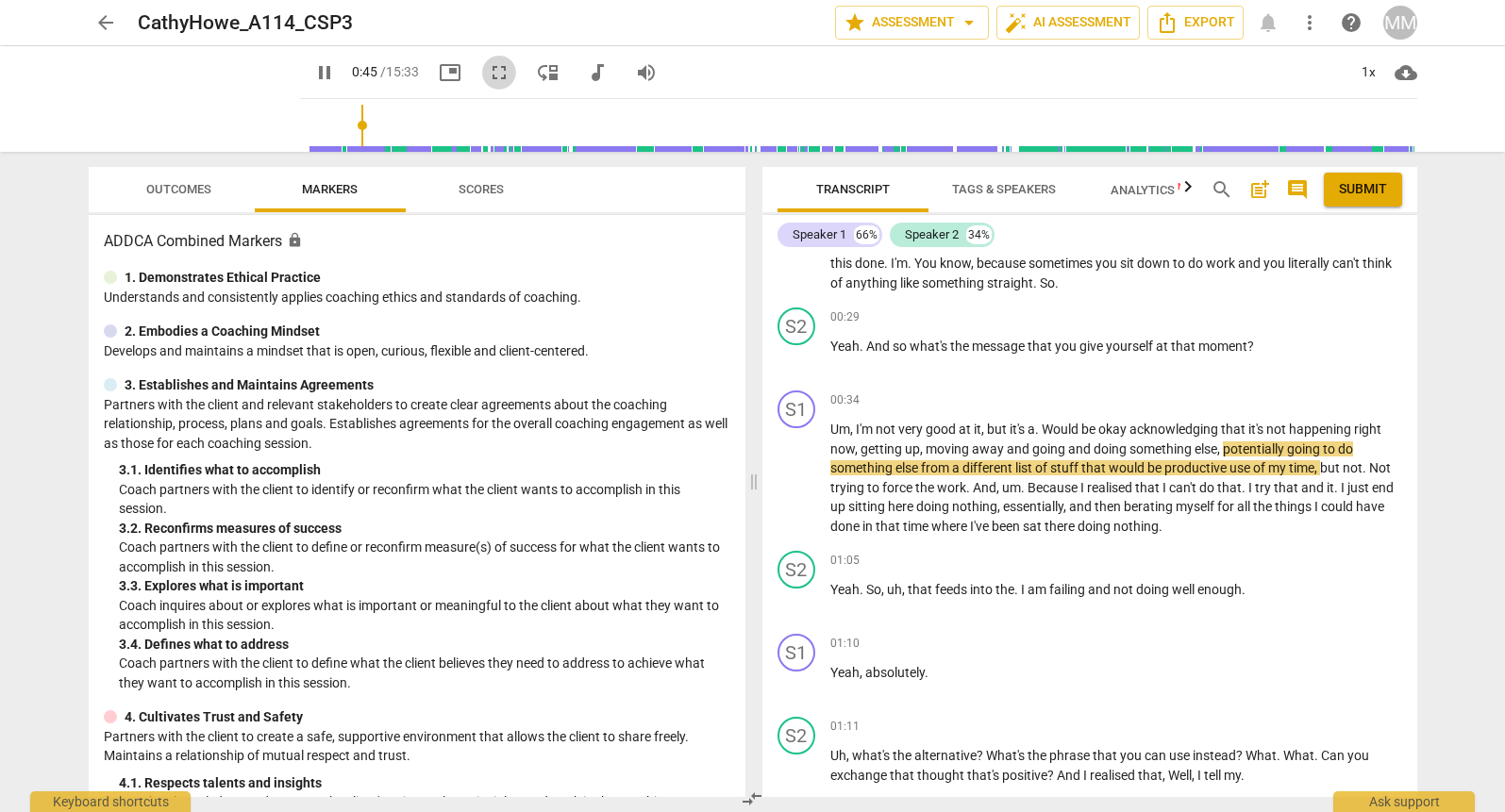
click at [488, 71] on span "fullscreen" at bounding box center [498, 73] width 23 height 23
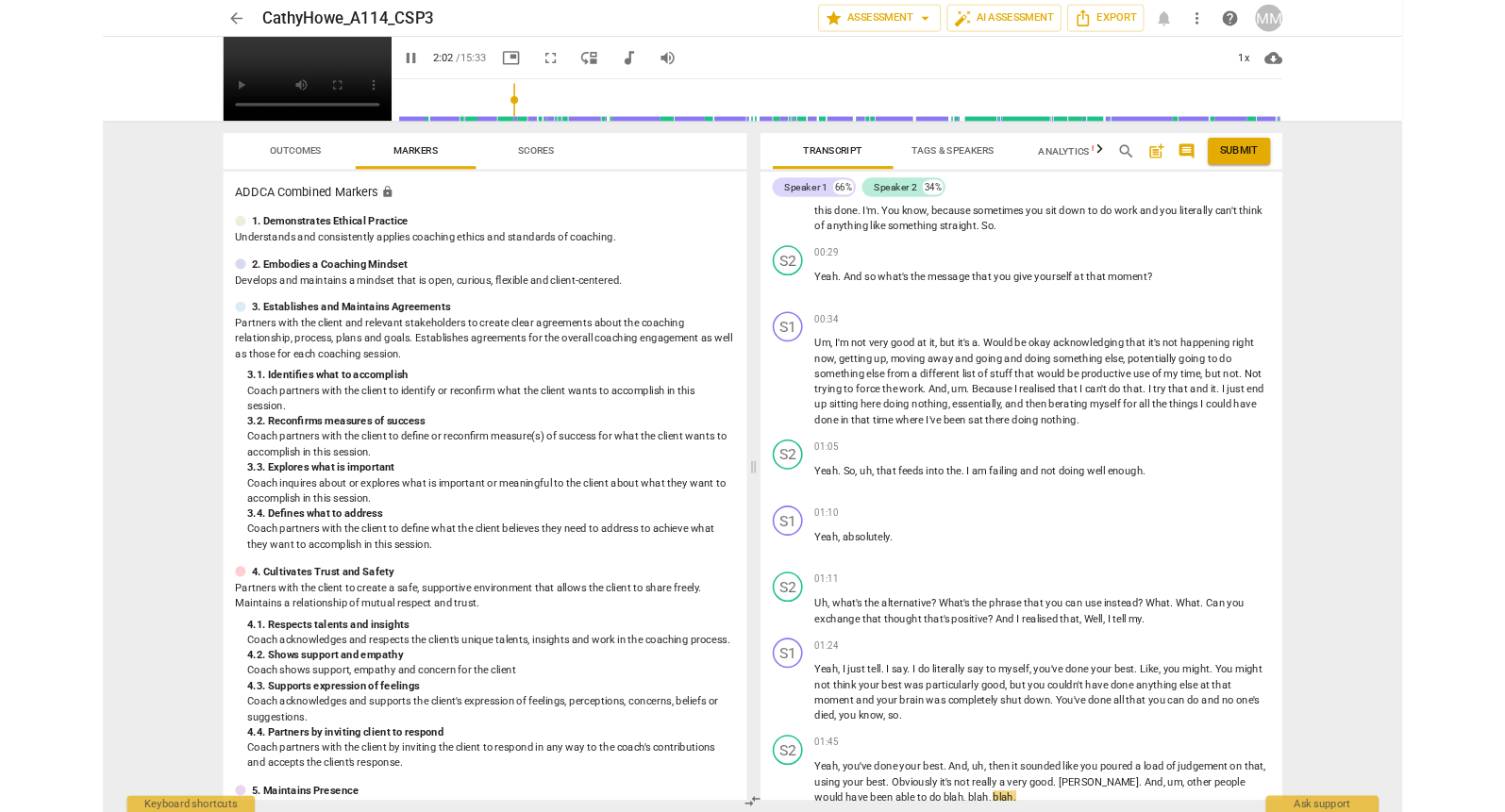
scroll to position [869, 0]
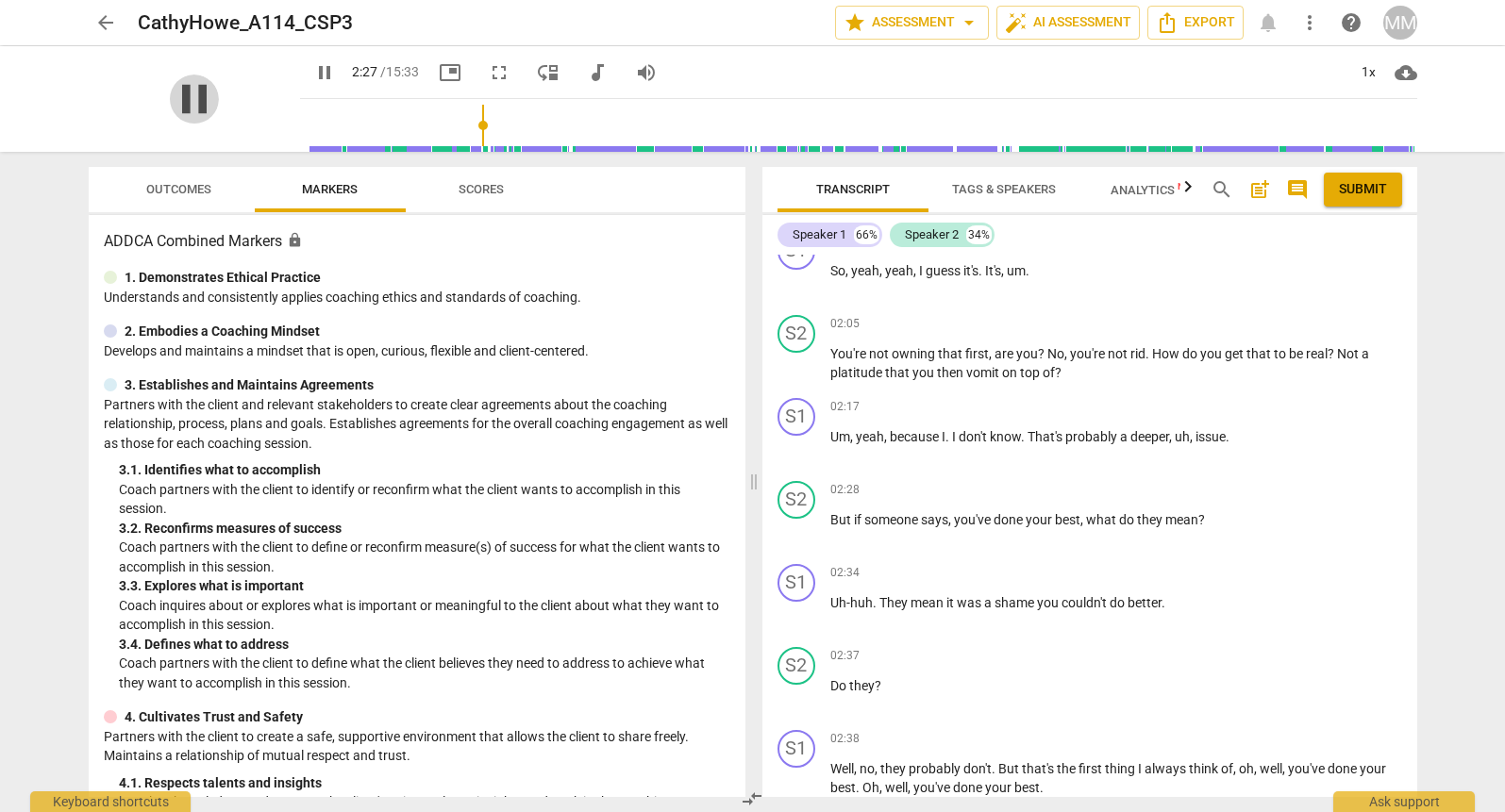
click at [188, 97] on span "pause" at bounding box center [194, 99] width 49 height 49
type input "148"
